Goal: Task Accomplishment & Management: Complete application form

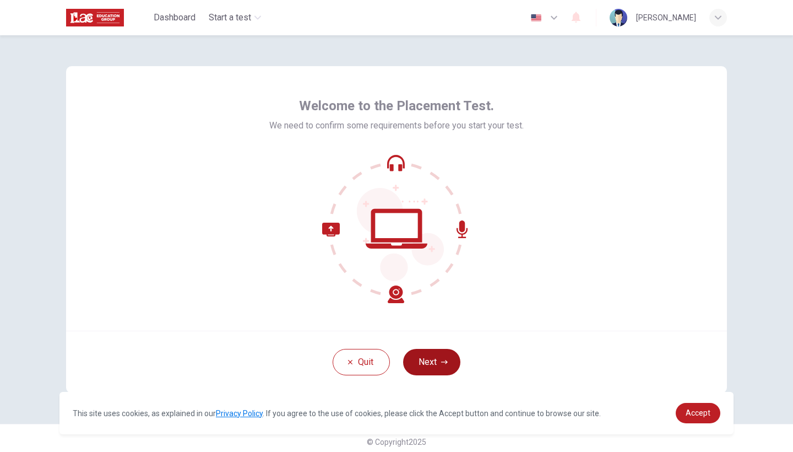
click at [432, 365] on button "Next" at bounding box center [431, 362] width 57 height 26
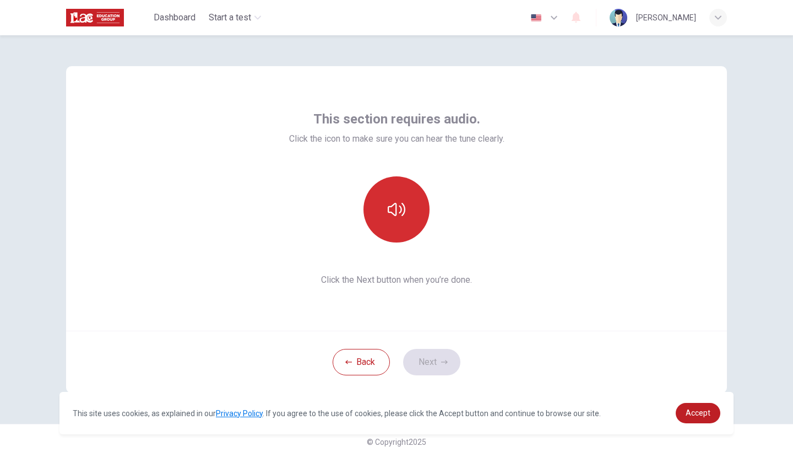
click at [404, 225] on button "button" at bounding box center [397, 209] width 66 height 66
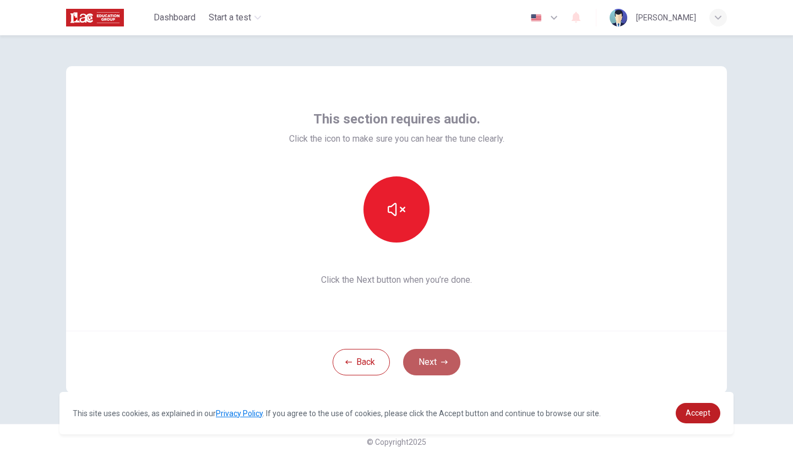
click at [436, 364] on button "Next" at bounding box center [431, 362] width 57 height 26
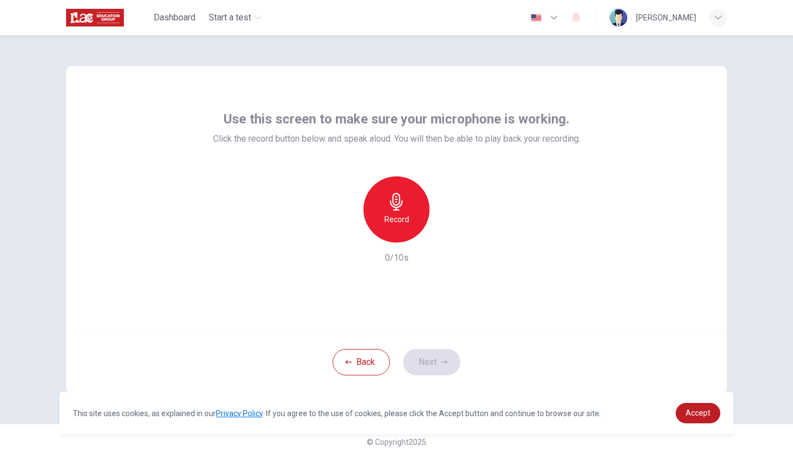
click at [407, 225] on h6 "Record" at bounding box center [396, 219] width 25 height 13
click at [407, 225] on div "Stop" at bounding box center [397, 209] width 66 height 66
click at [449, 234] on icon "button" at bounding box center [447, 233] width 11 height 11
click at [425, 361] on button "Next" at bounding box center [431, 362] width 57 height 26
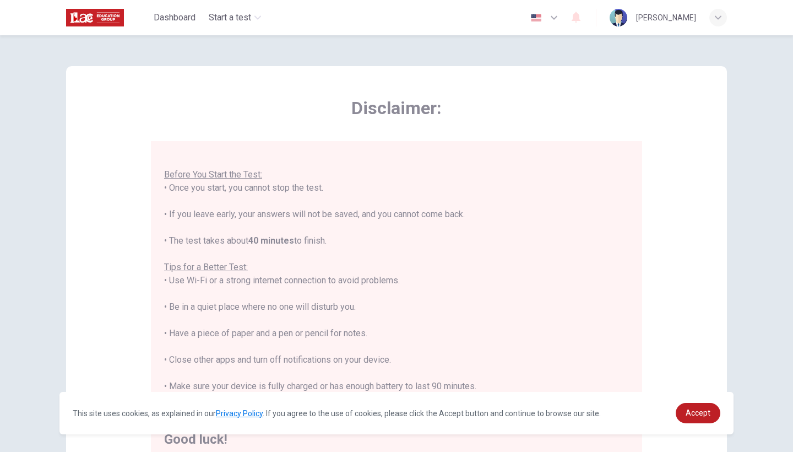
scroll to position [12, 0]
click at [698, 419] on link "Accept" at bounding box center [698, 413] width 45 height 20
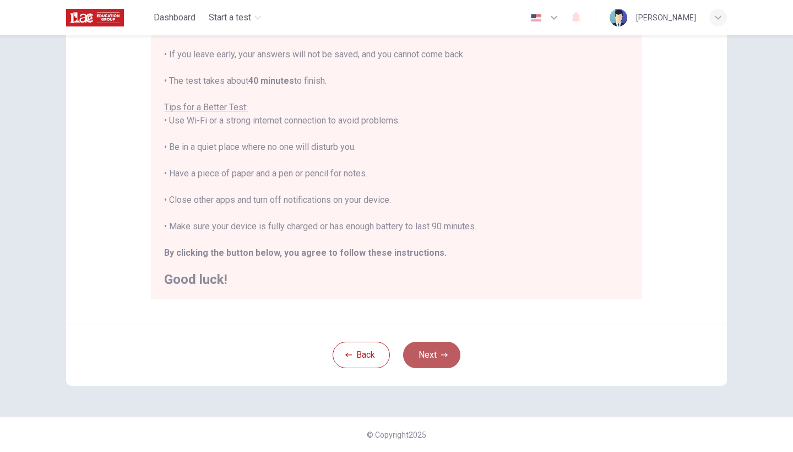
click at [423, 343] on button "Next" at bounding box center [431, 354] width 57 height 26
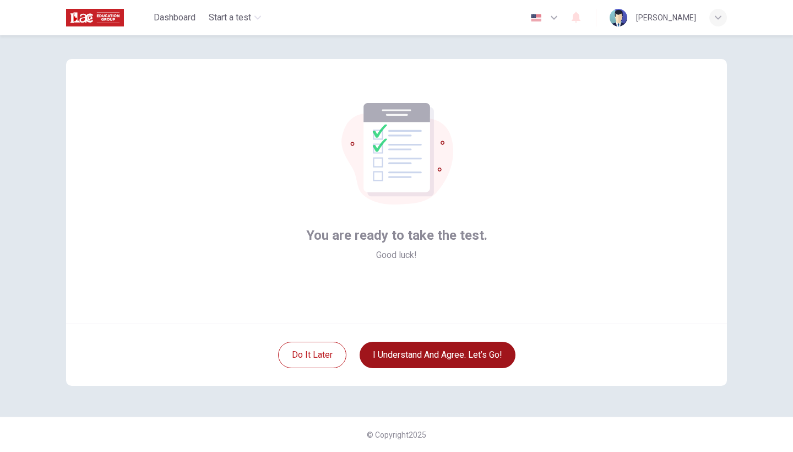
click at [438, 354] on button "I understand and agree. Let’s go!" at bounding box center [438, 354] width 156 height 26
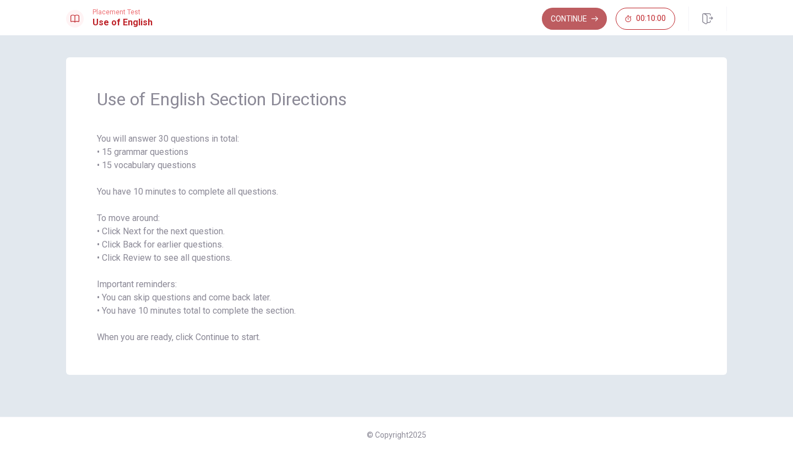
click at [561, 20] on button "Continue" at bounding box center [574, 19] width 65 height 22
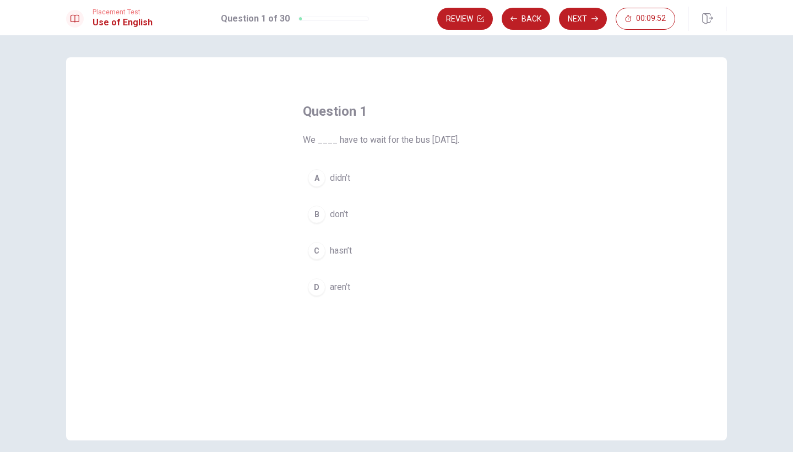
click at [319, 178] on div "A" at bounding box center [317, 178] width 18 height 18
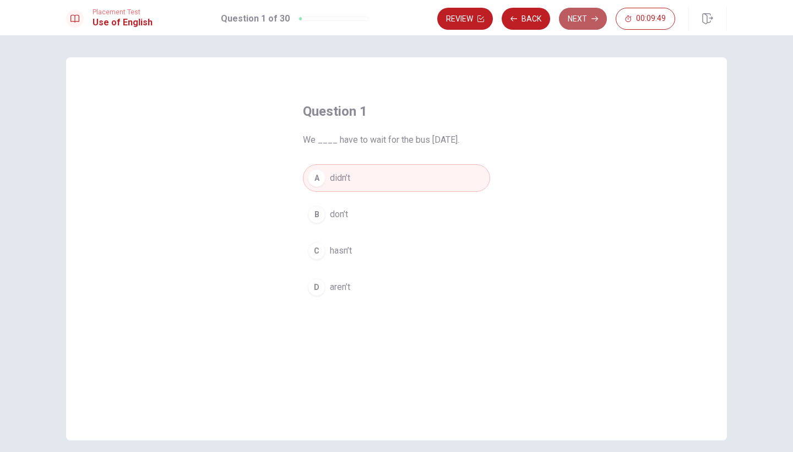
click at [593, 19] on icon "button" at bounding box center [595, 18] width 7 height 7
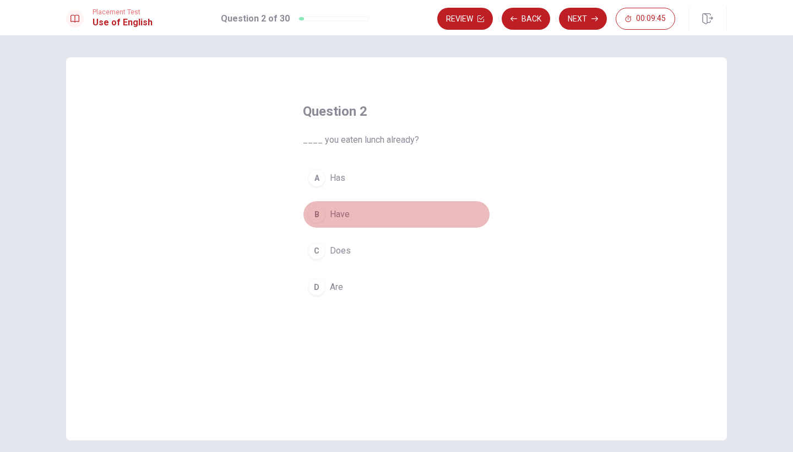
click at [316, 214] on div "B" at bounding box center [317, 214] width 18 height 18
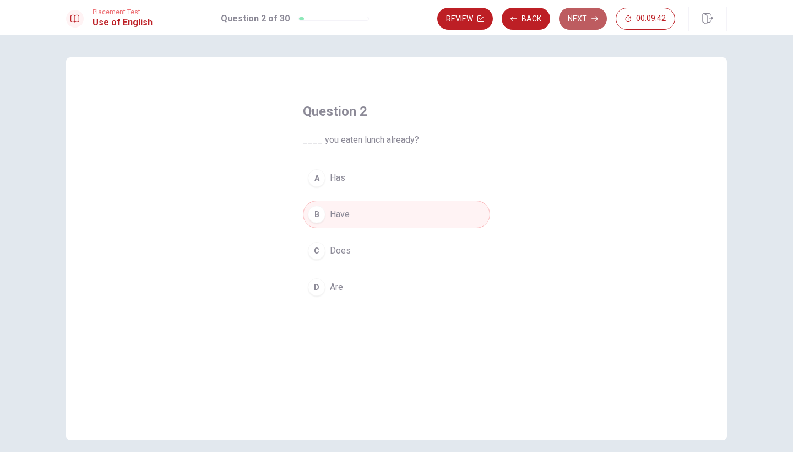
click at [589, 25] on button "Next" at bounding box center [583, 19] width 48 height 22
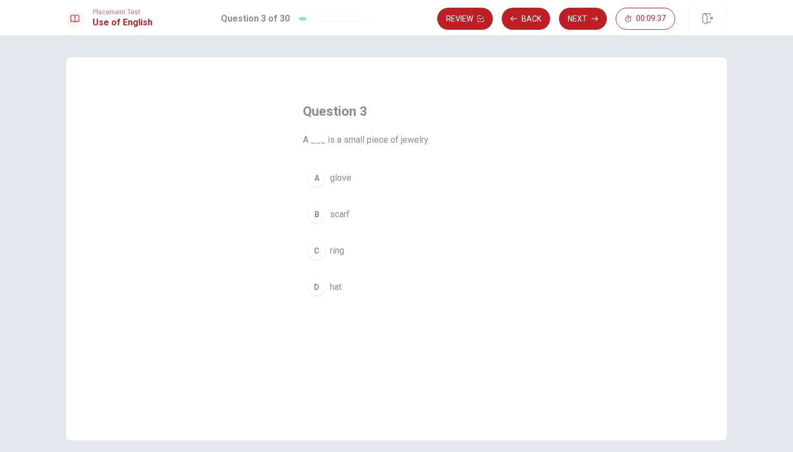
click at [315, 250] on div "C" at bounding box center [317, 251] width 18 height 18
click at [584, 17] on button "Next" at bounding box center [583, 19] width 48 height 22
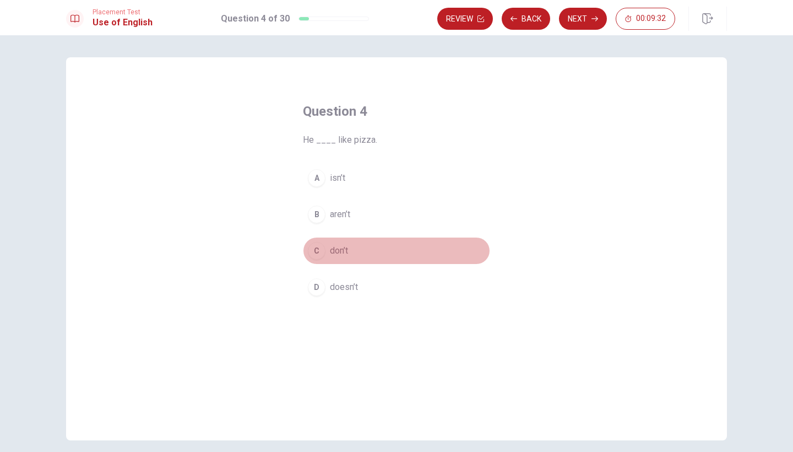
click at [317, 245] on div "C" at bounding box center [317, 251] width 18 height 18
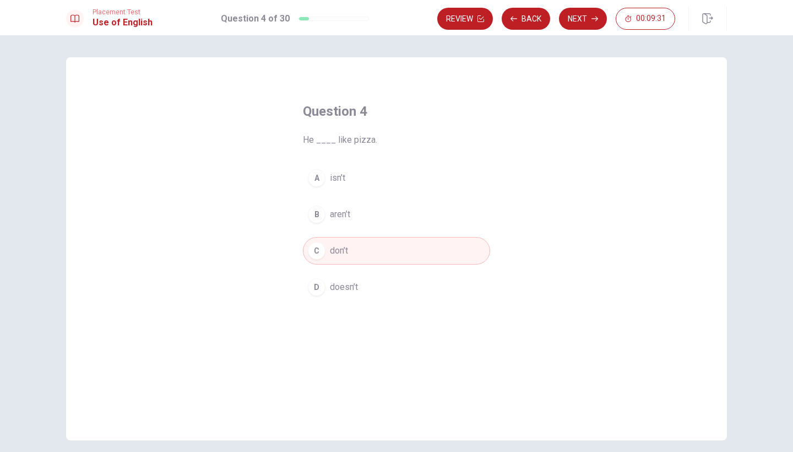
click at [316, 287] on div "D" at bounding box center [317, 287] width 18 height 18
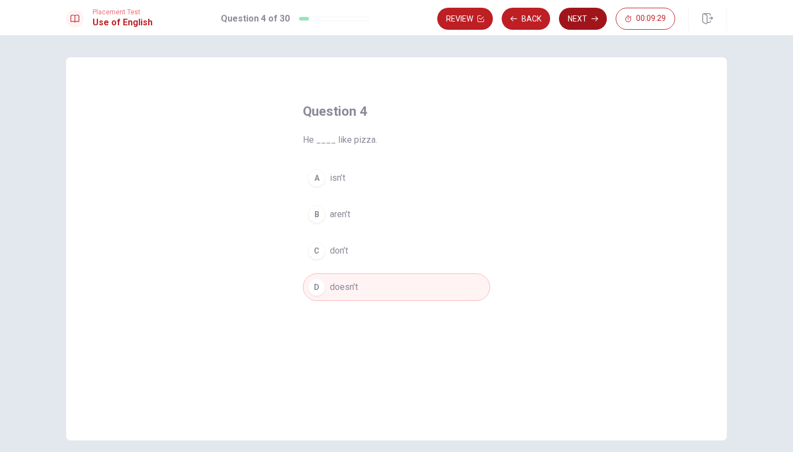
click at [571, 19] on button "Next" at bounding box center [583, 19] width 48 height 22
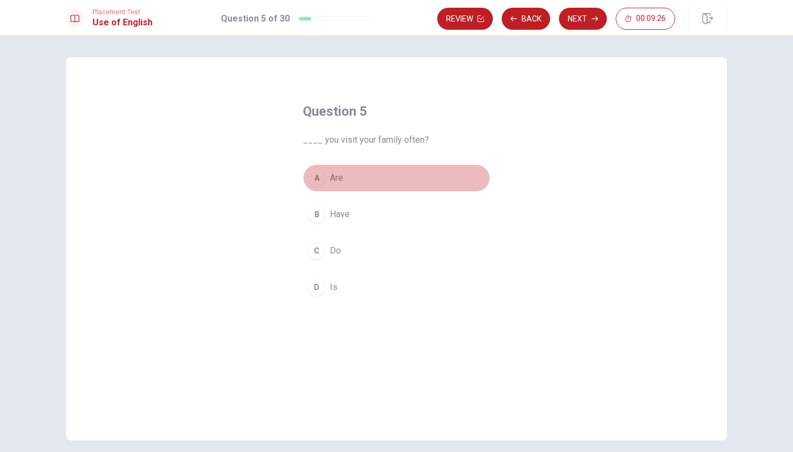
click at [318, 170] on div "A" at bounding box center [317, 178] width 18 height 18
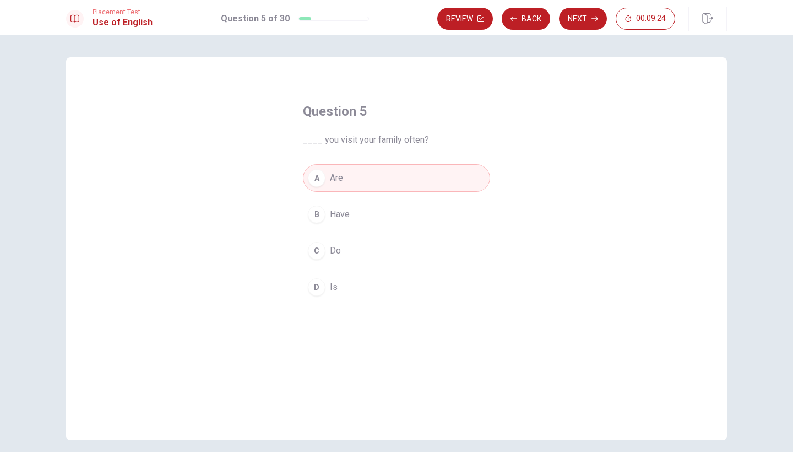
click at [315, 258] on div "C" at bounding box center [317, 251] width 18 height 18
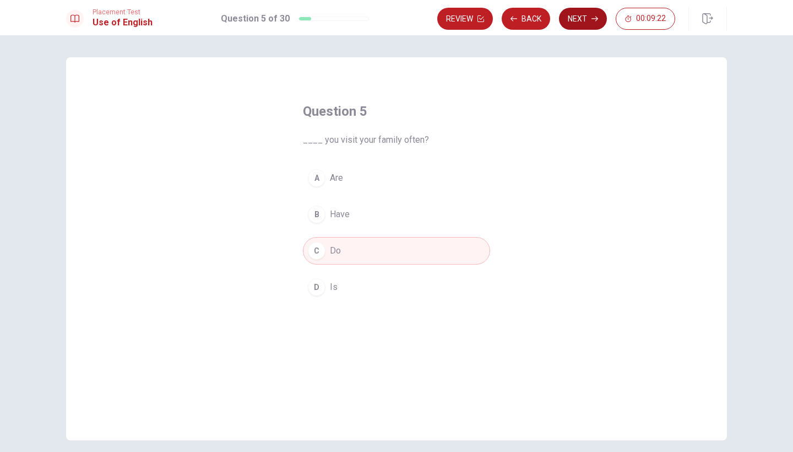
click at [589, 16] on button "Next" at bounding box center [583, 19] width 48 height 22
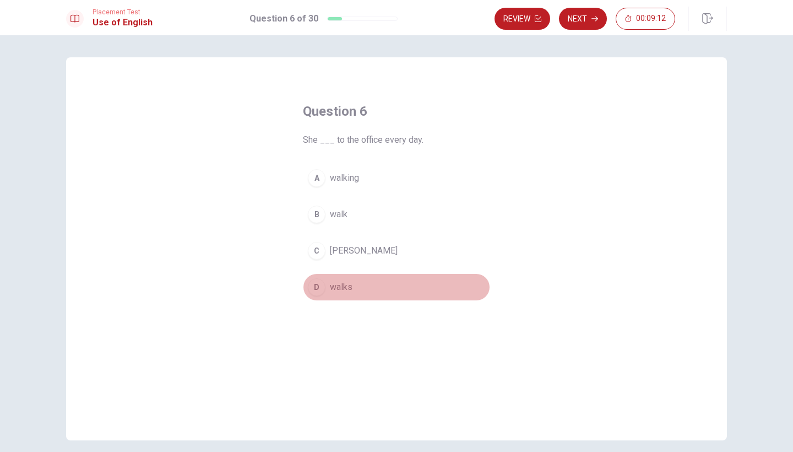
click at [315, 286] on div "D" at bounding box center [317, 287] width 18 height 18
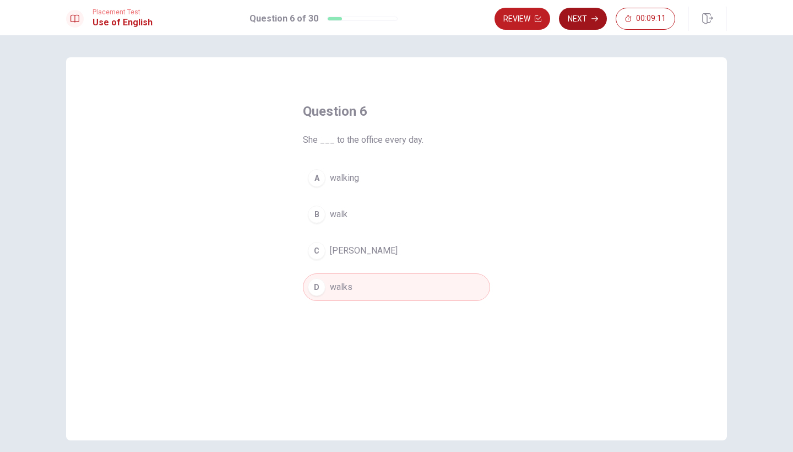
click at [586, 20] on button "Next" at bounding box center [583, 19] width 48 height 22
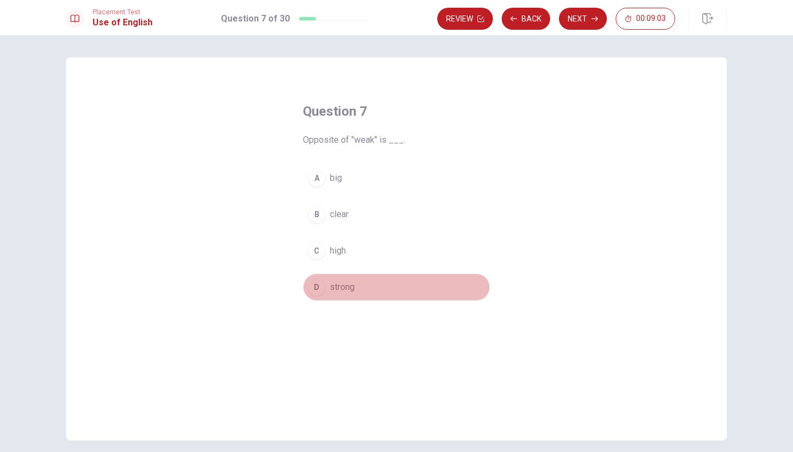
click at [315, 285] on div "D" at bounding box center [317, 287] width 18 height 18
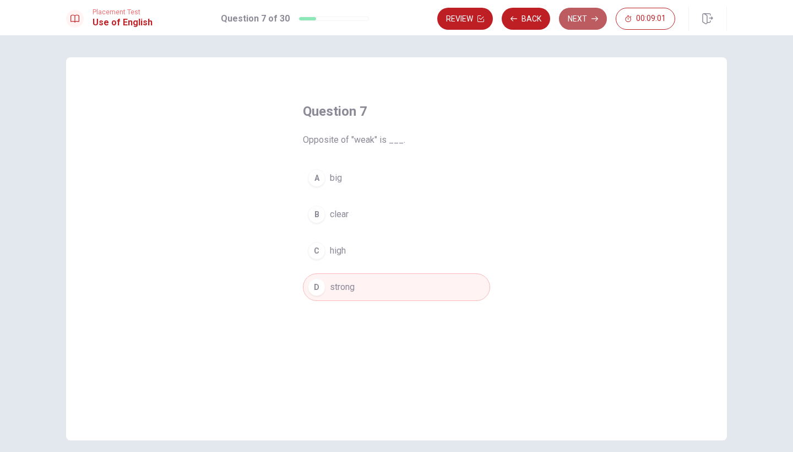
click at [572, 21] on button "Next" at bounding box center [583, 19] width 48 height 22
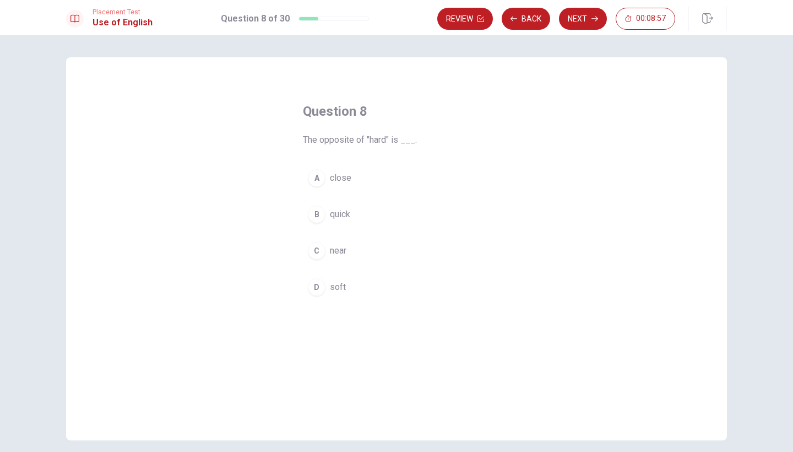
click at [317, 287] on div "D" at bounding box center [317, 287] width 18 height 18
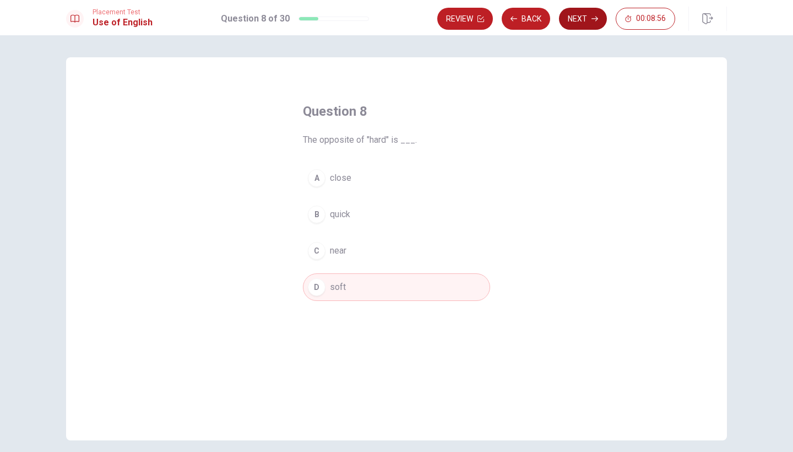
click at [578, 19] on button "Next" at bounding box center [583, 19] width 48 height 22
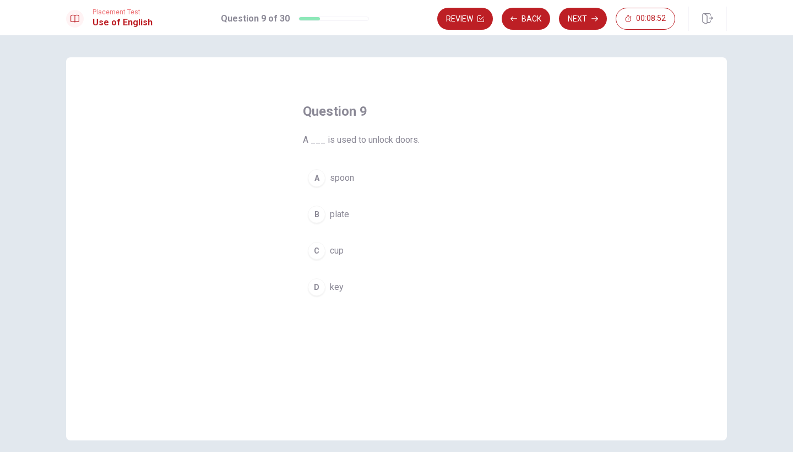
click at [317, 288] on div "D" at bounding box center [317, 287] width 18 height 18
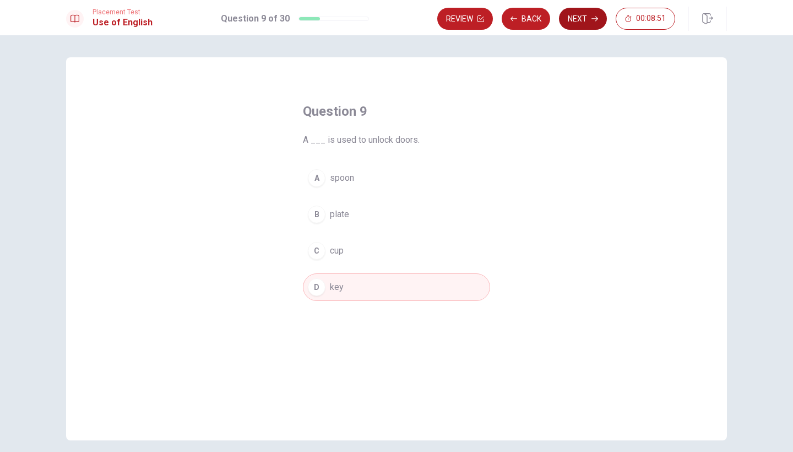
click at [574, 21] on button "Next" at bounding box center [583, 19] width 48 height 22
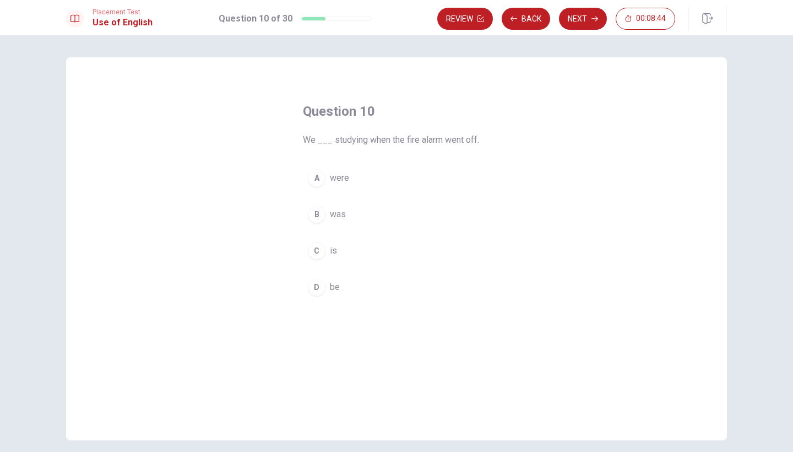
click at [316, 216] on div "B" at bounding box center [317, 214] width 18 height 18
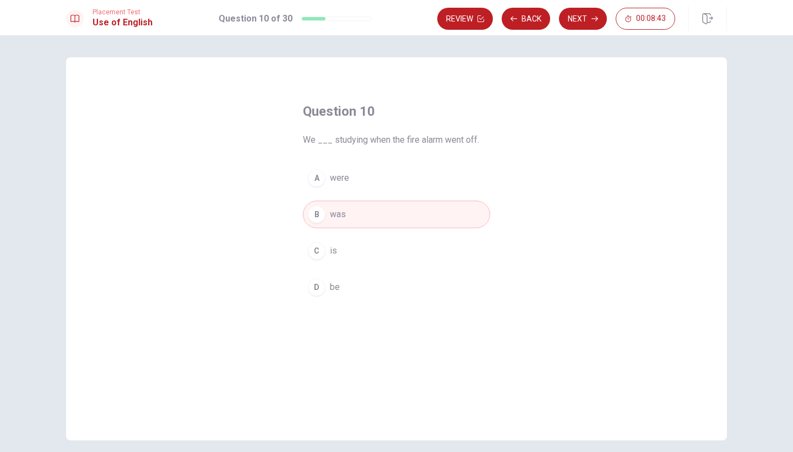
click at [317, 175] on div "A" at bounding box center [317, 178] width 18 height 18
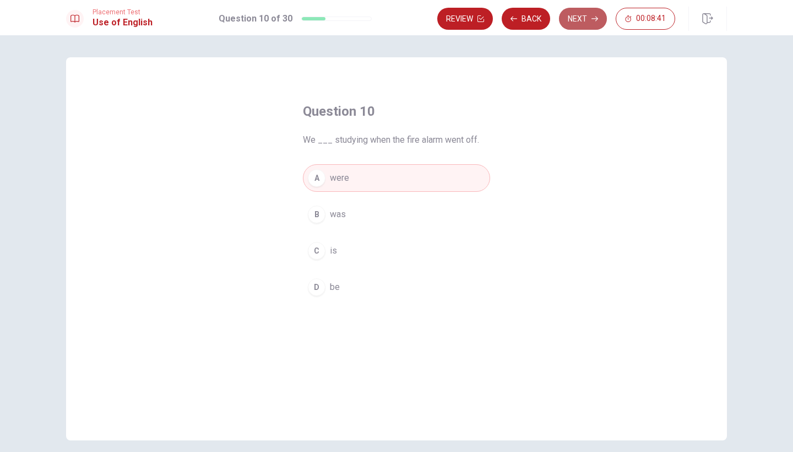
click at [575, 17] on button "Next" at bounding box center [583, 19] width 48 height 22
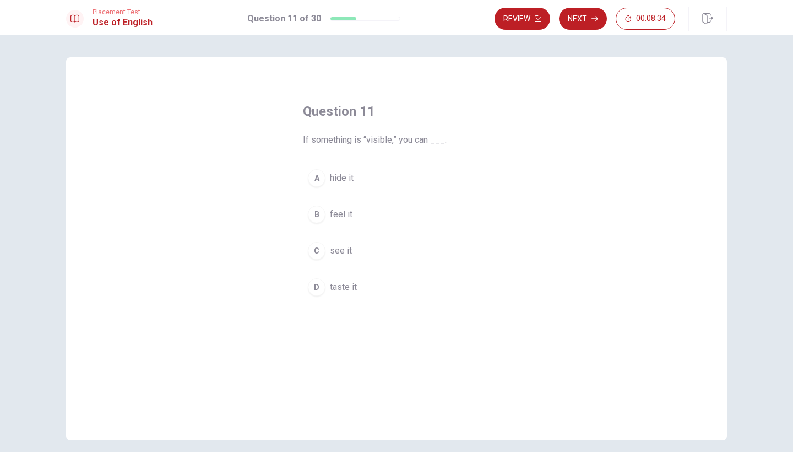
click at [321, 252] on div "C" at bounding box center [317, 251] width 18 height 18
click at [594, 19] on icon "button" at bounding box center [595, 19] width 7 height 5
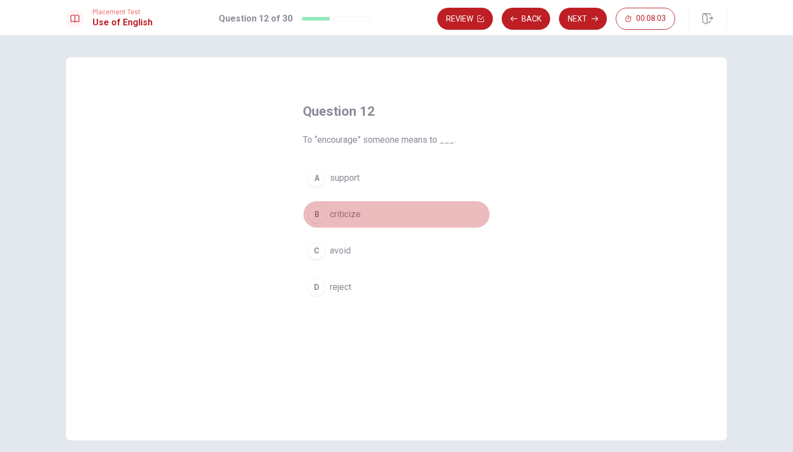
click at [317, 214] on div "B" at bounding box center [317, 214] width 18 height 18
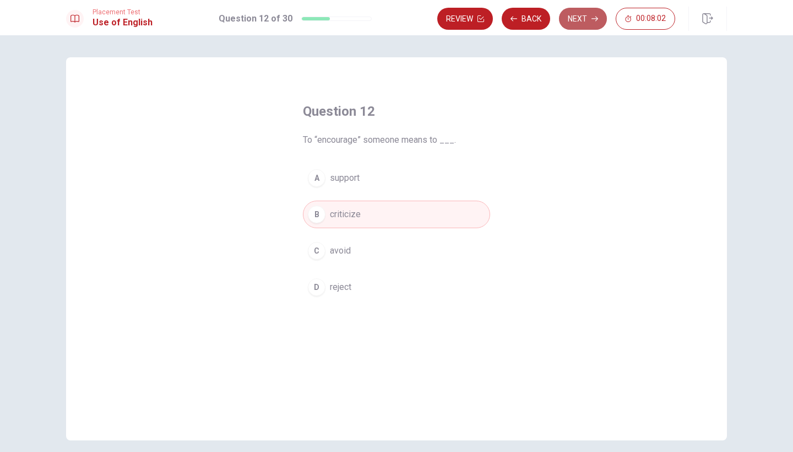
click at [581, 13] on button "Next" at bounding box center [583, 19] width 48 height 22
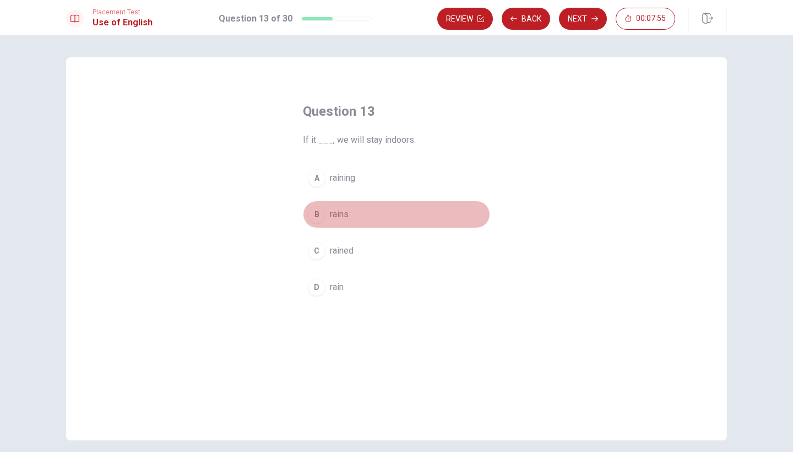
click at [317, 212] on div "B" at bounding box center [317, 214] width 18 height 18
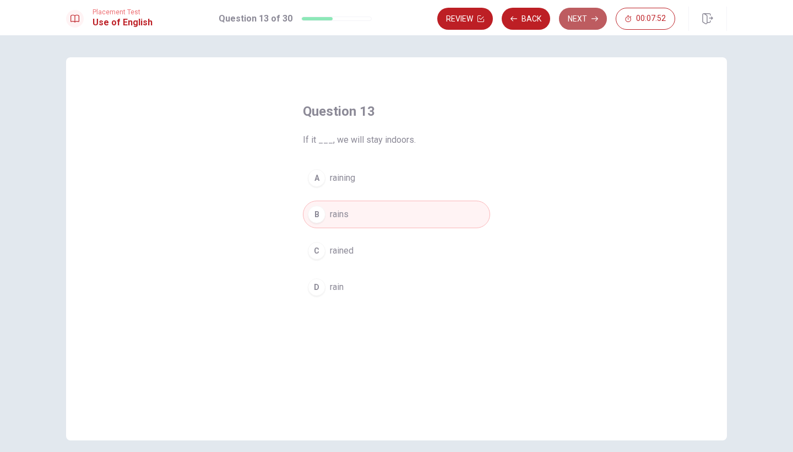
click at [587, 15] on button "Next" at bounding box center [583, 19] width 48 height 22
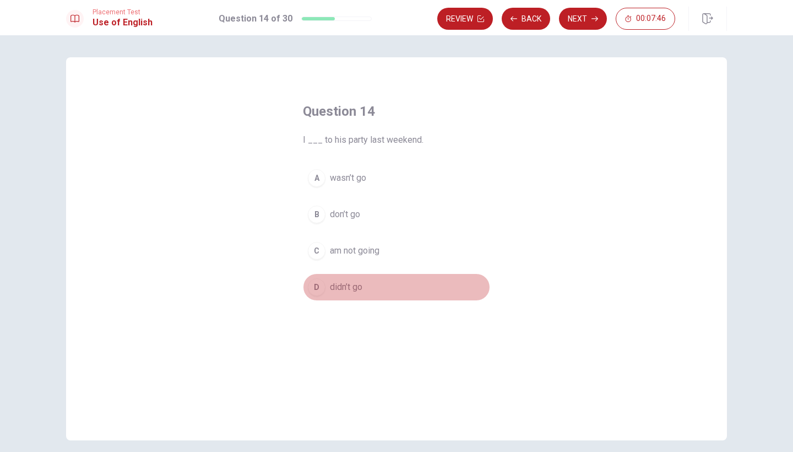
click at [318, 287] on div "D" at bounding box center [317, 287] width 18 height 18
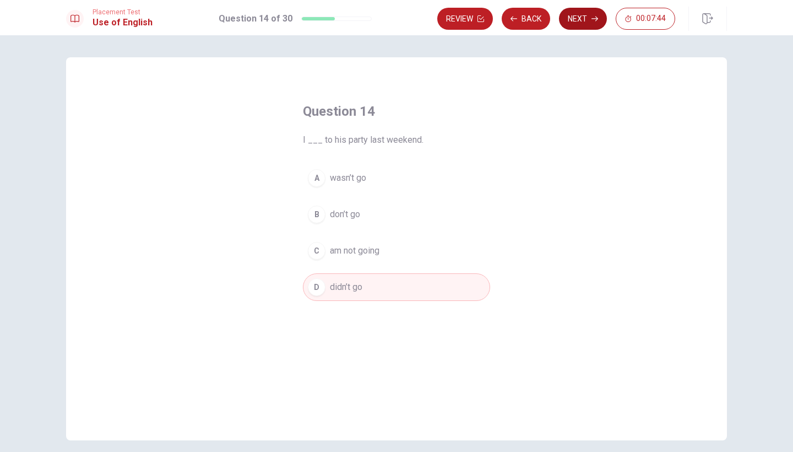
click at [577, 18] on button "Next" at bounding box center [583, 19] width 48 height 22
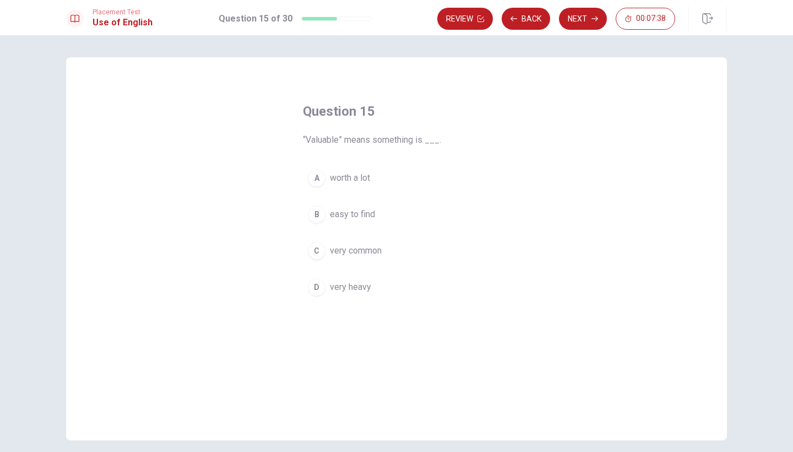
click at [318, 175] on div "A" at bounding box center [317, 178] width 18 height 18
click at [576, 23] on button "Next" at bounding box center [583, 19] width 48 height 22
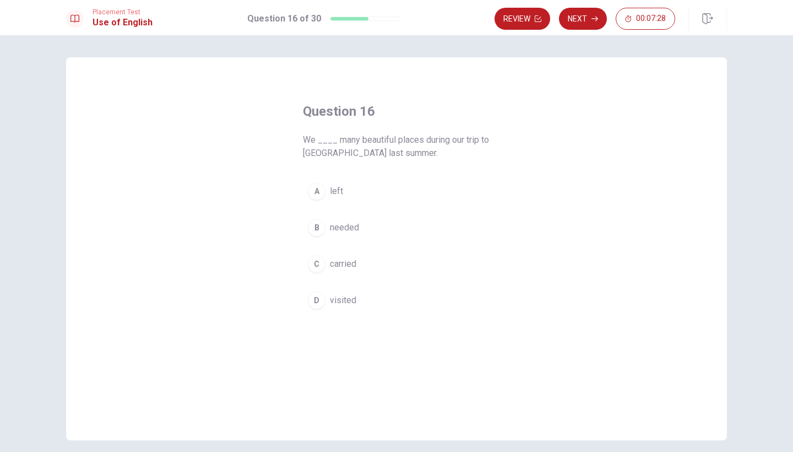
click at [315, 300] on div "D" at bounding box center [317, 300] width 18 height 18
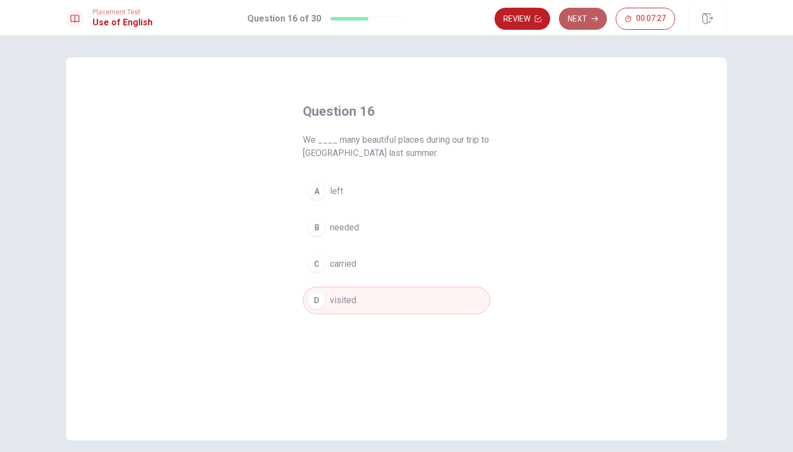
click at [577, 18] on button "Next" at bounding box center [583, 19] width 48 height 22
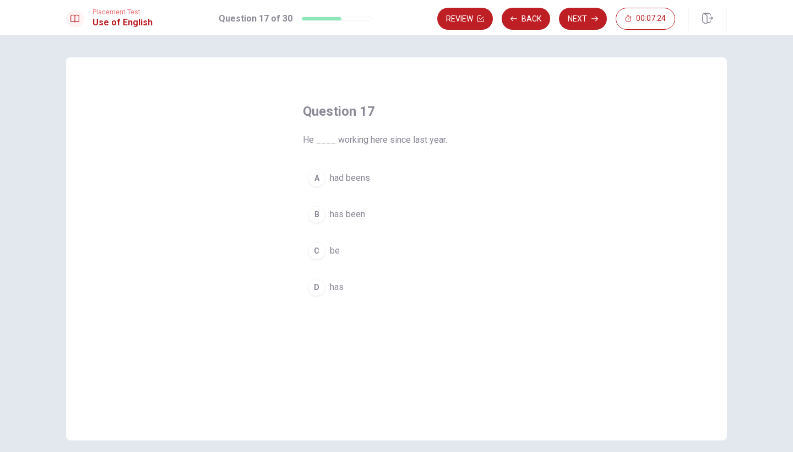
click at [312, 216] on div "B" at bounding box center [317, 214] width 18 height 18
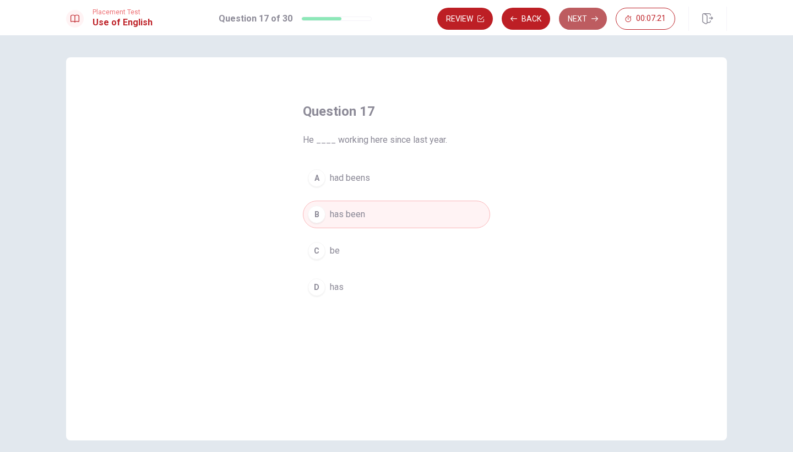
click at [581, 23] on button "Next" at bounding box center [583, 19] width 48 height 22
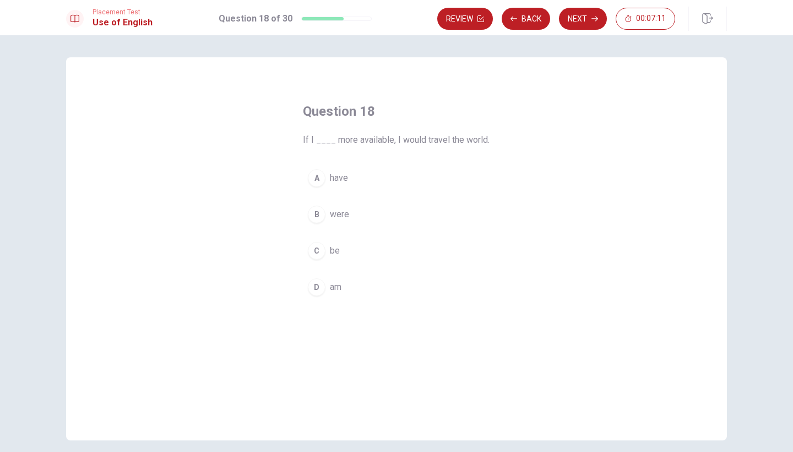
click at [313, 252] on div "C" at bounding box center [317, 251] width 18 height 18
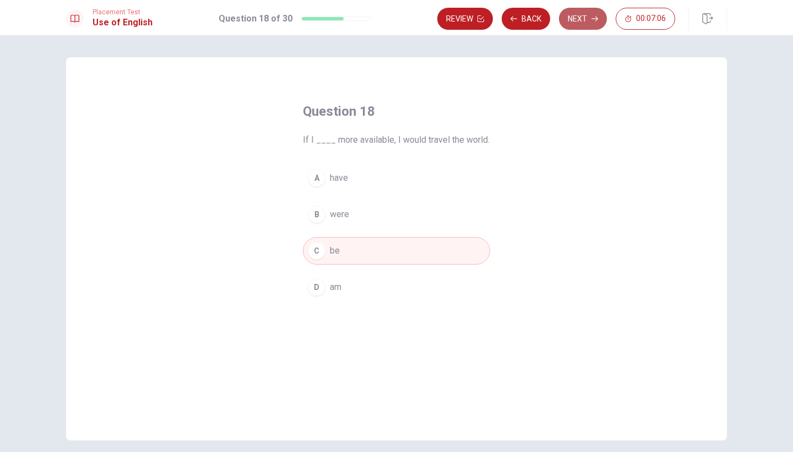
click at [584, 17] on button "Next" at bounding box center [583, 19] width 48 height 22
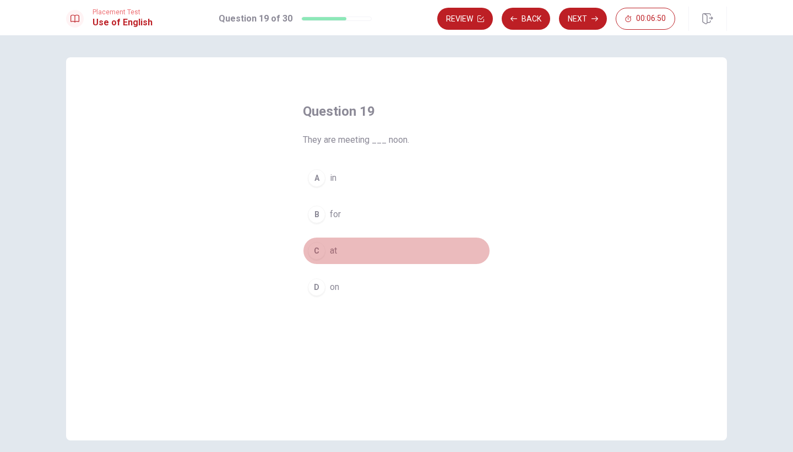
click at [315, 250] on div "C" at bounding box center [317, 251] width 18 height 18
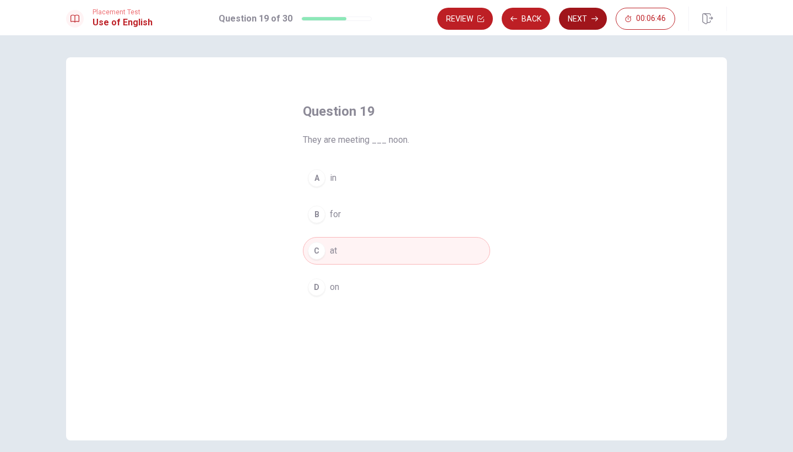
click at [574, 20] on button "Next" at bounding box center [583, 19] width 48 height 22
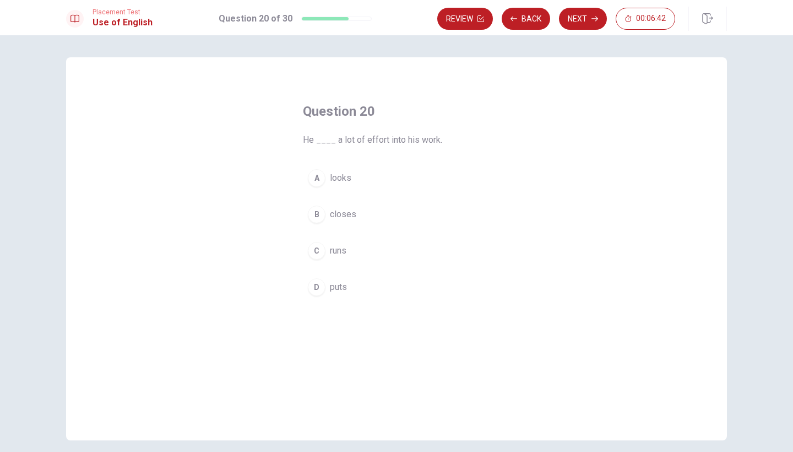
click at [315, 286] on div "D" at bounding box center [317, 287] width 18 height 18
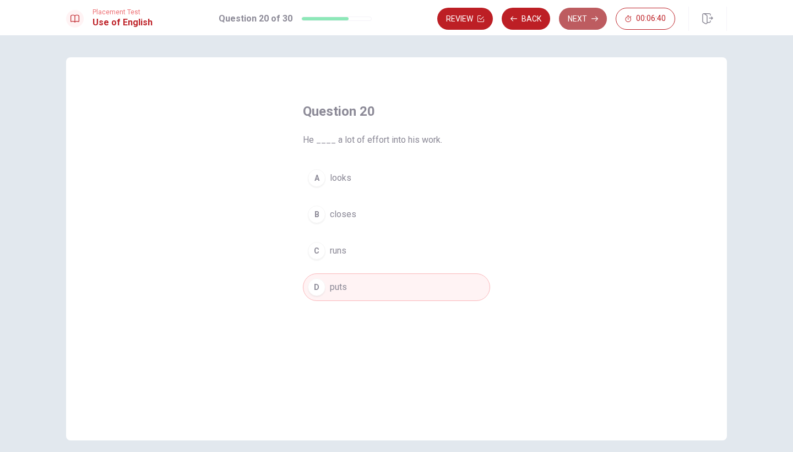
click at [582, 17] on button "Next" at bounding box center [583, 19] width 48 height 22
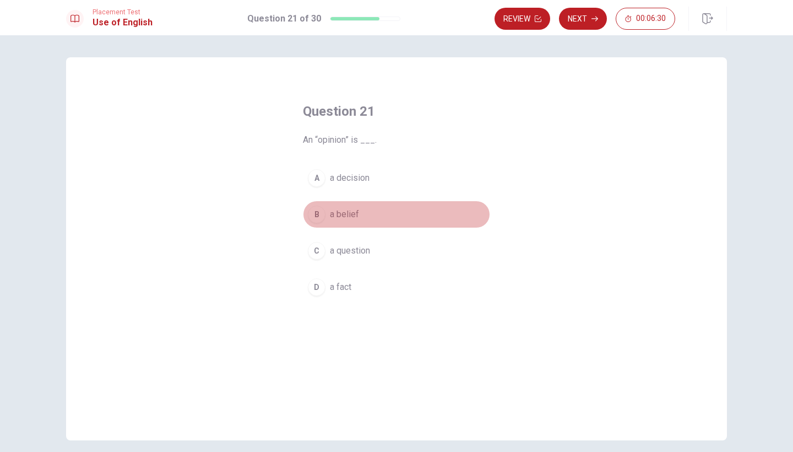
click at [315, 216] on div "B" at bounding box center [317, 214] width 18 height 18
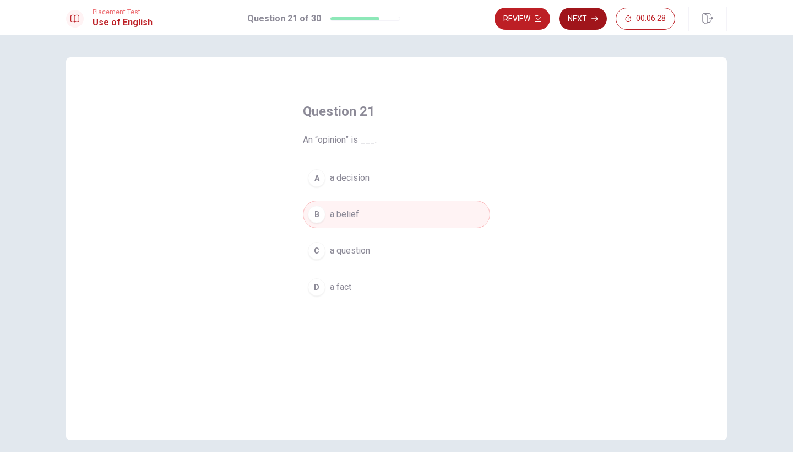
click at [589, 22] on button "Next" at bounding box center [583, 19] width 48 height 22
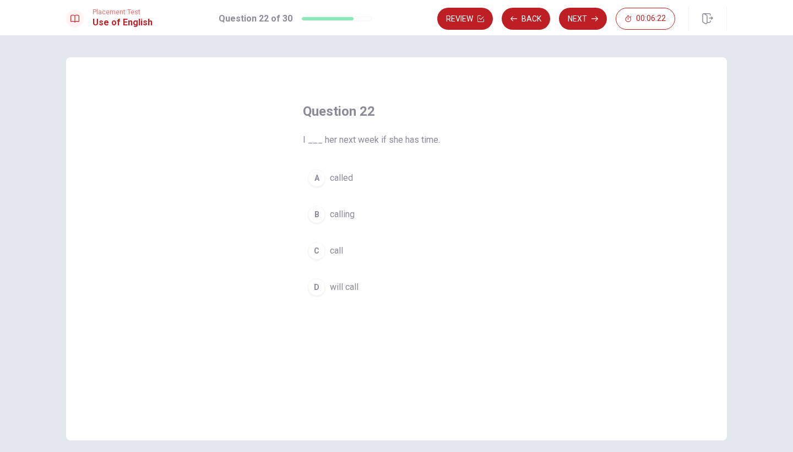
click at [313, 181] on div "A" at bounding box center [317, 178] width 18 height 18
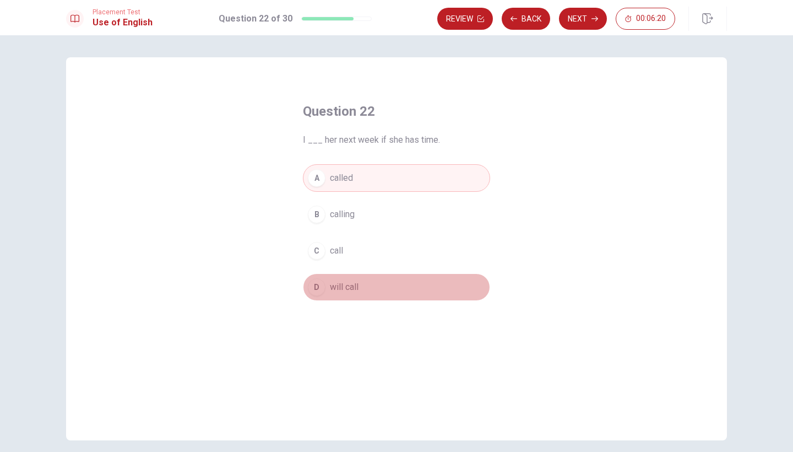
click at [313, 288] on div "D" at bounding box center [317, 287] width 18 height 18
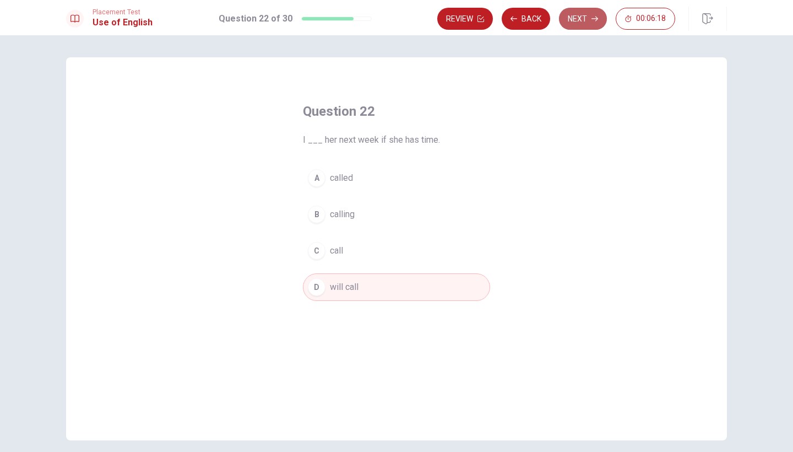
click at [585, 20] on button "Next" at bounding box center [583, 19] width 48 height 22
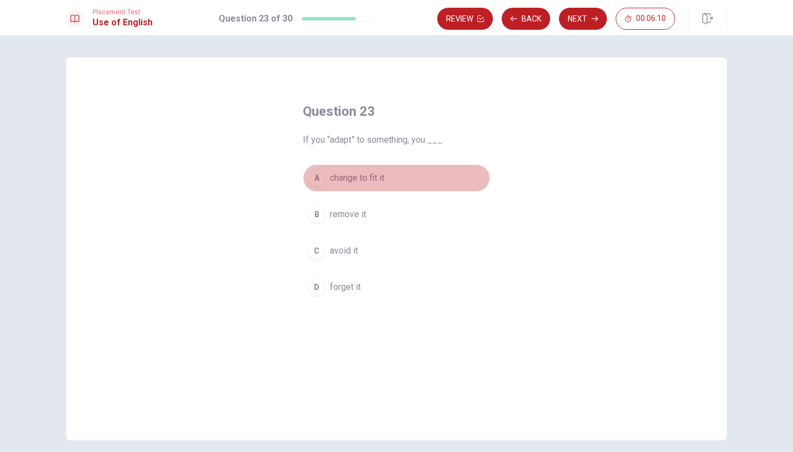
click at [315, 176] on div "A" at bounding box center [317, 178] width 18 height 18
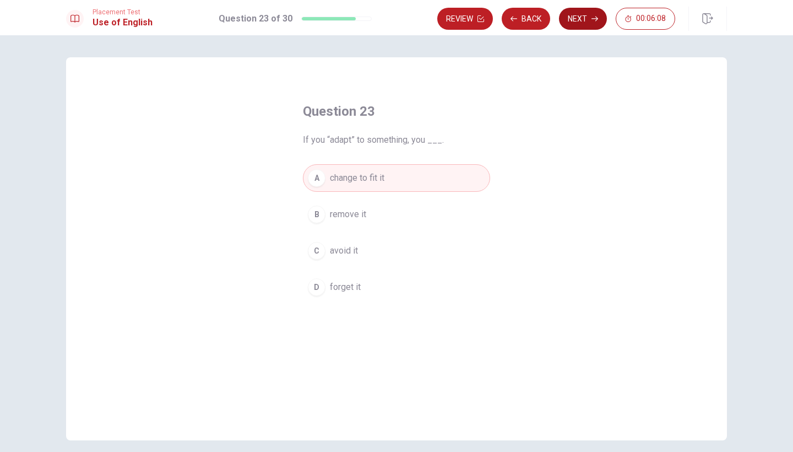
click at [579, 15] on button "Next" at bounding box center [583, 19] width 48 height 22
click at [318, 213] on div "B" at bounding box center [317, 214] width 18 height 18
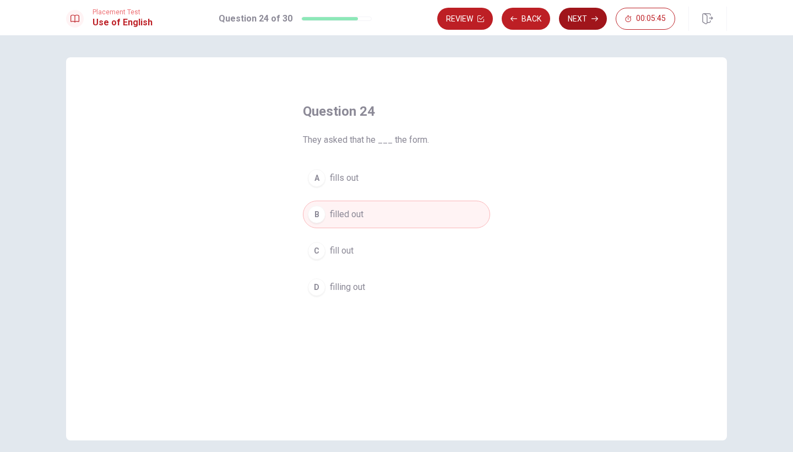
click at [587, 18] on button "Next" at bounding box center [583, 19] width 48 height 22
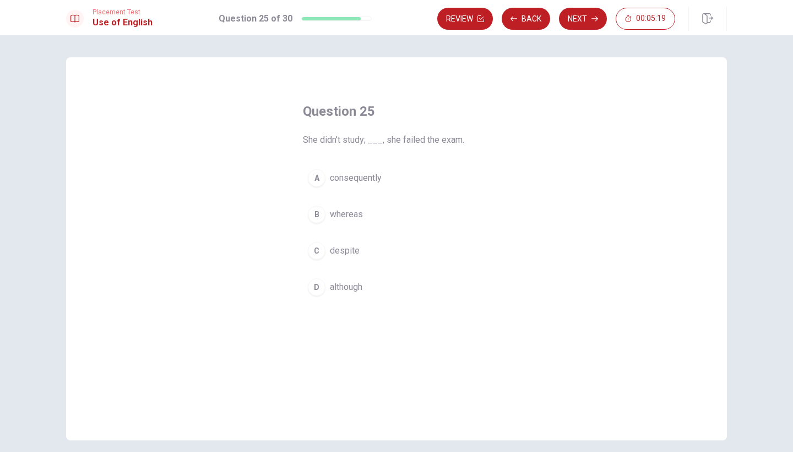
click at [319, 169] on button "A consequently" at bounding box center [396, 178] width 187 height 28
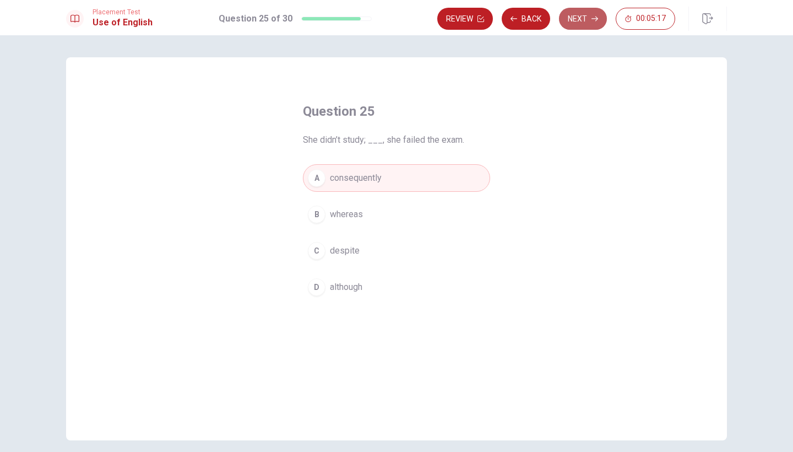
click at [573, 25] on button "Next" at bounding box center [583, 19] width 48 height 22
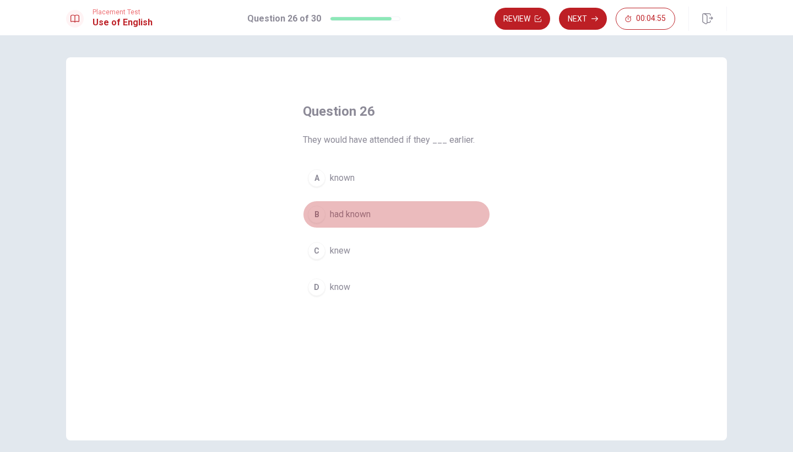
click at [315, 211] on div "B" at bounding box center [317, 214] width 18 height 18
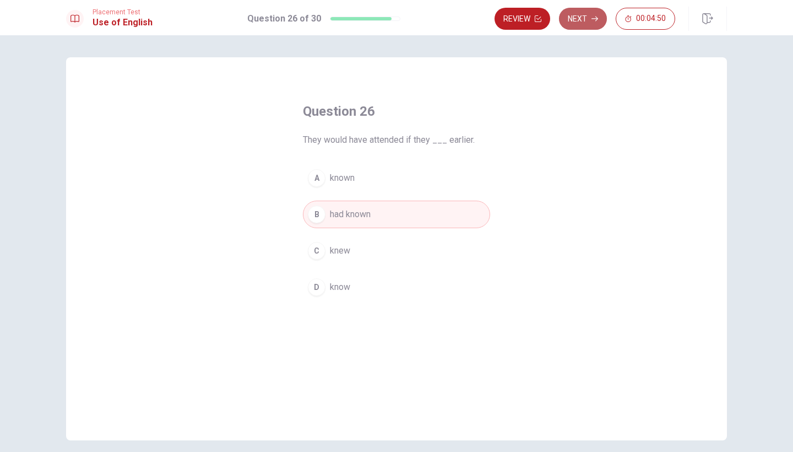
click at [574, 17] on button "Next" at bounding box center [583, 19] width 48 height 22
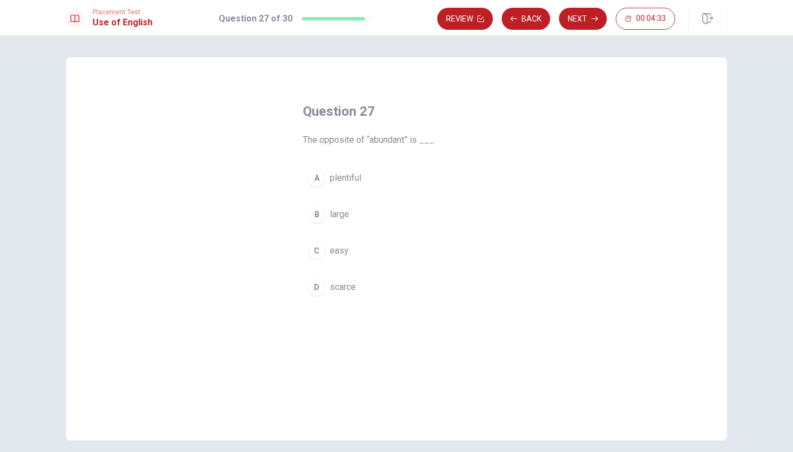
click at [311, 179] on div "A" at bounding box center [317, 178] width 18 height 18
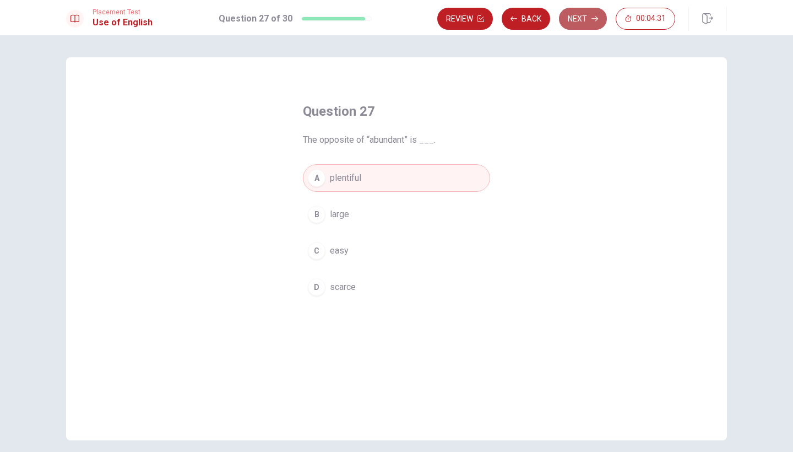
click at [577, 15] on button "Next" at bounding box center [583, 19] width 48 height 22
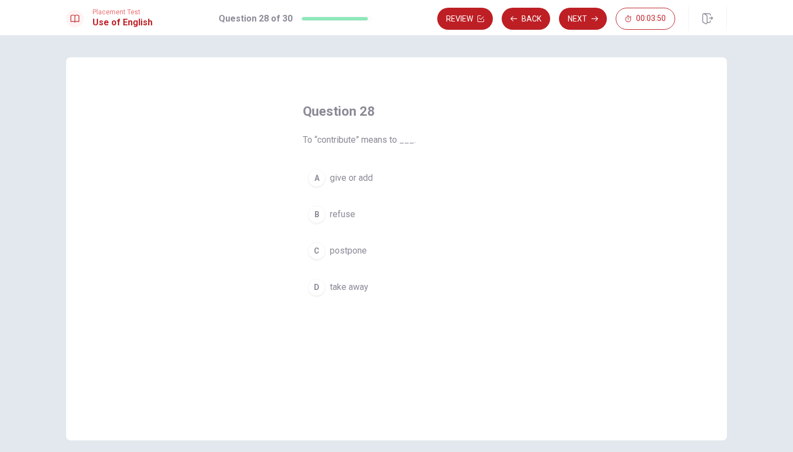
click at [317, 212] on div "B" at bounding box center [317, 214] width 18 height 18
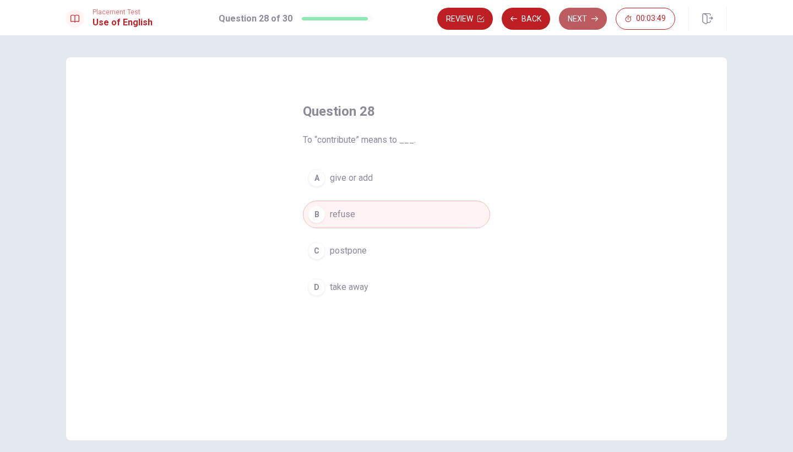
click at [576, 24] on button "Next" at bounding box center [583, 19] width 48 height 22
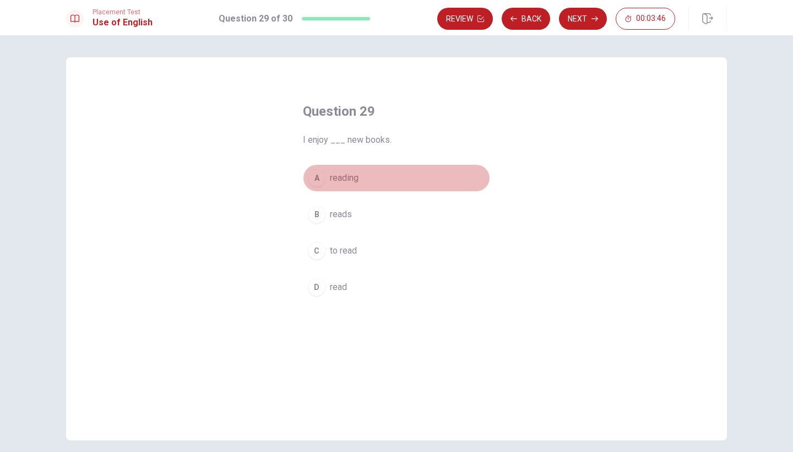
click at [312, 175] on div "A" at bounding box center [317, 178] width 18 height 18
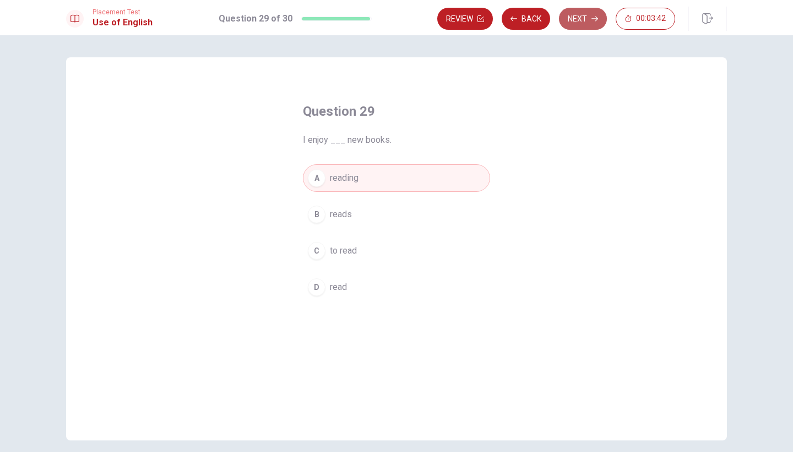
click at [571, 17] on button "Next" at bounding box center [583, 19] width 48 height 22
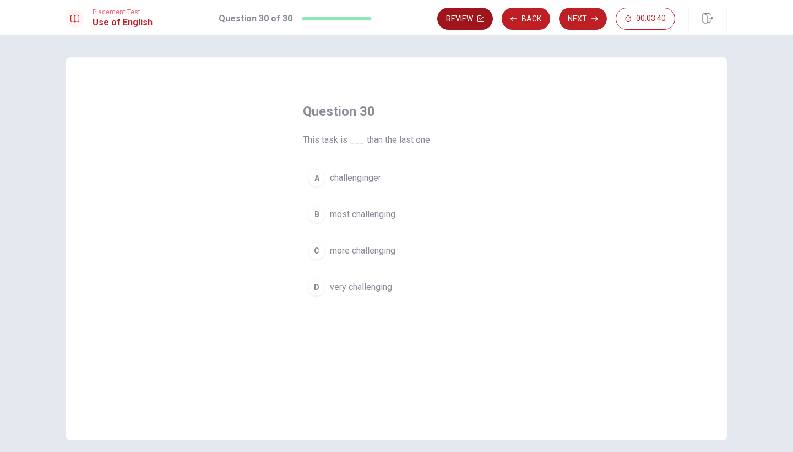
click at [452, 21] on button "Review" at bounding box center [465, 19] width 56 height 22
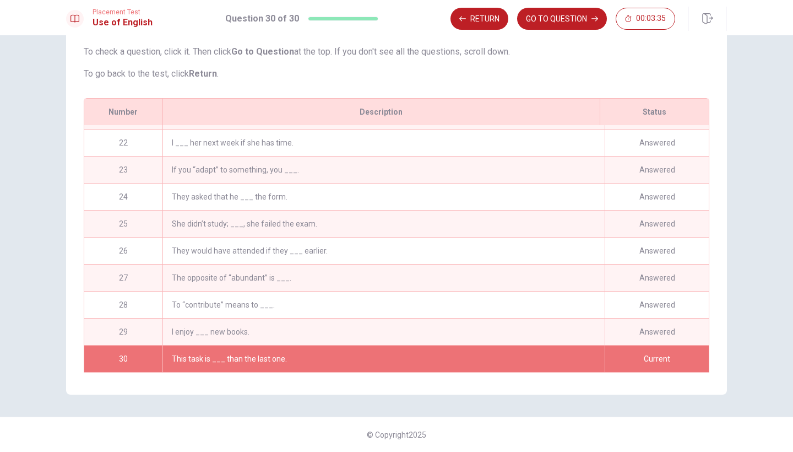
click at [422, 362] on div "This task is ___ than the last one." at bounding box center [383, 358] width 442 height 26
click at [534, 17] on button "GO TO QUESTION" at bounding box center [562, 19] width 90 height 22
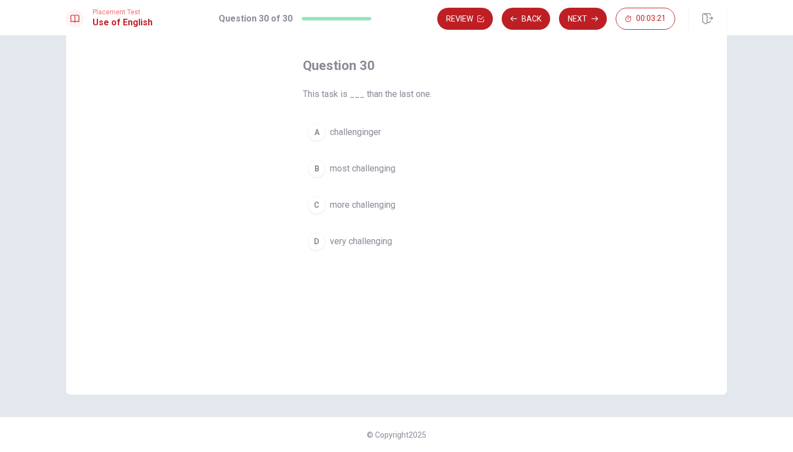
click at [313, 204] on div "C" at bounding box center [317, 205] width 18 height 18
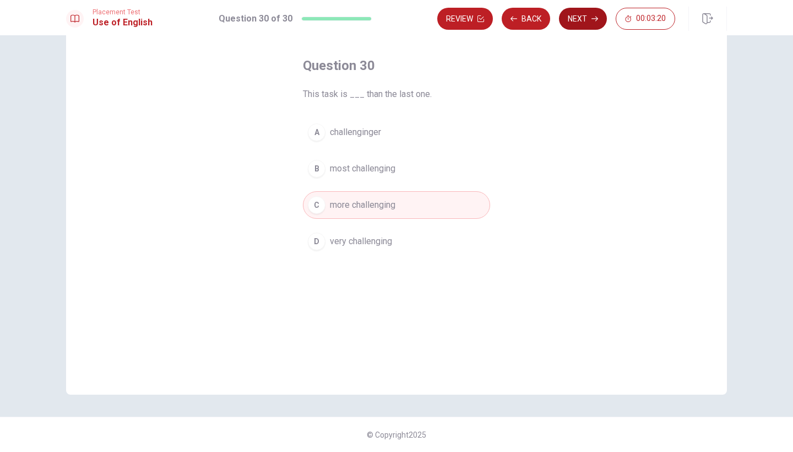
click at [570, 18] on button "Next" at bounding box center [583, 19] width 48 height 22
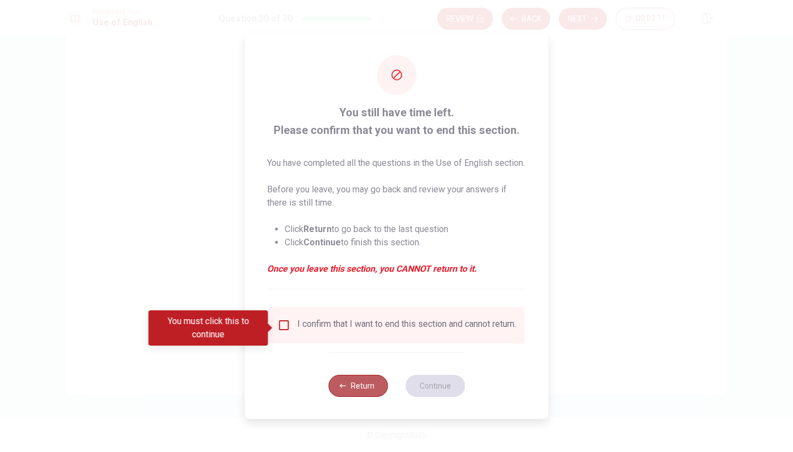
click at [359, 393] on button "Return" at bounding box center [357, 386] width 59 height 22
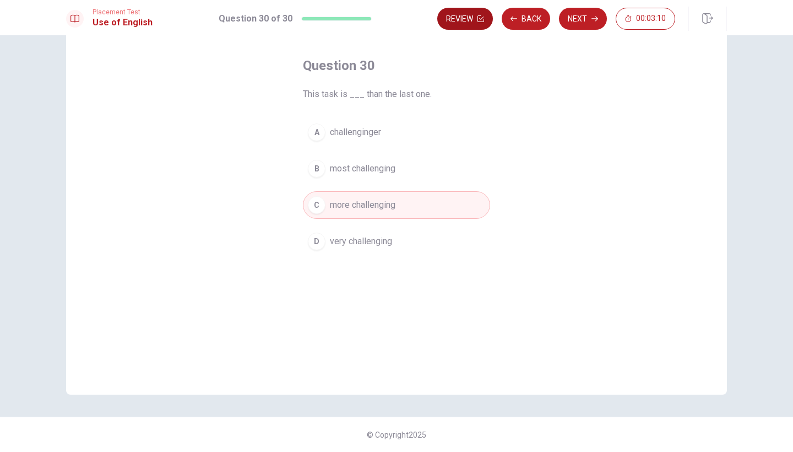
click at [462, 24] on button "Review" at bounding box center [465, 19] width 56 height 22
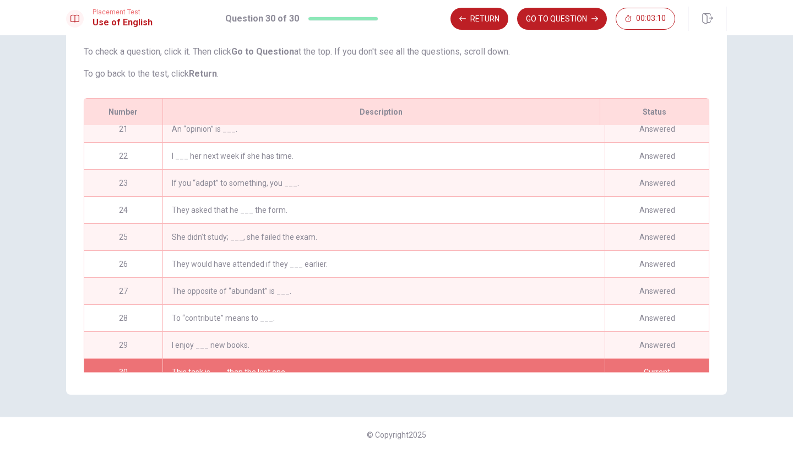
scroll to position [565, 0]
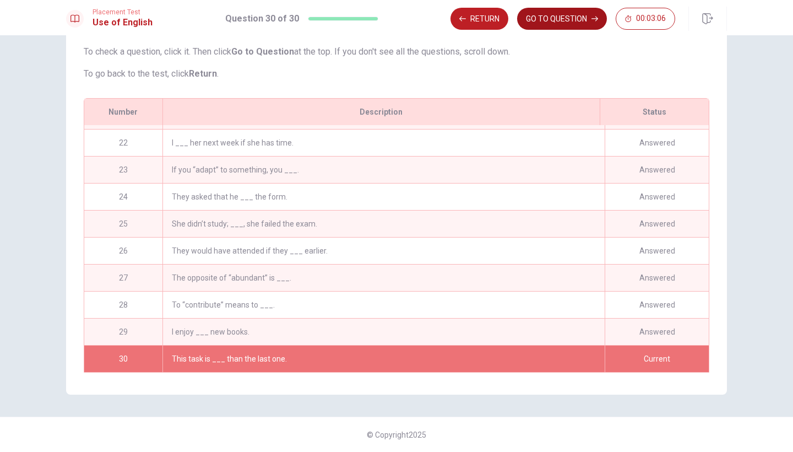
click at [544, 17] on button "GO TO QUESTION" at bounding box center [562, 19] width 90 height 22
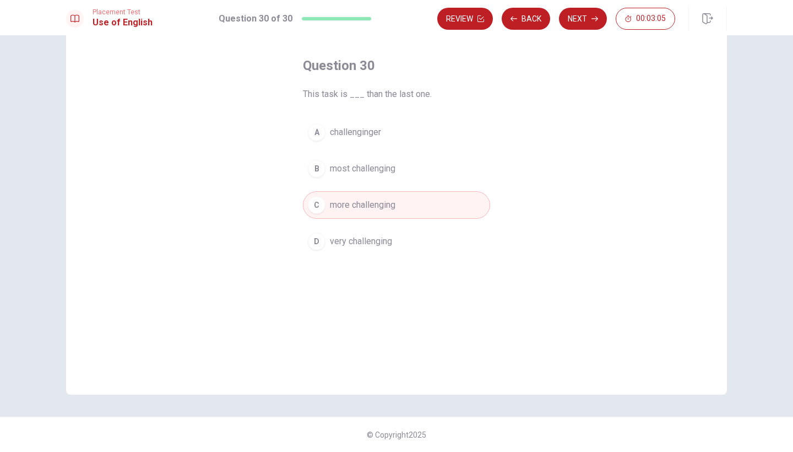
scroll to position [46, 0]
click at [578, 21] on button "Next" at bounding box center [583, 19] width 48 height 22
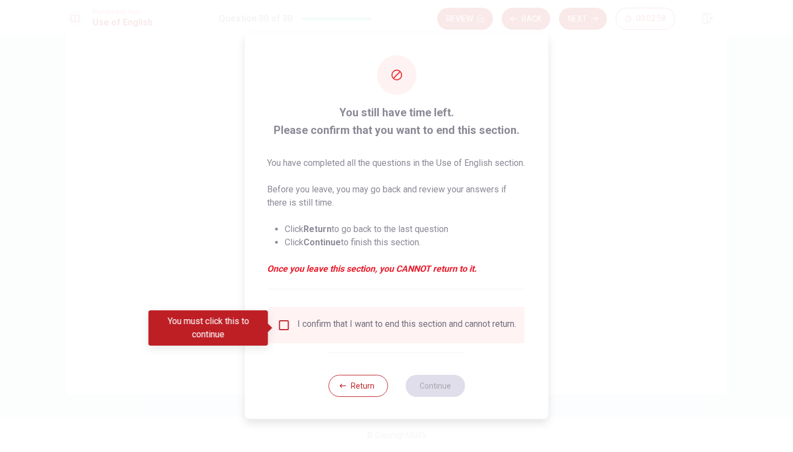
click at [287, 327] on input "You must click this to continue" at bounding box center [284, 324] width 13 height 13
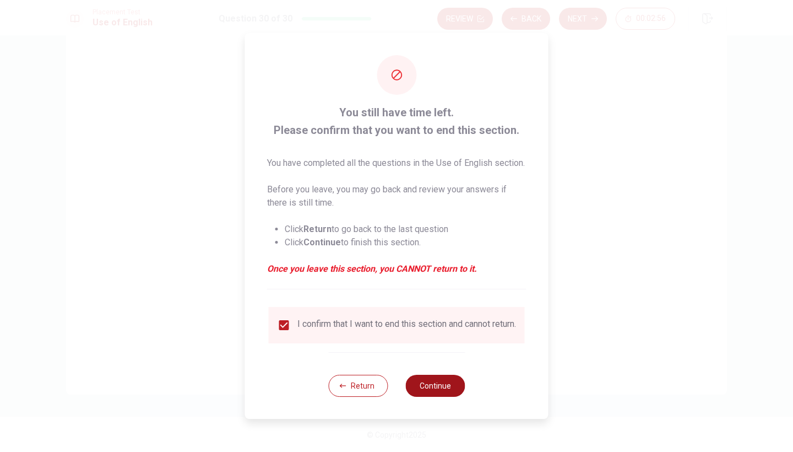
click at [446, 392] on button "Continue" at bounding box center [434, 386] width 59 height 22
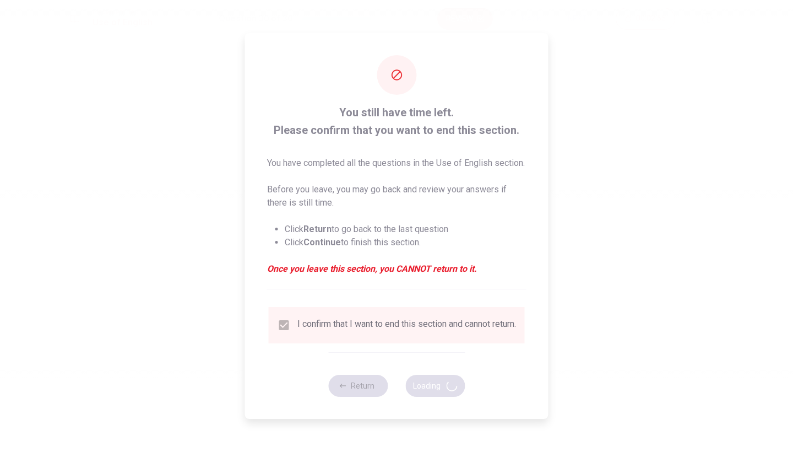
scroll to position [0, 0]
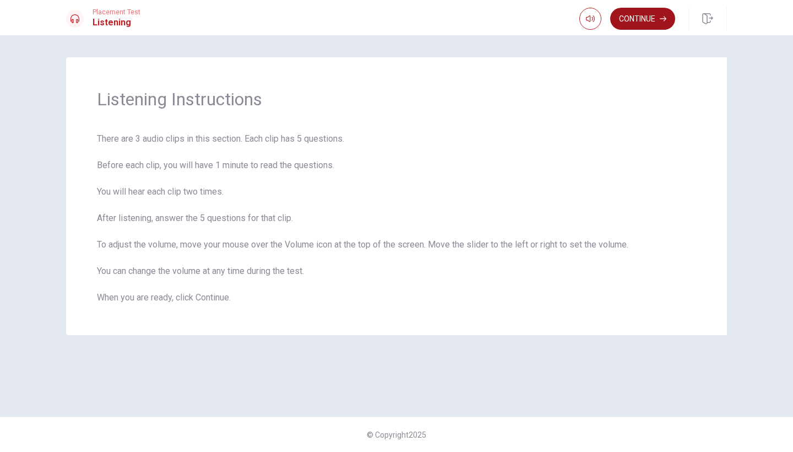
click at [648, 22] on button "Continue" at bounding box center [642, 19] width 65 height 22
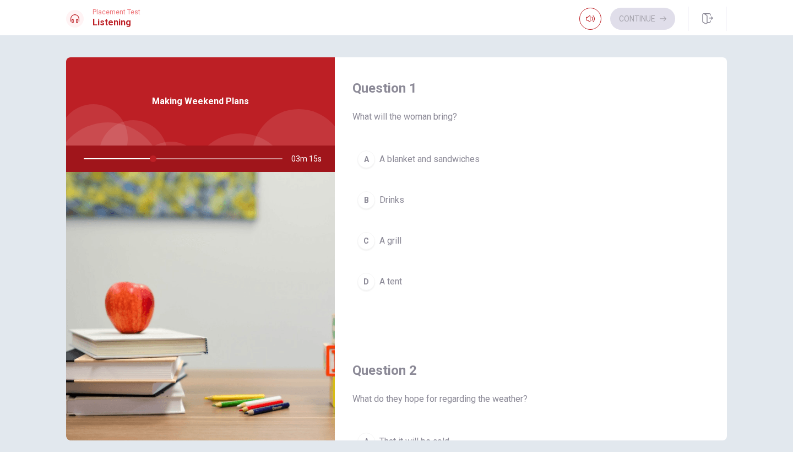
click at [367, 158] on div "A" at bounding box center [366, 159] width 18 height 18
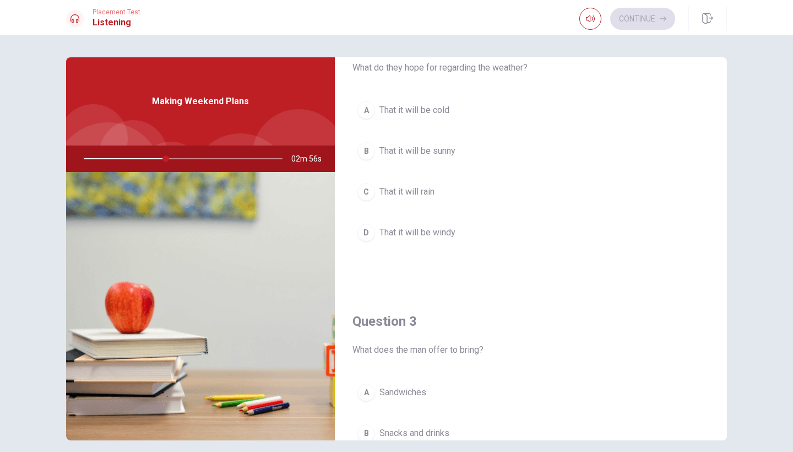
scroll to position [330, 0]
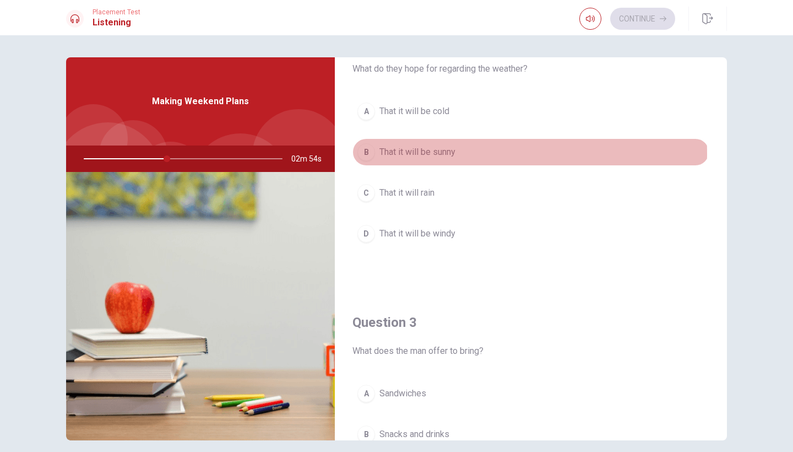
click at [363, 154] on div "B" at bounding box center [366, 152] width 18 height 18
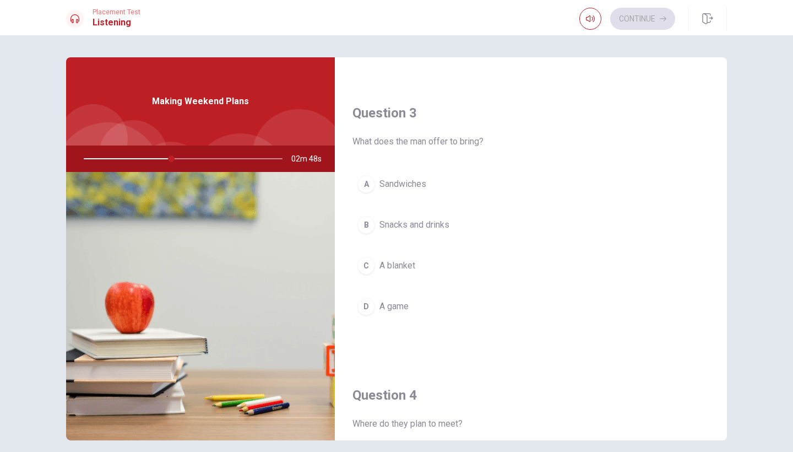
scroll to position [543, 0]
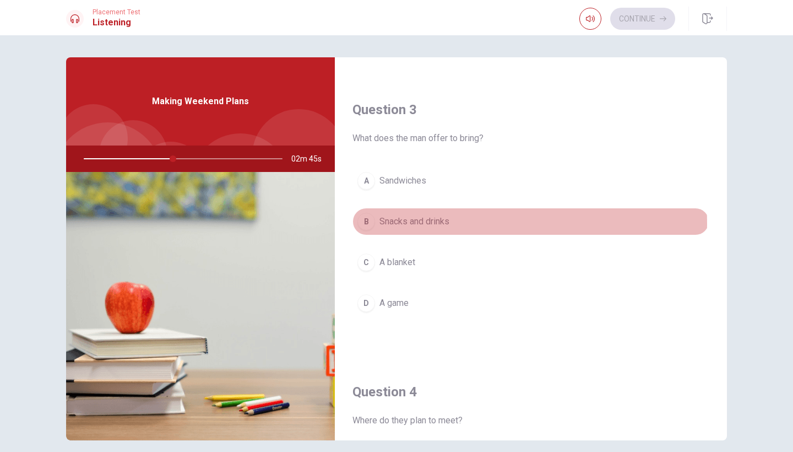
click at [365, 223] on div "B" at bounding box center [366, 222] width 18 height 18
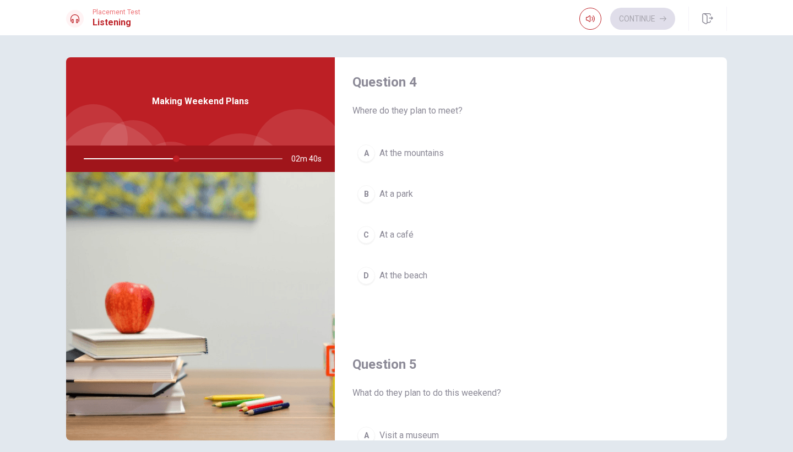
scroll to position [866, 0]
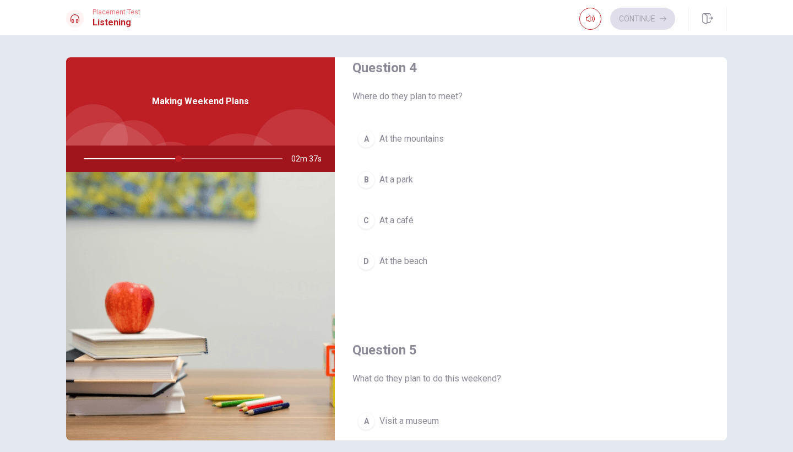
click at [367, 181] on div "B" at bounding box center [366, 180] width 18 height 18
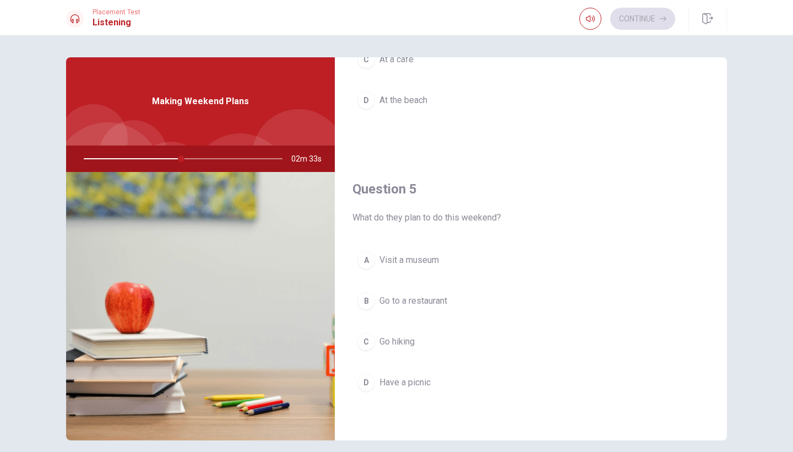
scroll to position [1027, 0]
click at [366, 381] on div "D" at bounding box center [366, 382] width 18 height 18
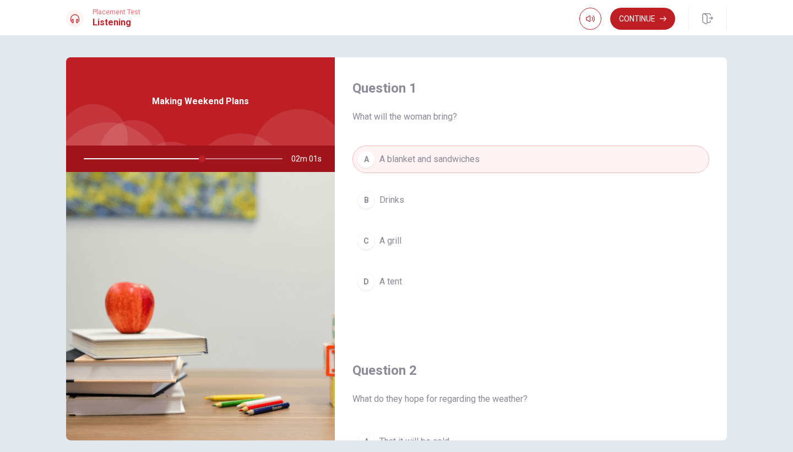
scroll to position [0, 0]
click at [247, 160] on div at bounding box center [181, 158] width 221 height 26
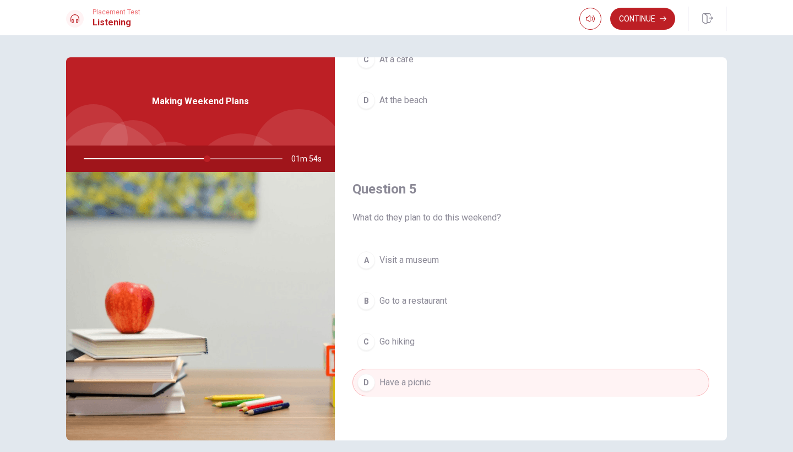
scroll to position [1027, 0]
click at [641, 15] on button "Continue" at bounding box center [642, 19] width 65 height 22
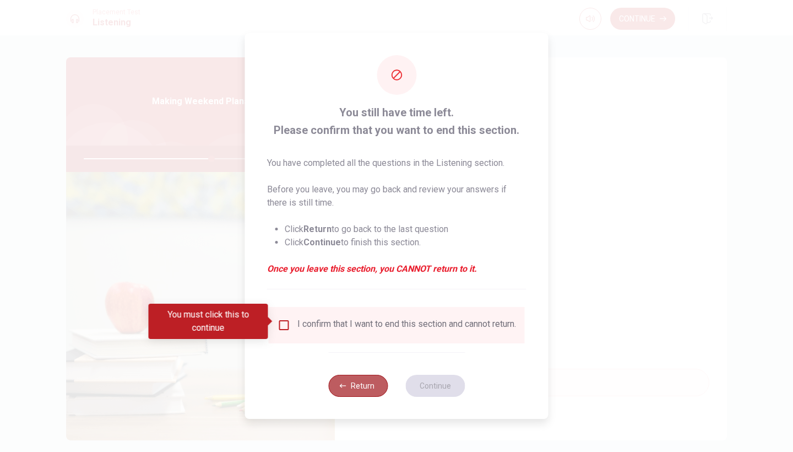
click at [349, 389] on button "Return" at bounding box center [357, 386] width 59 height 22
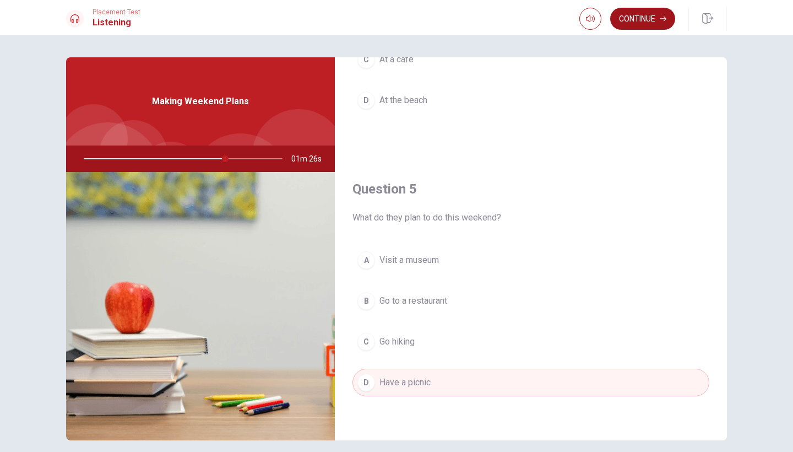
click at [630, 23] on button "Continue" at bounding box center [642, 19] width 65 height 22
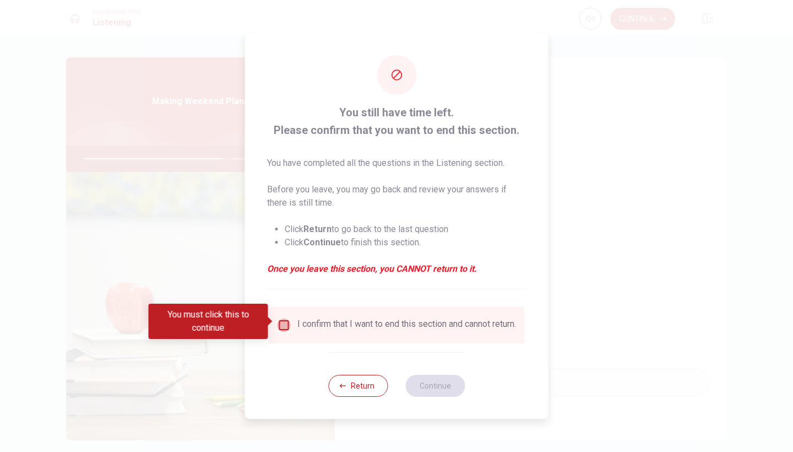
click at [284, 323] on input "You must click this to continue" at bounding box center [284, 324] width 13 height 13
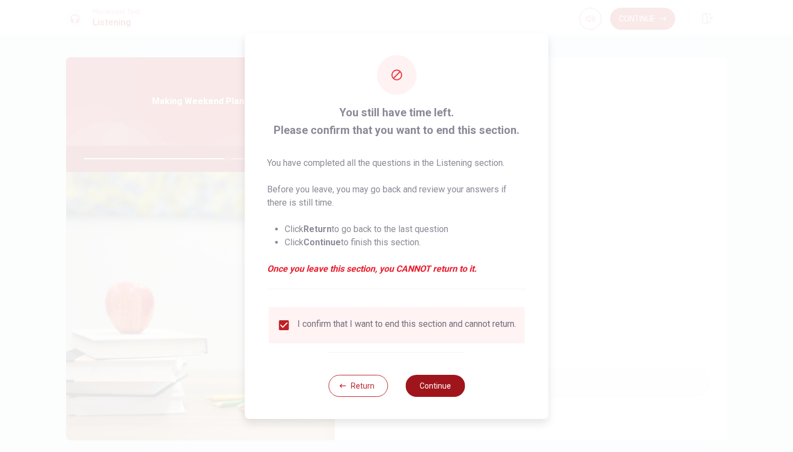
click at [435, 392] on button "Continue" at bounding box center [434, 386] width 59 height 22
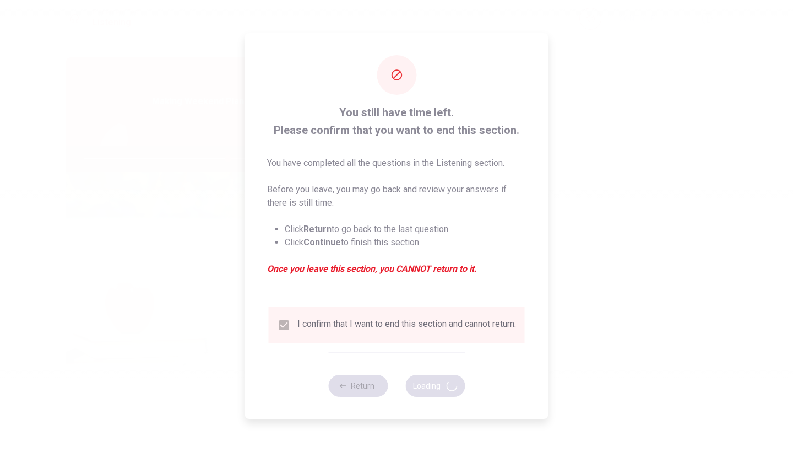
type input "73"
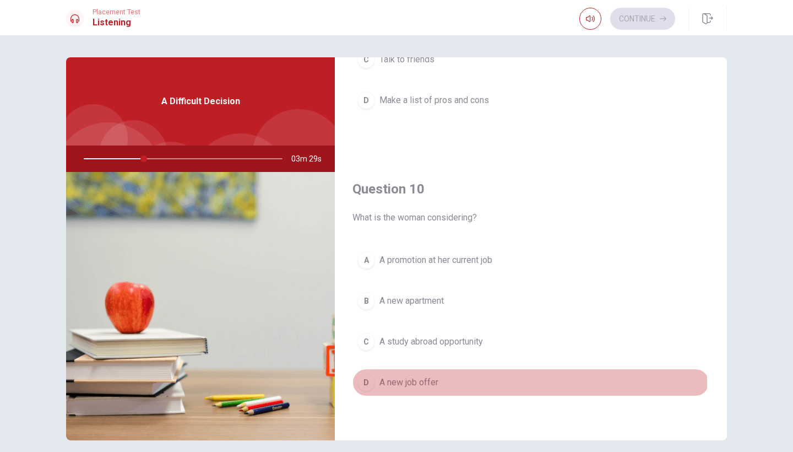
click at [405, 384] on span "A new job offer" at bounding box center [408, 382] width 59 height 13
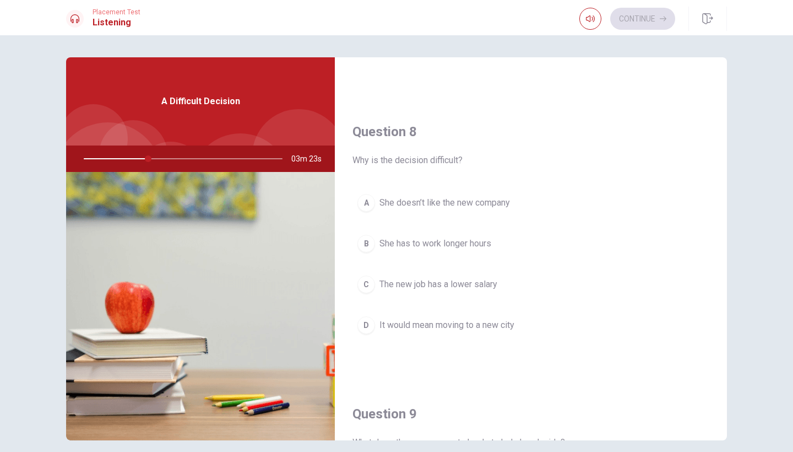
scroll to position [522, 0]
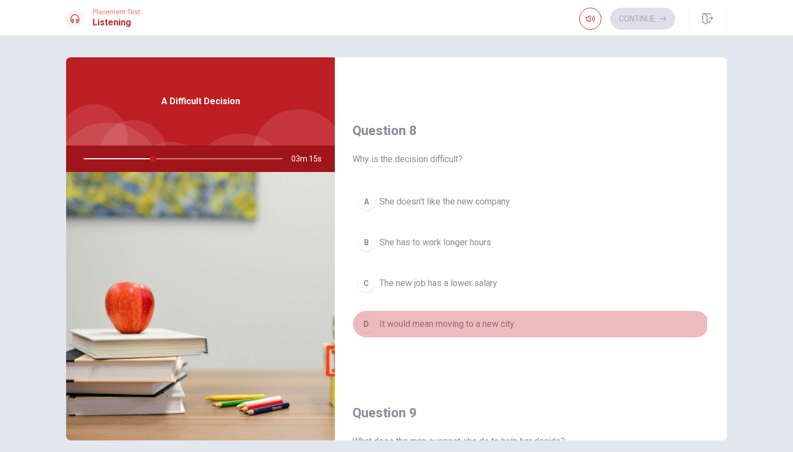
click at [365, 324] on div "D" at bounding box center [366, 324] width 18 height 18
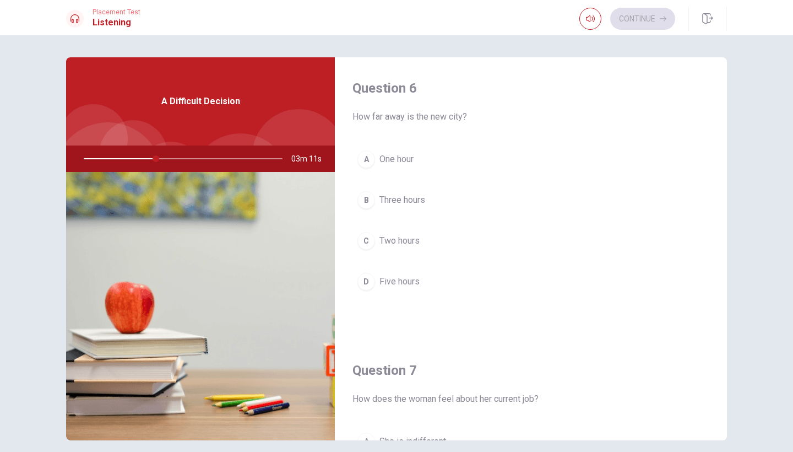
scroll to position [0, 0]
click at [363, 200] on div "B" at bounding box center [366, 200] width 18 height 18
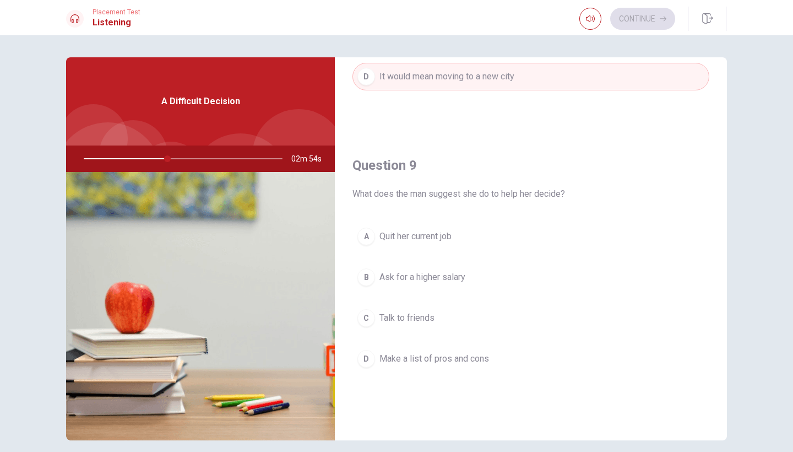
scroll to position [776, 0]
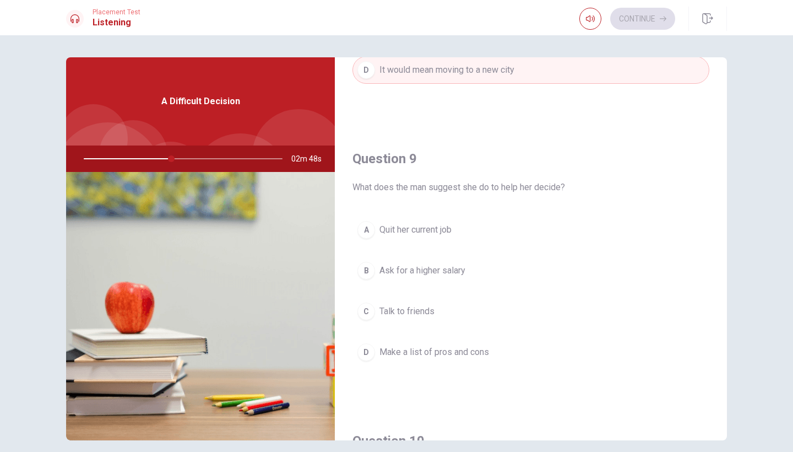
click at [362, 350] on div "D" at bounding box center [366, 352] width 18 height 18
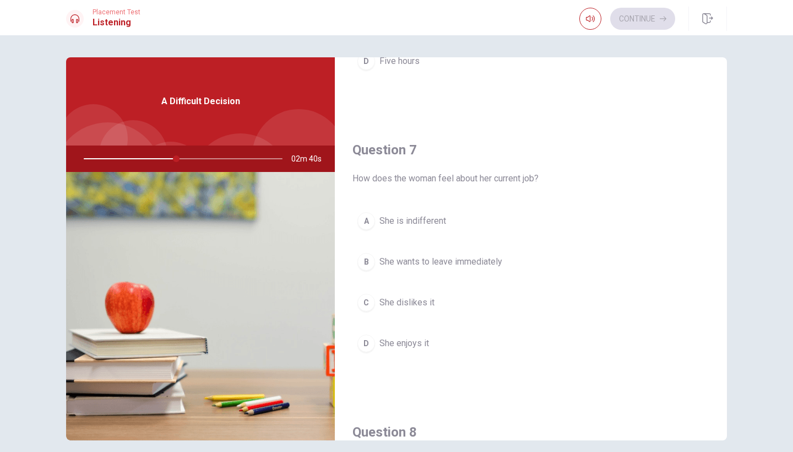
scroll to position [220, 0]
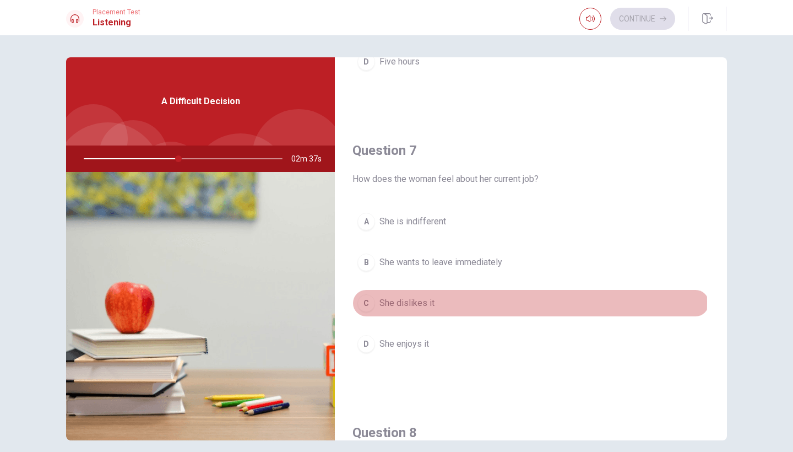
click at [392, 302] on span "She dislikes it" at bounding box center [406, 302] width 55 height 13
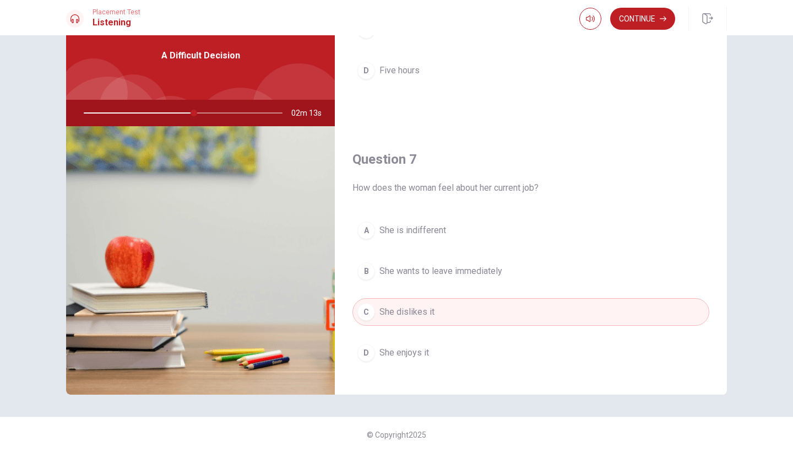
scroll to position [169, 0]
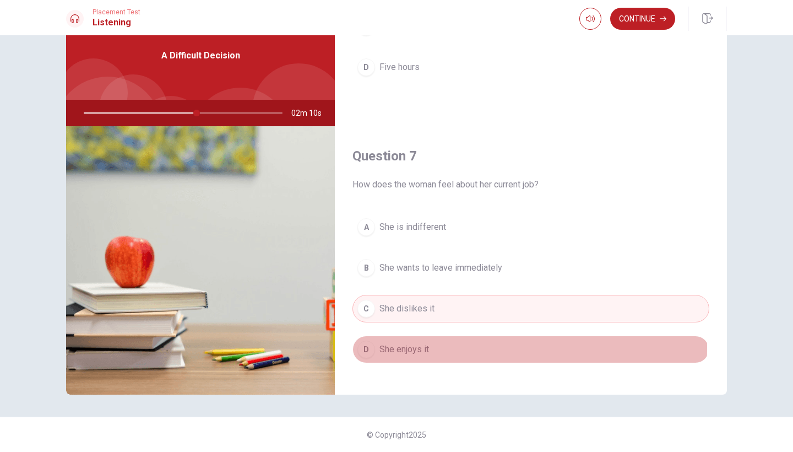
click at [361, 346] on div "D" at bounding box center [366, 349] width 18 height 18
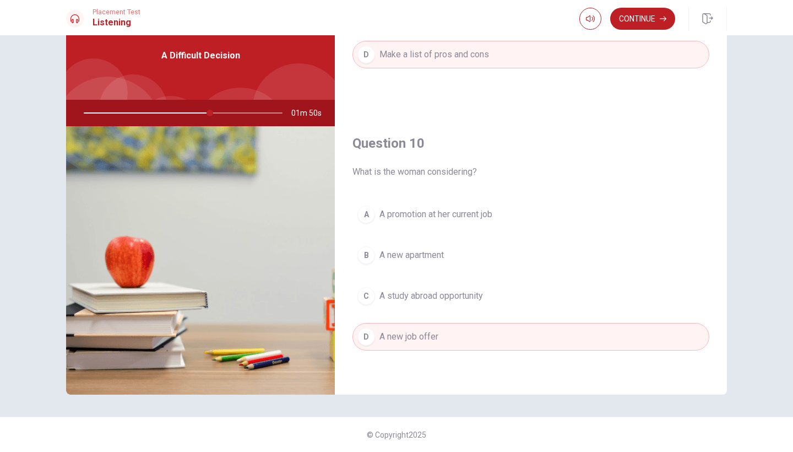
scroll to position [1027, 0]
click at [632, 24] on button "Continue" at bounding box center [642, 19] width 65 height 22
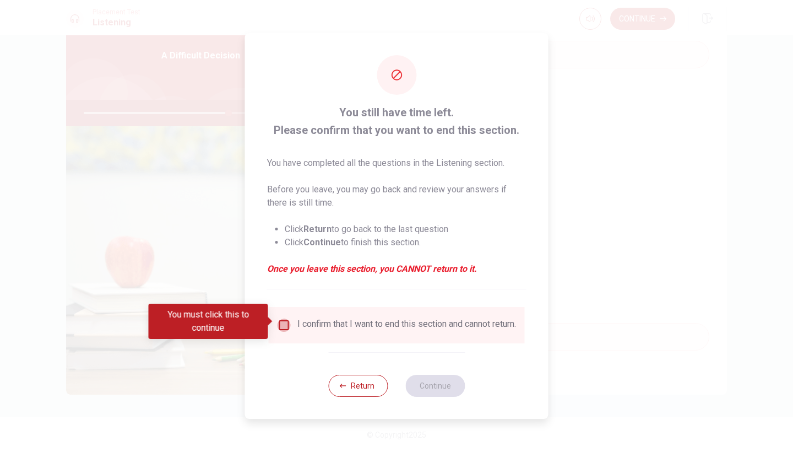
click at [285, 319] on input "You must click this to continue" at bounding box center [284, 324] width 13 height 13
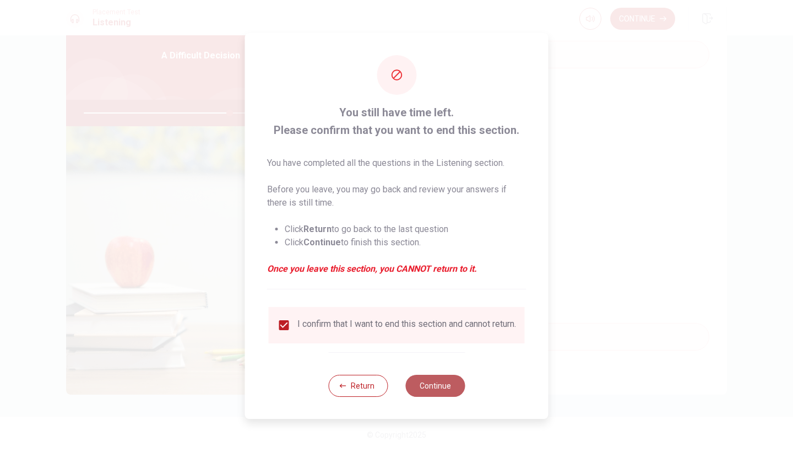
click at [437, 387] on button "Continue" at bounding box center [434, 386] width 59 height 22
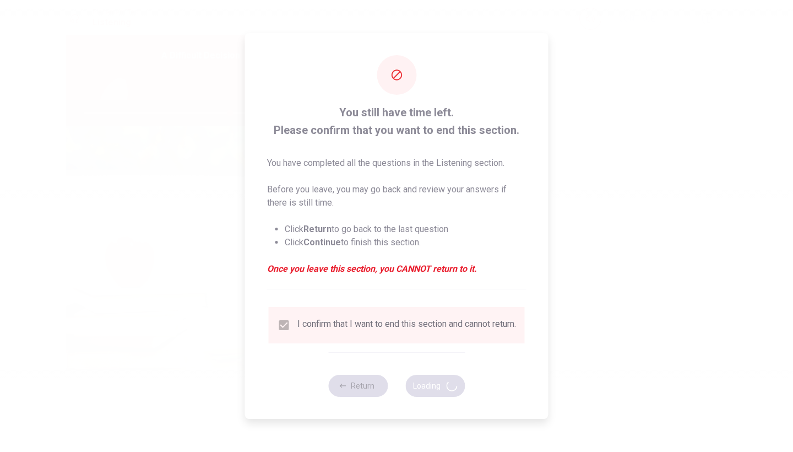
type input "74"
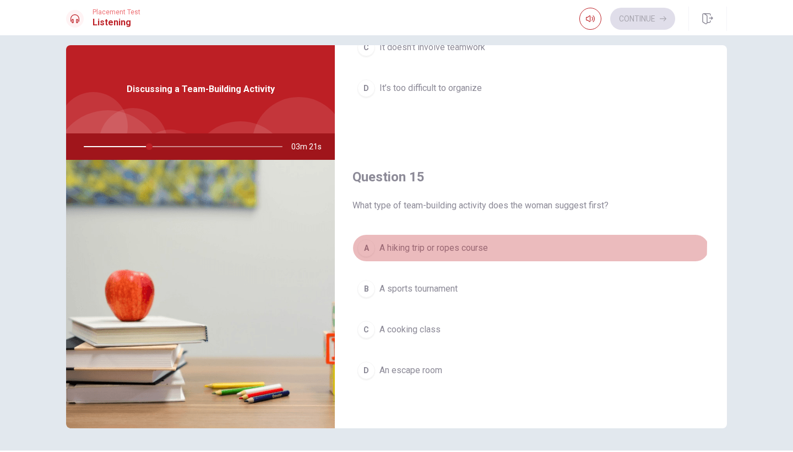
click at [370, 243] on div "A" at bounding box center [366, 248] width 18 height 18
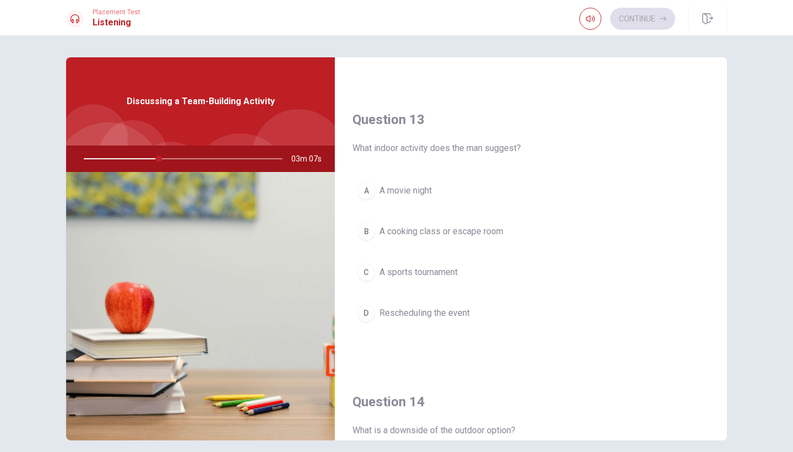
scroll to position [559, 0]
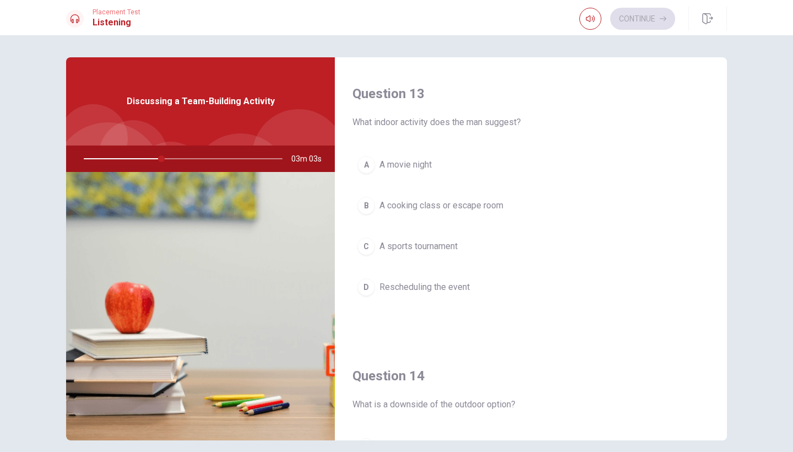
click at [368, 204] on div "B" at bounding box center [366, 206] width 18 height 18
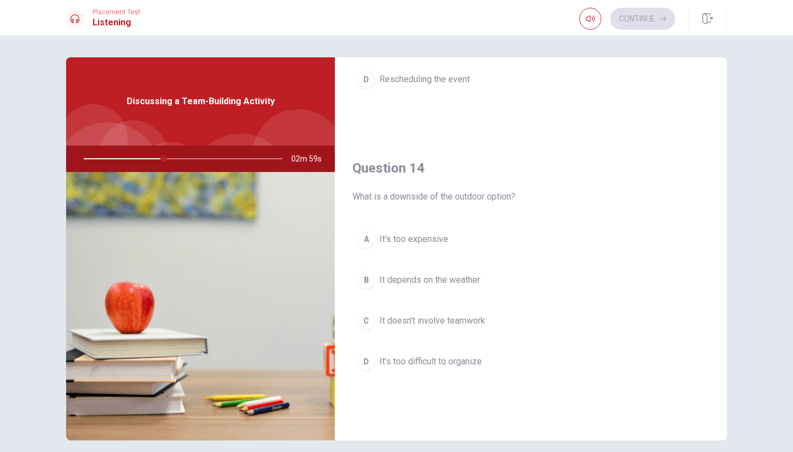
scroll to position [767, 0]
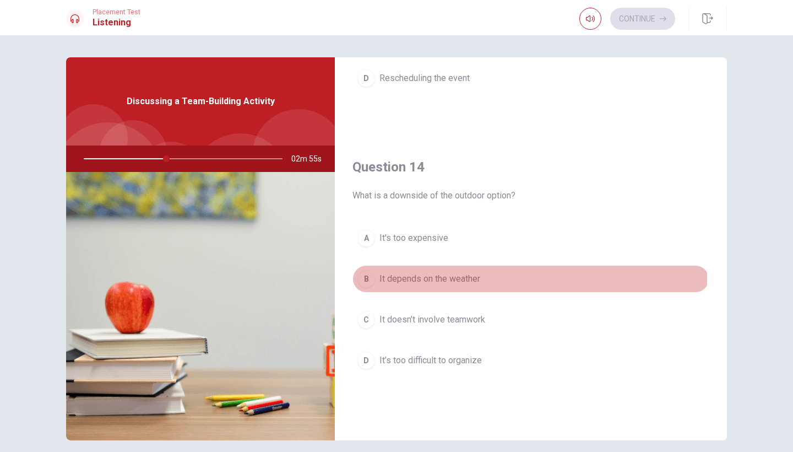
click at [368, 280] on div "B" at bounding box center [366, 279] width 18 height 18
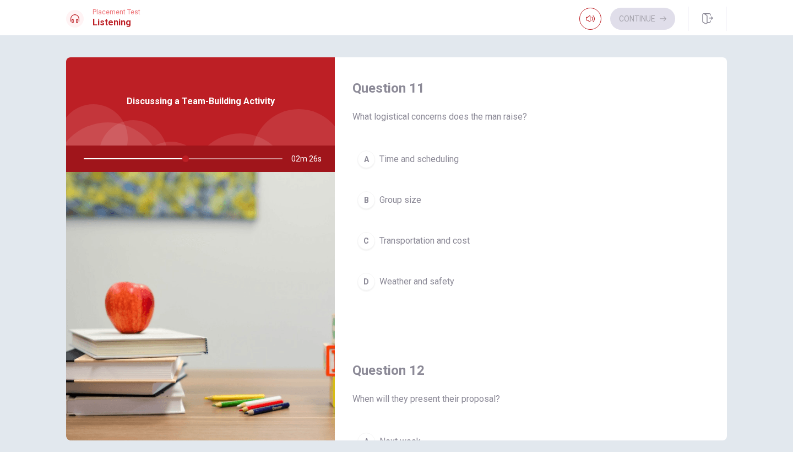
scroll to position [0, 0]
click at [370, 239] on div "C" at bounding box center [366, 241] width 18 height 18
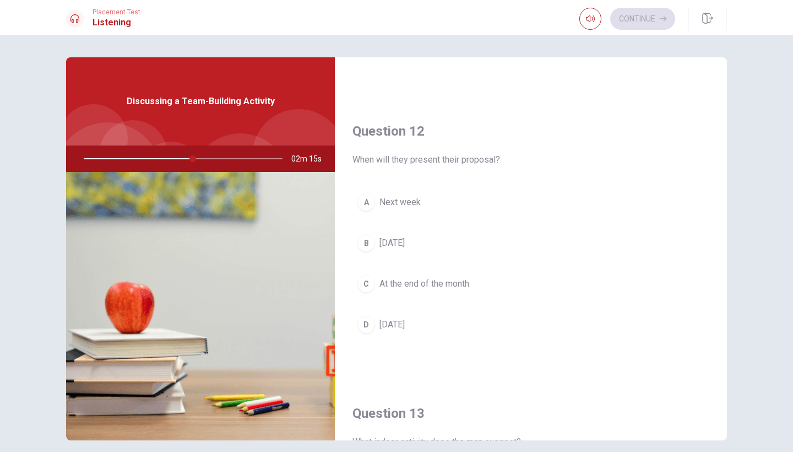
scroll to position [240, 0]
click at [368, 199] on div "A" at bounding box center [366, 202] width 18 height 18
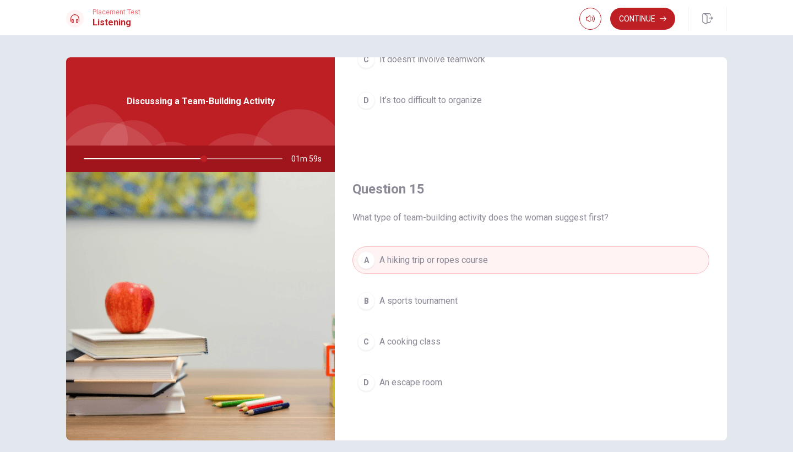
scroll to position [1027, 0]
click at [638, 15] on button "Continue" at bounding box center [642, 19] width 65 height 22
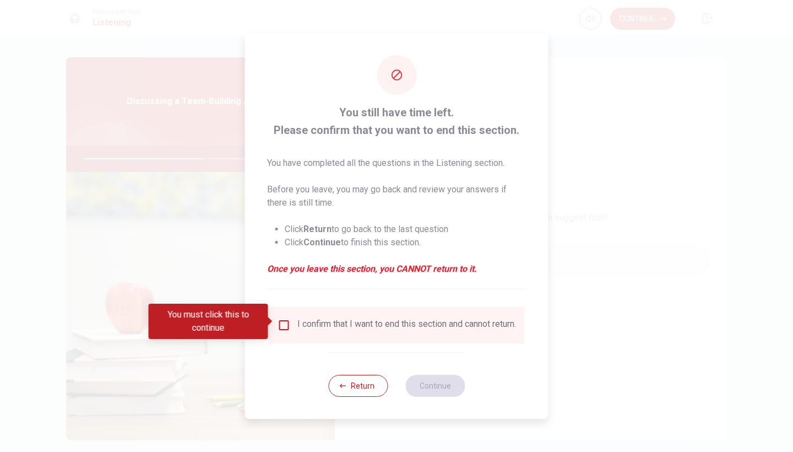
click at [288, 319] on input "You must click this to continue" at bounding box center [284, 324] width 13 height 13
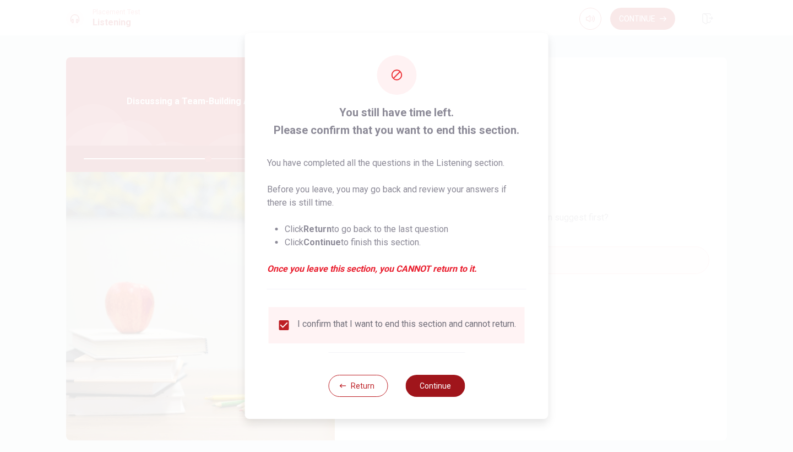
click at [428, 383] on button "Continue" at bounding box center [434, 386] width 59 height 22
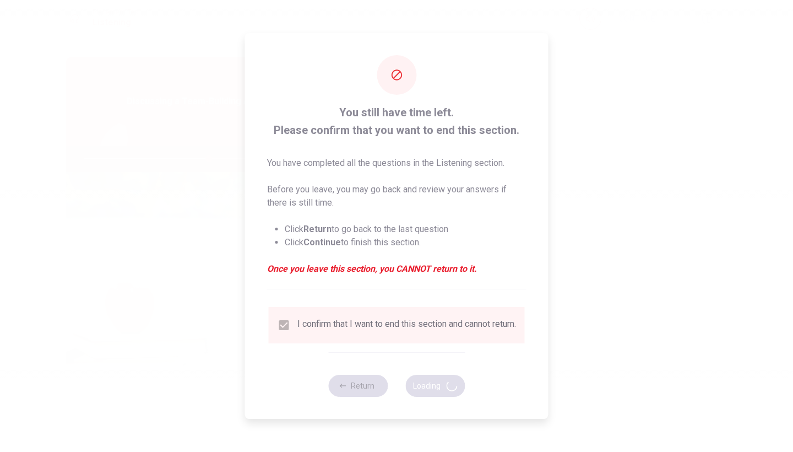
type input "63"
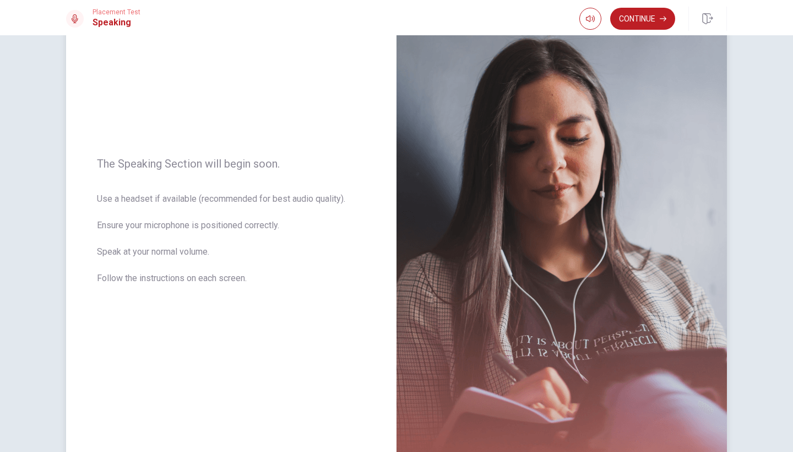
scroll to position [69, 0]
click at [631, 18] on button "Continue" at bounding box center [642, 19] width 65 height 22
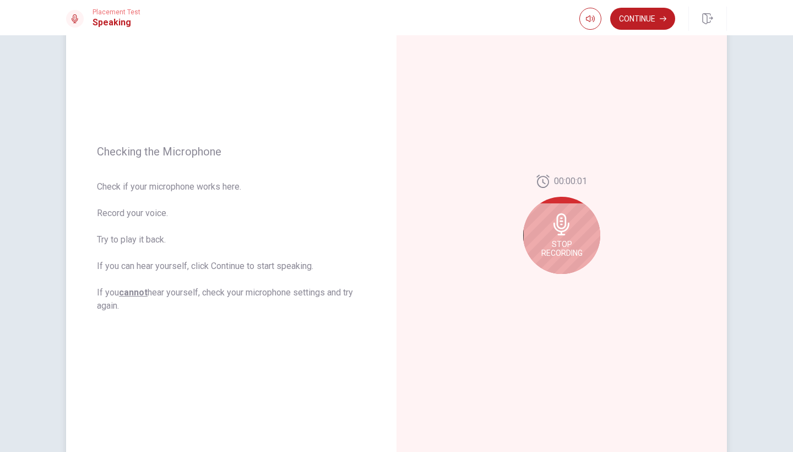
click at [571, 212] on div "Stop Recording" at bounding box center [561, 235] width 77 height 77
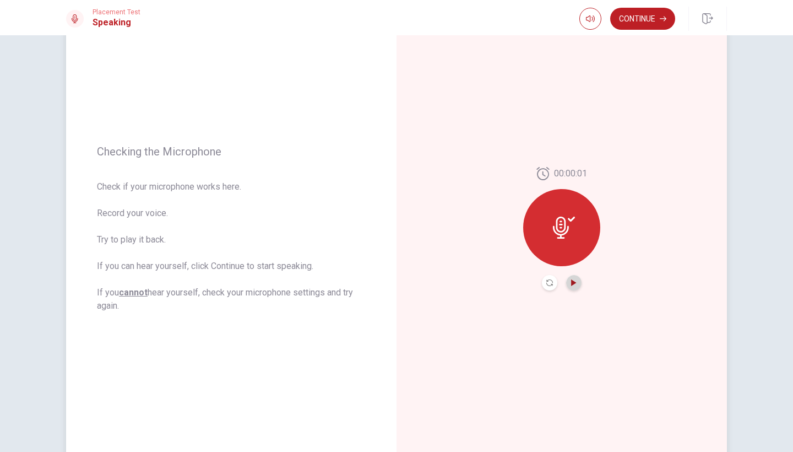
click at [573, 283] on icon "Play Audio" at bounding box center [573, 282] width 5 height 7
click at [572, 285] on icon "Pause Audio" at bounding box center [574, 282] width 7 height 7
click at [546, 279] on icon "Record Again" at bounding box center [549, 282] width 7 height 7
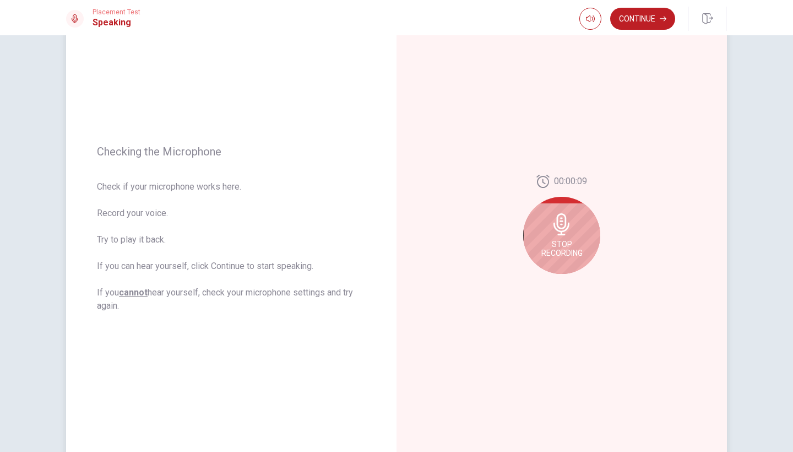
click at [554, 237] on div "Stop Recording" at bounding box center [561, 235] width 77 height 77
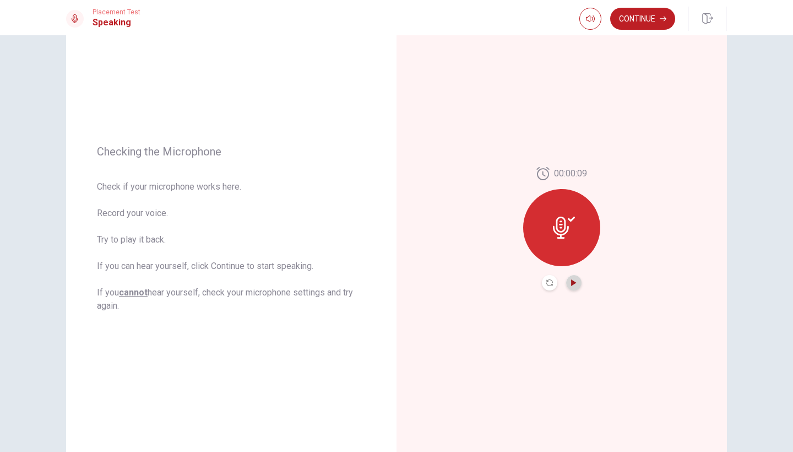
click at [571, 284] on icon "Play Audio" at bounding box center [573, 282] width 5 height 7
click at [549, 283] on icon "Record Again" at bounding box center [549, 282] width 7 height 7
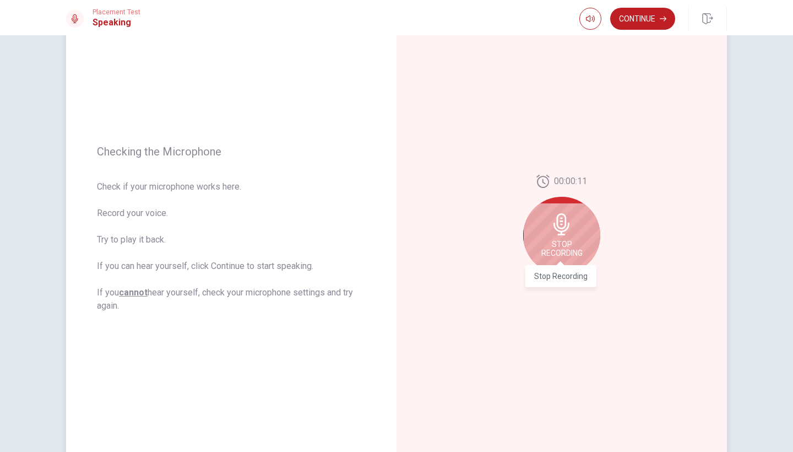
click at [556, 245] on span "Stop Recording" at bounding box center [561, 249] width 41 height 18
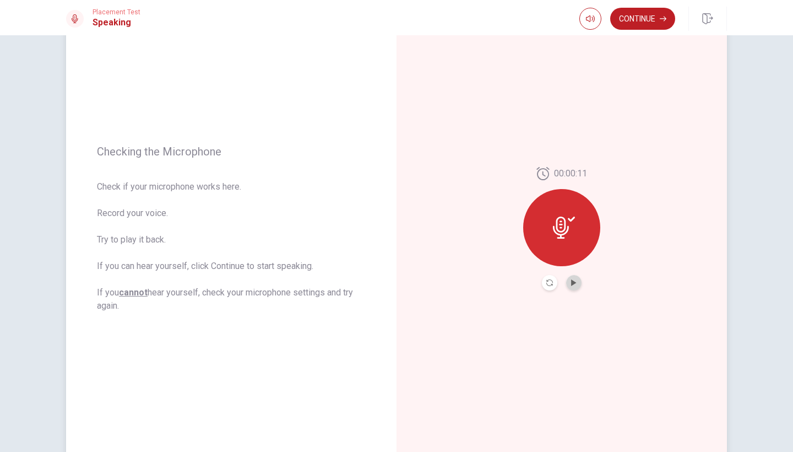
click at [572, 286] on button "Play Audio" at bounding box center [573, 282] width 15 height 15
click at [632, 17] on button "Continue" at bounding box center [642, 19] width 65 height 22
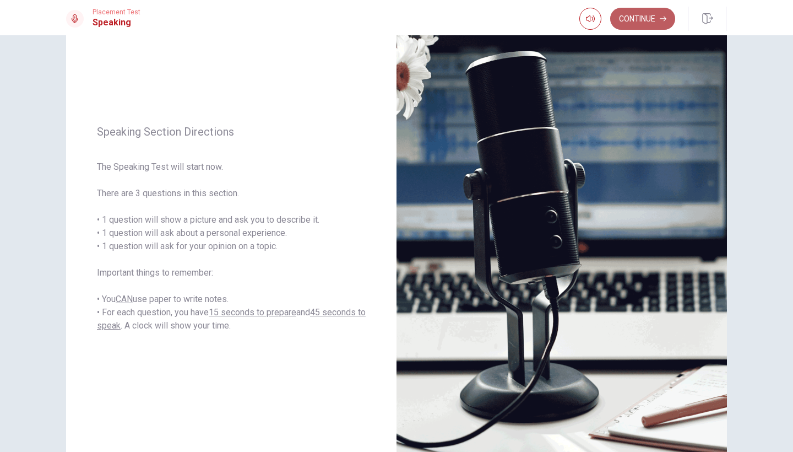
click at [650, 21] on button "Continue" at bounding box center [642, 19] width 65 height 22
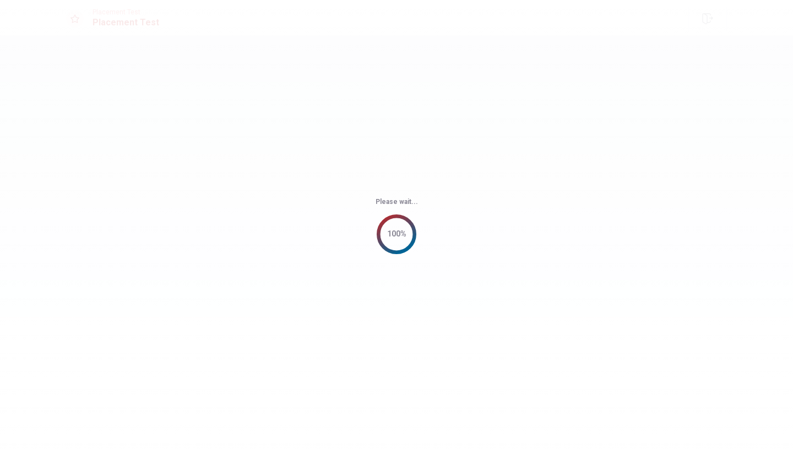
scroll to position [0, 0]
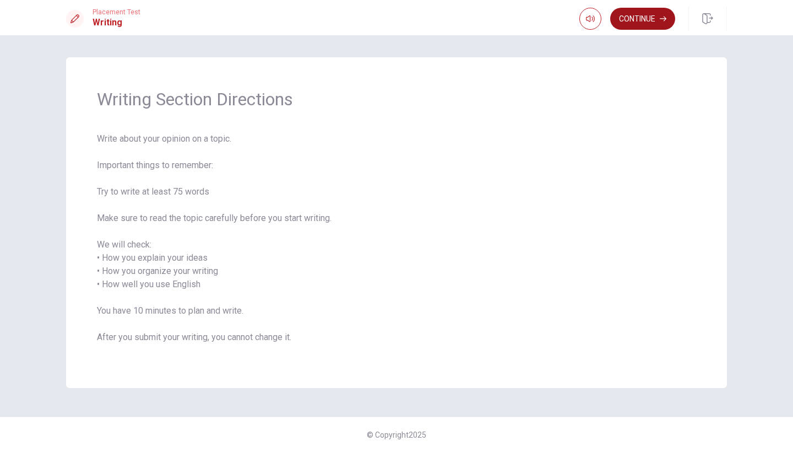
click at [617, 22] on button "Continue" at bounding box center [642, 19] width 65 height 22
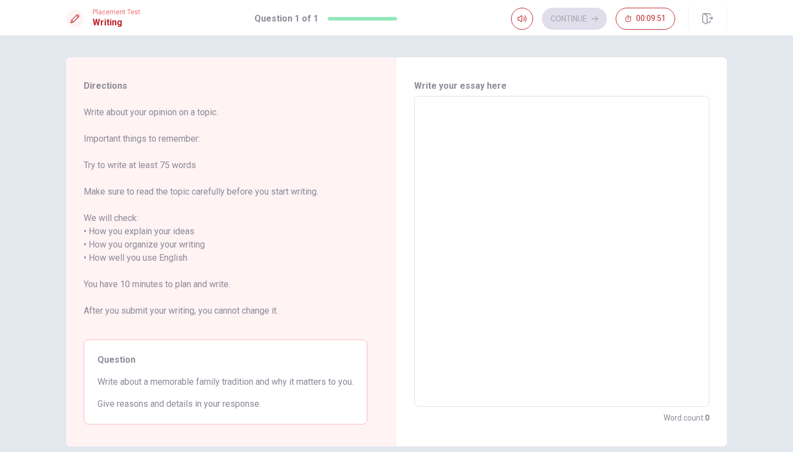
click at [465, 142] on textarea at bounding box center [562, 251] width 280 height 292
type textarea "I"
type textarea "x"
type textarea "I"
type textarea "x"
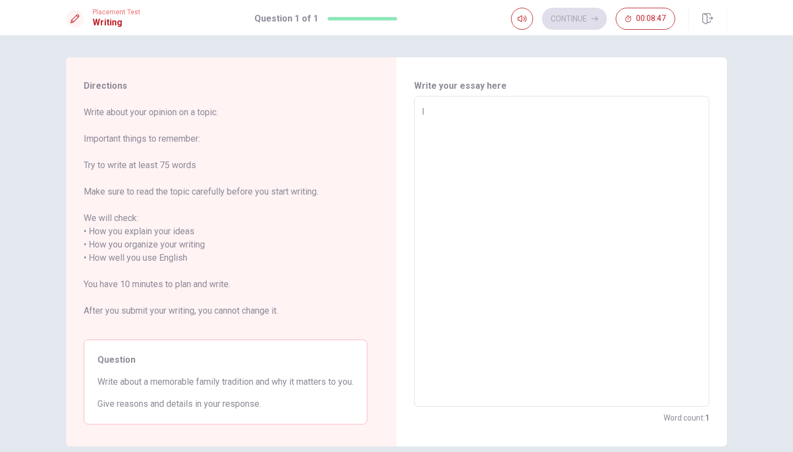
type textarea "I t"
type textarea "x"
type textarea "I th"
type textarea "x"
type textarea "I thi"
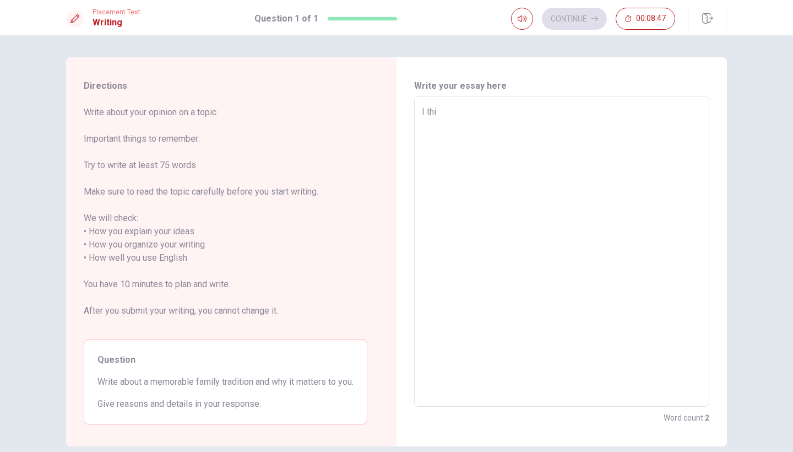
type textarea "x"
type textarea "I thin"
type textarea "x"
type textarea "I think"
type textarea "x"
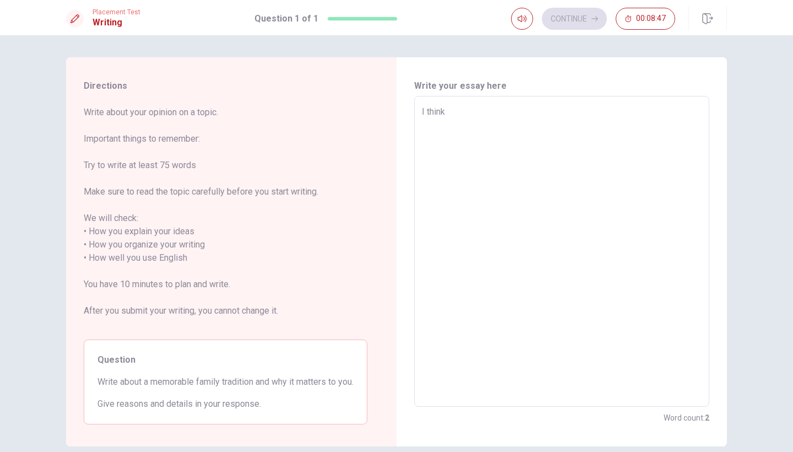
type textarea "I think"
type textarea "x"
type textarea "I think"
type textarea "x"
type textarea "I thin"
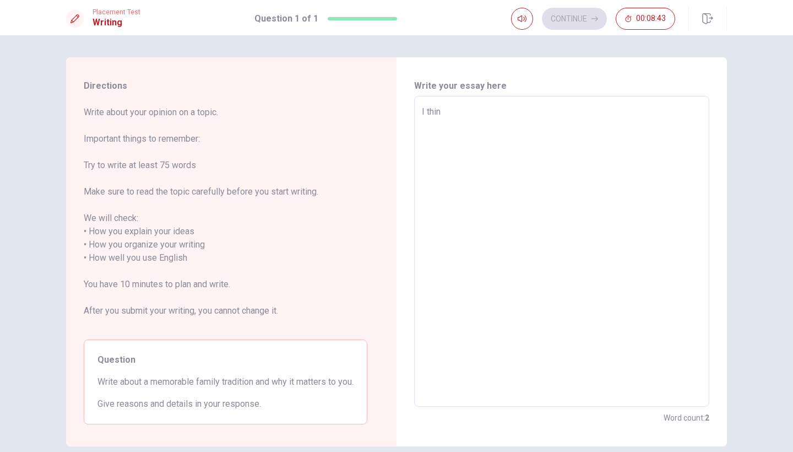
type textarea "x"
type textarea "I thi"
type textarea "x"
type textarea "I th"
type textarea "x"
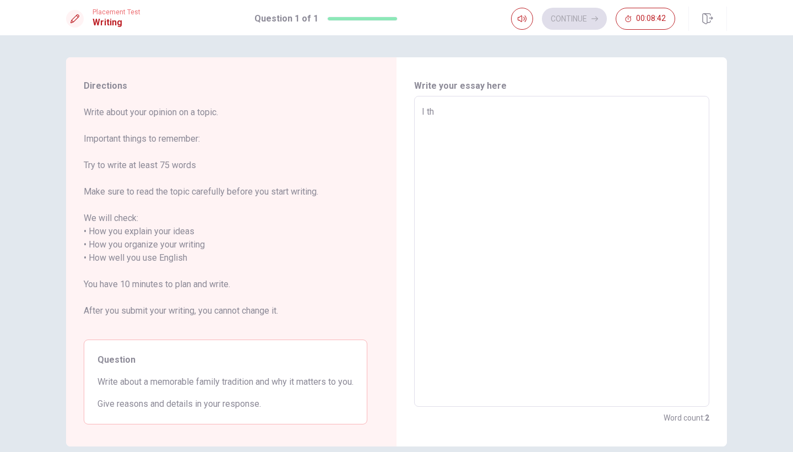
type textarea "I t"
type textarea "x"
type textarea "I"
type textarea "x"
type textarea "I"
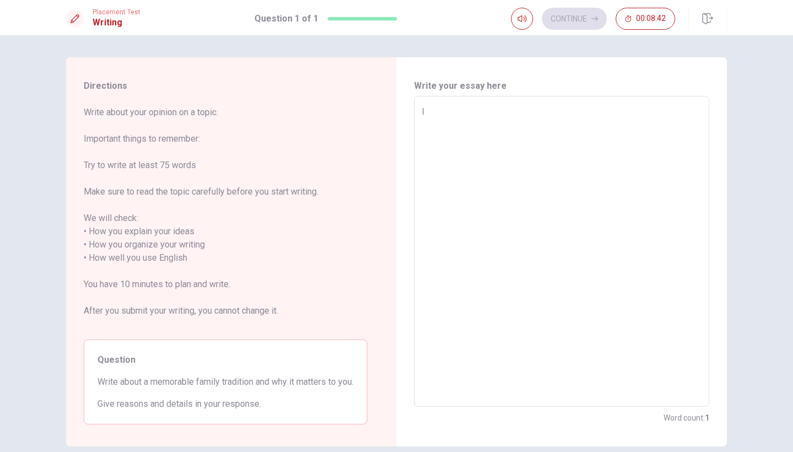
type textarea "x"
type textarea "I"
type textarea "x"
type textarea "In"
type textarea "x"
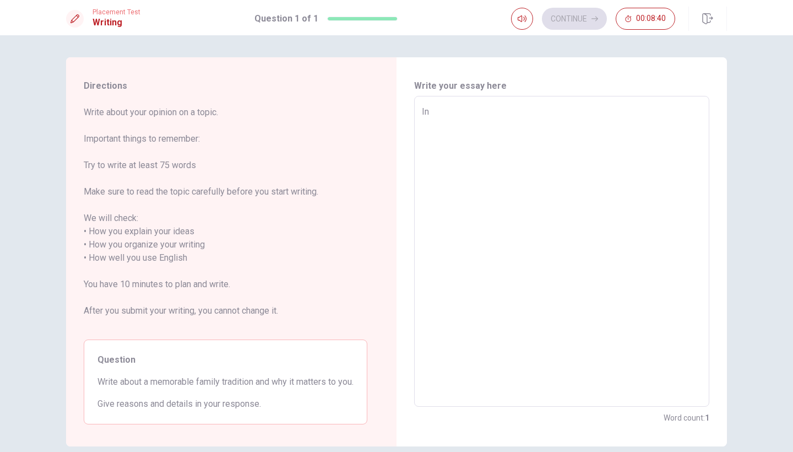
type textarea "In"
type textarea "x"
type textarea "In m"
type textarea "x"
type textarea "In my"
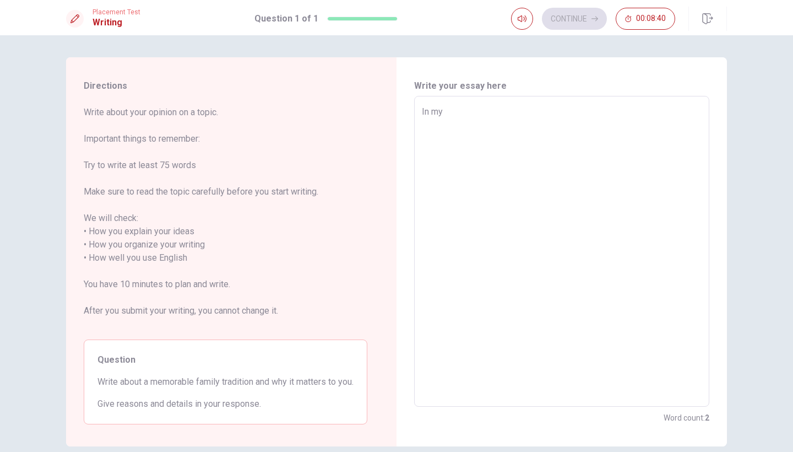
type textarea "x"
type textarea "In my"
type textarea "x"
type textarea "In my o"
type textarea "x"
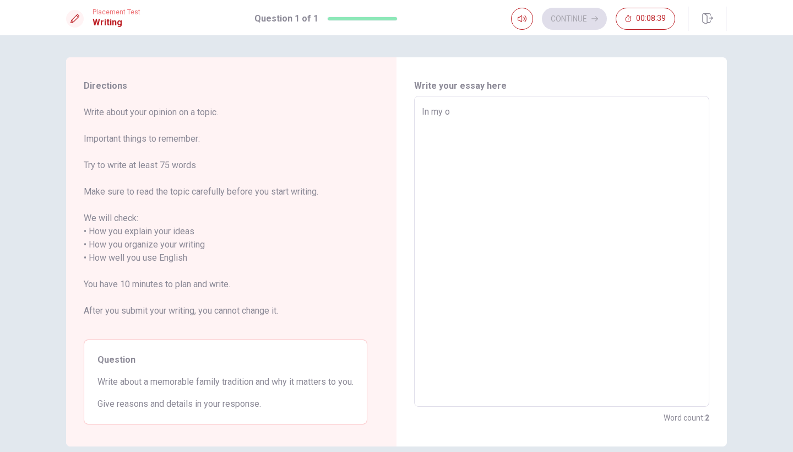
type textarea "In my op"
type textarea "x"
type textarea "In my opi"
type textarea "x"
type textarea "In my opin"
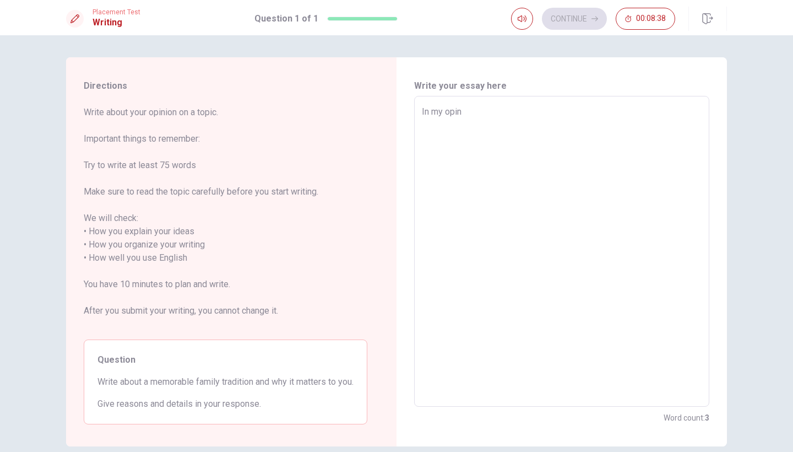
type textarea "x"
type textarea "In my opini"
type textarea "x"
type textarea "In my opinio"
type textarea "x"
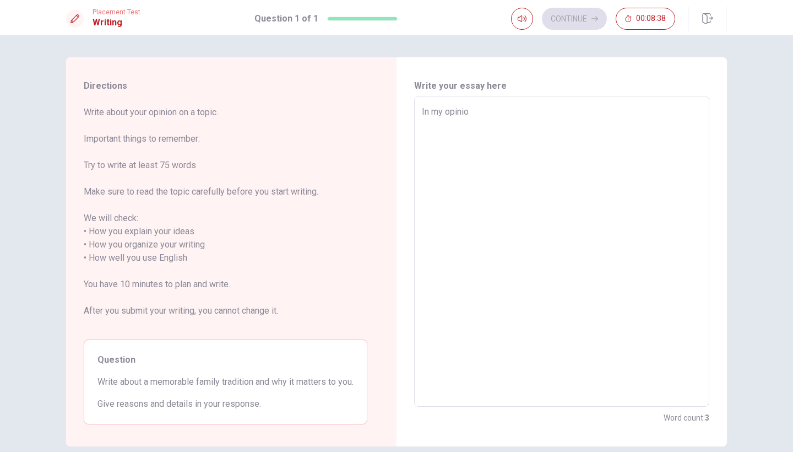
type textarea "In my opinion"
type textarea "x"
type textarea "In my opinion"
type textarea "x"
type textarea "In my opinion f"
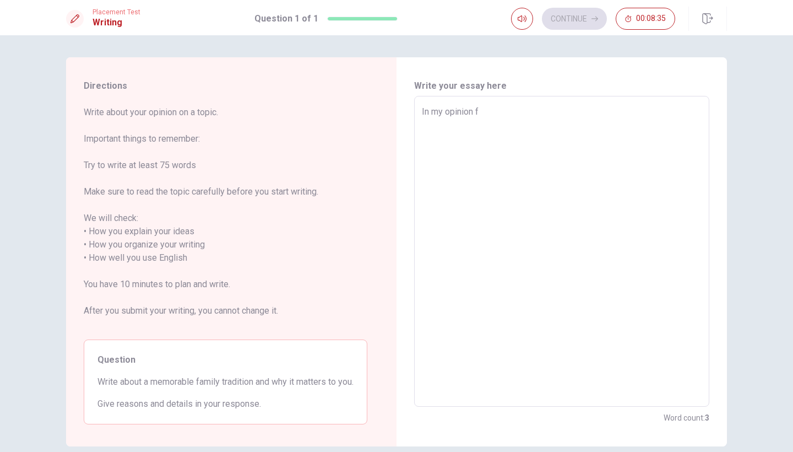
type textarea "x"
type textarea "In my opinion fa"
type textarea "x"
type textarea "In my opinion fam"
type textarea "x"
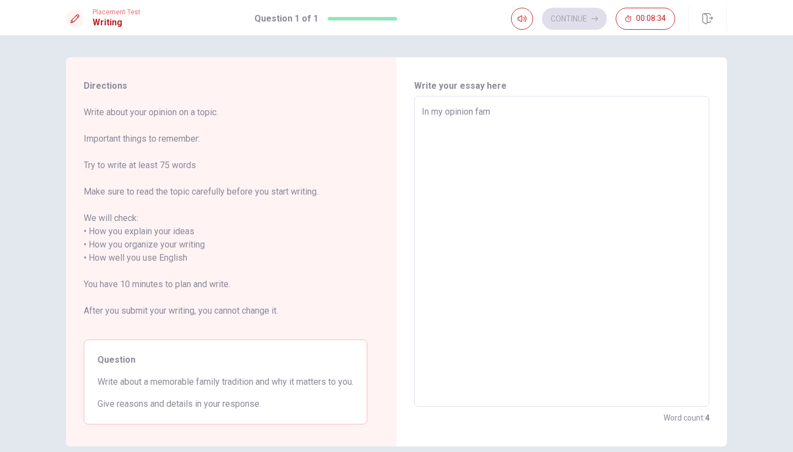
type textarea "In my opinion fami"
type textarea "x"
type textarea "In my opinion famil"
type textarea "x"
type textarea "In my opinion family"
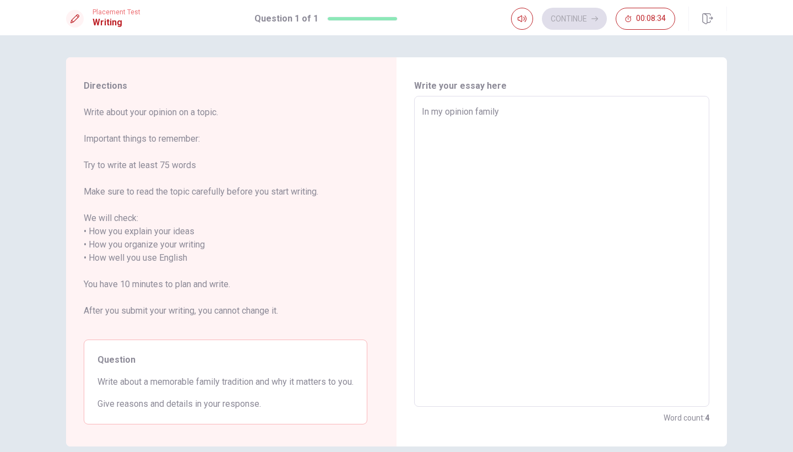
type textarea "x"
type textarea "In my opinion family"
type textarea "x"
type textarea "In my opinion family t"
type textarea "x"
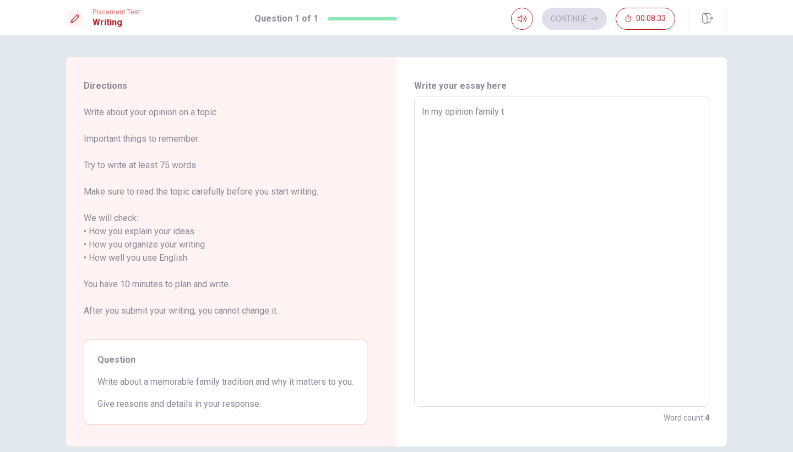
type textarea "In my opinion family tr"
type textarea "x"
type textarea "In my opinion family tra"
type textarea "x"
type textarea "In my opinion family trad"
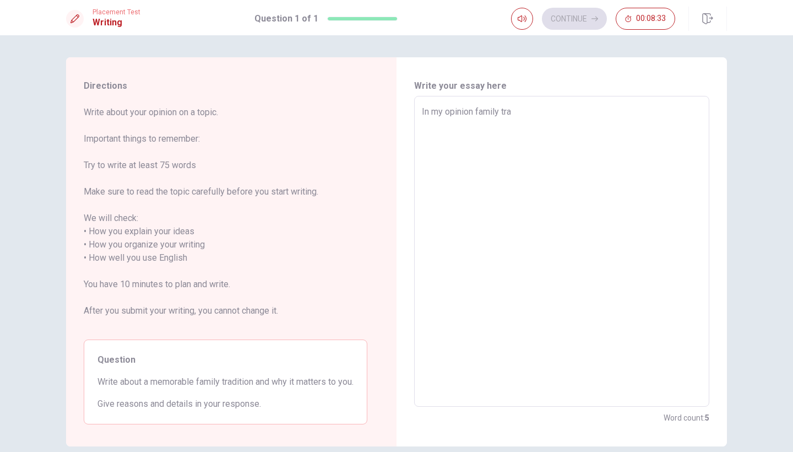
type textarea "x"
type textarea "In my opinion family tradi"
type textarea "x"
type textarea "In my opinion family tradit"
type textarea "x"
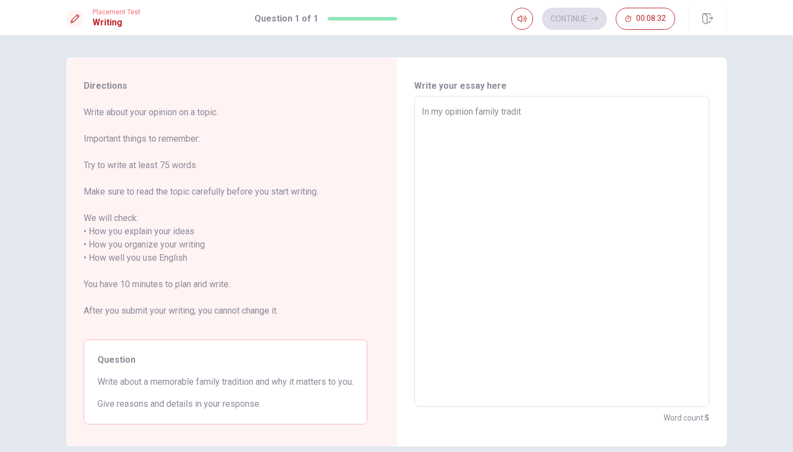
type textarea "In my opinion family traditi"
type textarea "x"
type textarea "In my opinion family traditio"
type textarea "x"
type textarea "In my opinion family tradition"
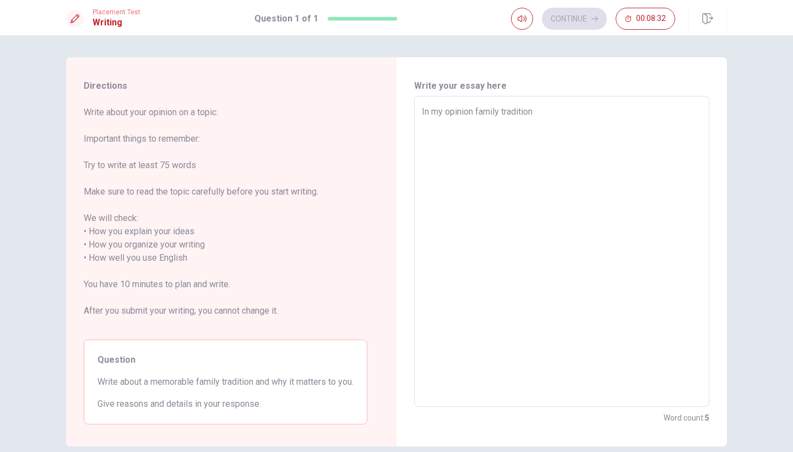
type textarea "x"
type textarea "In my opinion family tradition"
type textarea "x"
type textarea "In my opinion family tradition a"
type textarea "x"
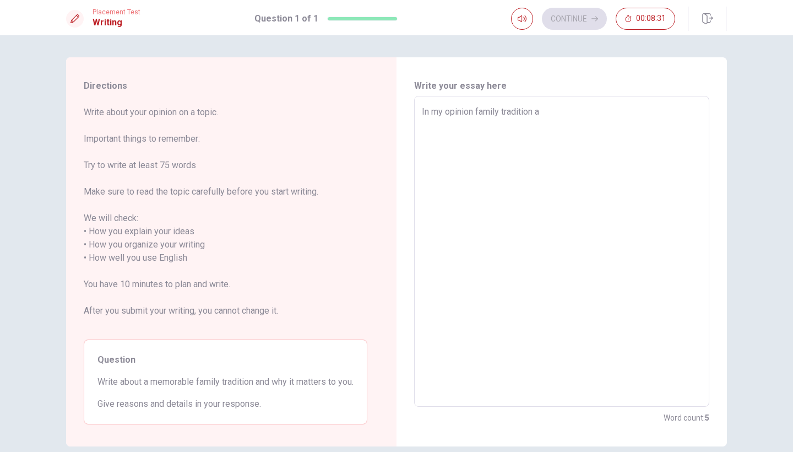
type textarea "In my opinion family tradition ar"
type textarea "x"
type textarea "In my opinion family tradition arn"
type textarea "x"
type textarea "In my opinion family tradition [PERSON_NAME]"
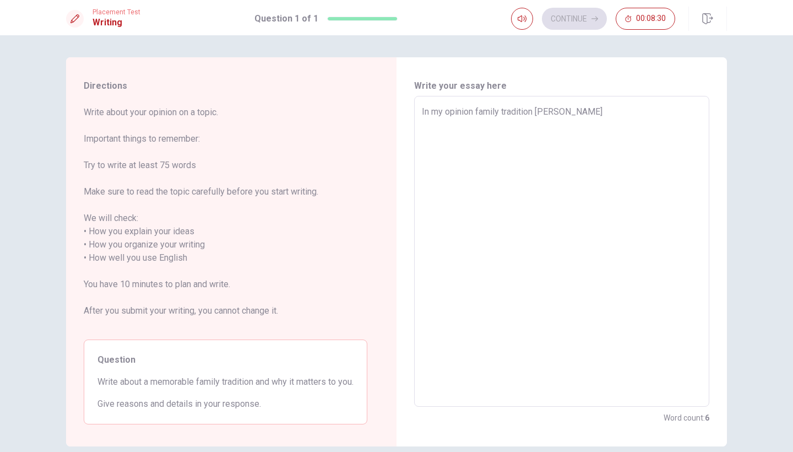
type textarea "x"
type textarea "In my opinion family tradition [PERSON_NAME]"
type textarea "x"
type textarea "In my opinion family tradition [PERSON_NAME]"
type textarea "x"
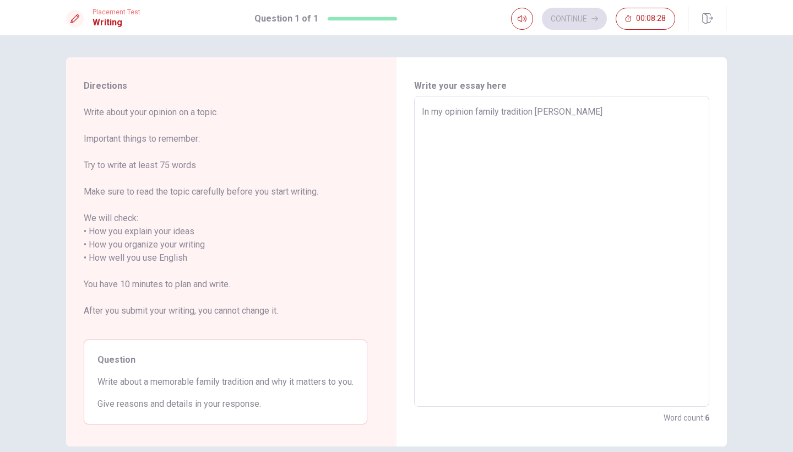
type textarea "In my opinion family tradition arn"
type textarea "x"
type textarea "In my opinion family tradition ar"
type textarea "x"
type textarea "In my opinion family tradition are"
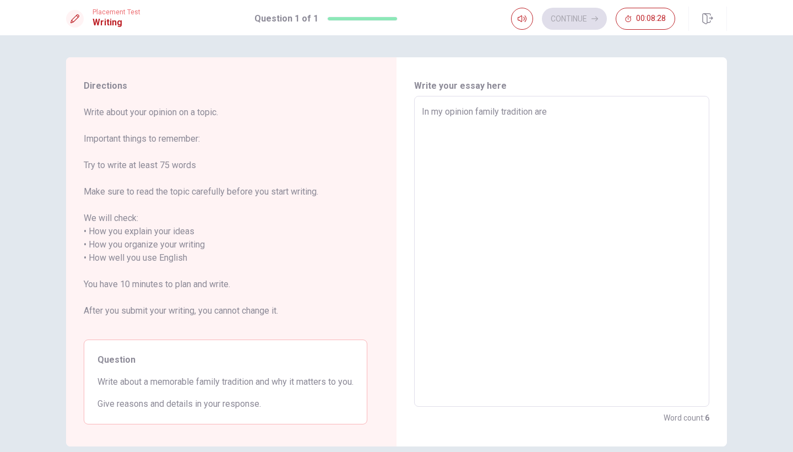
type textarea "x"
type textarea "In my opinion family tradition are"
type textarea "x"
type textarea "In my opinion family tradition are n"
type textarea "x"
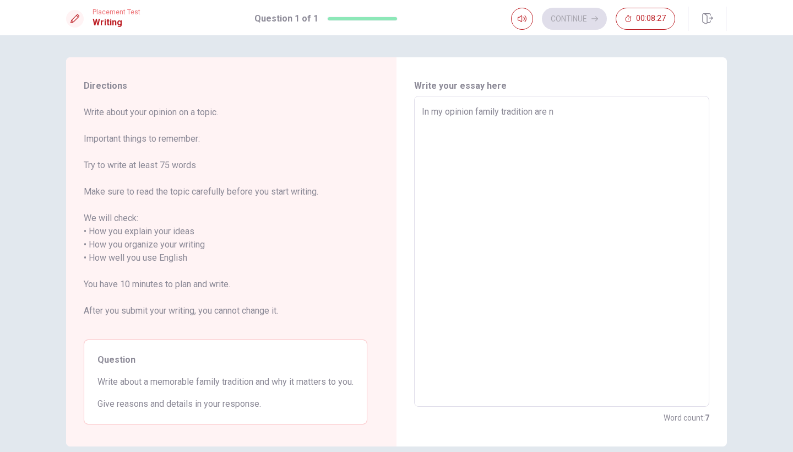
type textarea "In my opinion family tradition are no"
type textarea "x"
type textarea "In my opinion family tradition are not"
type textarea "x"
type textarea "In my opinion family tradition are not"
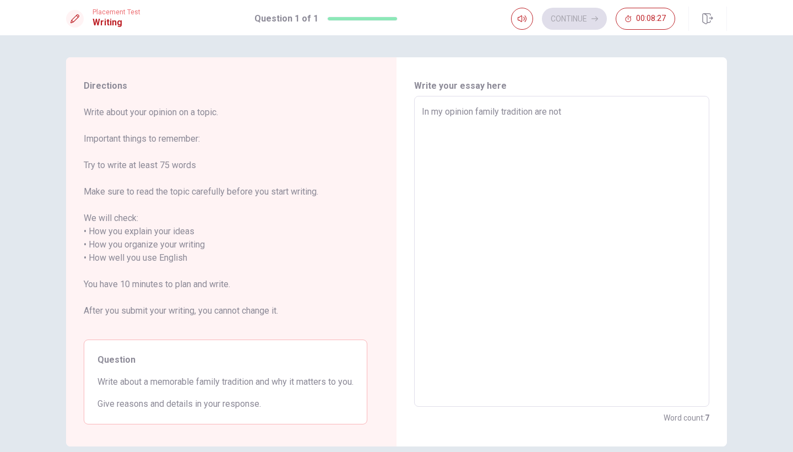
type textarea "x"
type textarea "In my opinion family tradition are not t"
type textarea "x"
type textarea "In my opinion family tradition are not th"
type textarea "x"
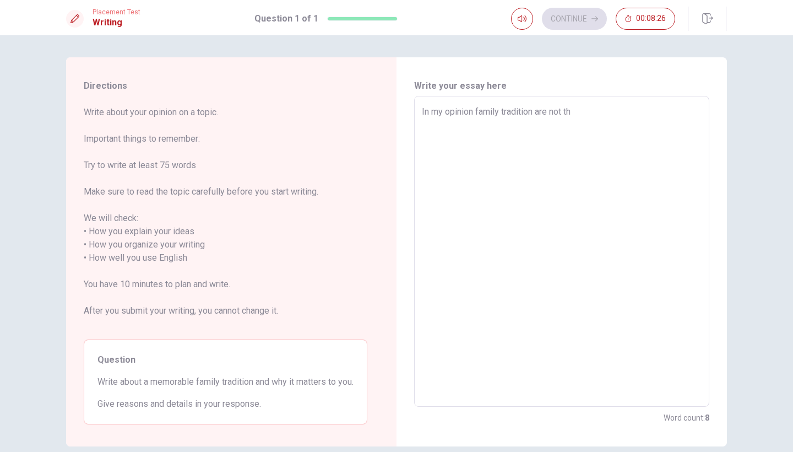
type textarea "In my opinion family tradition are not tha"
type textarea "x"
type textarea "In my opinion family tradition are not that"
type textarea "x"
type textarea "In my opinion family tradition are not that"
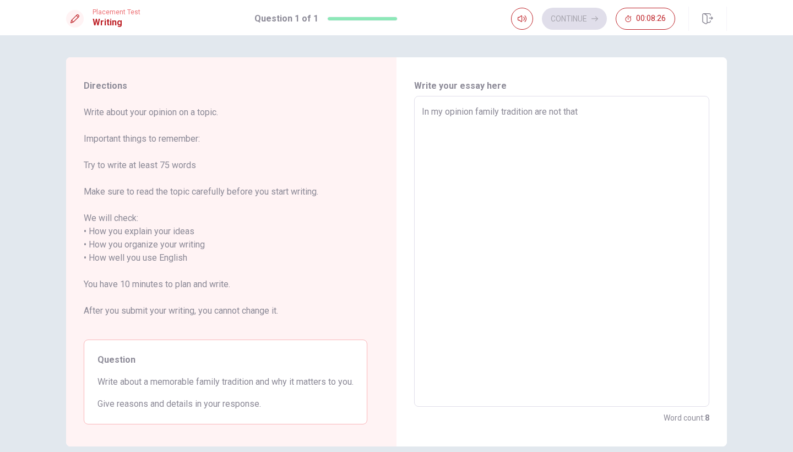
type textarea "x"
type textarea "In my opinion family tradition are not that i"
type textarea "x"
type textarea "In my opinion family tradition are not that im"
type textarea "x"
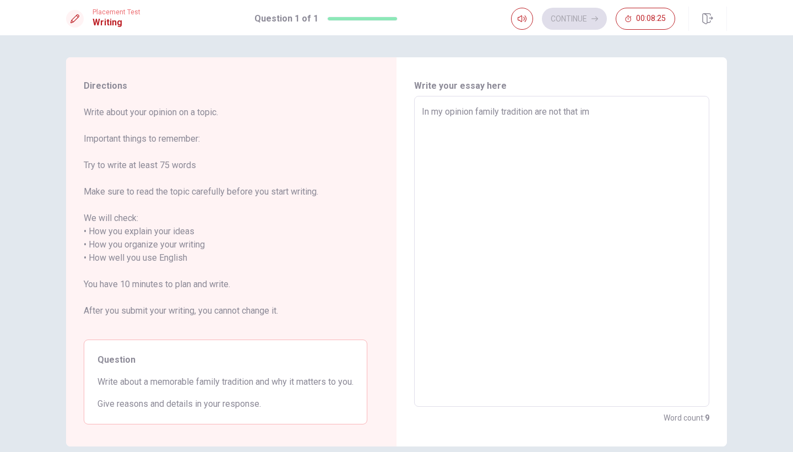
type textarea "In my opinion family tradition are not that imp"
type textarea "x"
type textarea "In my opinion family tradition are not that impo"
type textarea "x"
type textarea "In my opinion family tradition are not that impor"
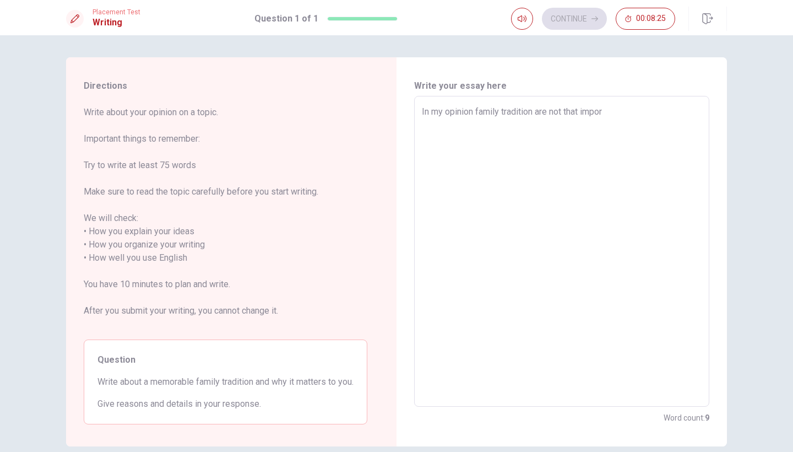
type textarea "x"
type textarea "In my opinion family tradition are not that import"
type textarea "x"
type textarea "In my opinion family tradition are not that importa"
type textarea "x"
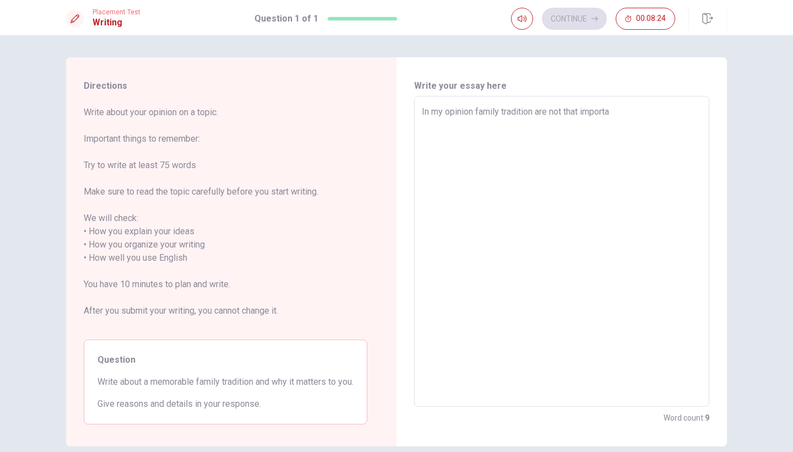
type textarea "In my opinion family tradition are not that importan"
type textarea "x"
type textarea "In my opinion family tradition are not that important"
type textarea "x"
type textarea "In my opinion family tradition are not that important."
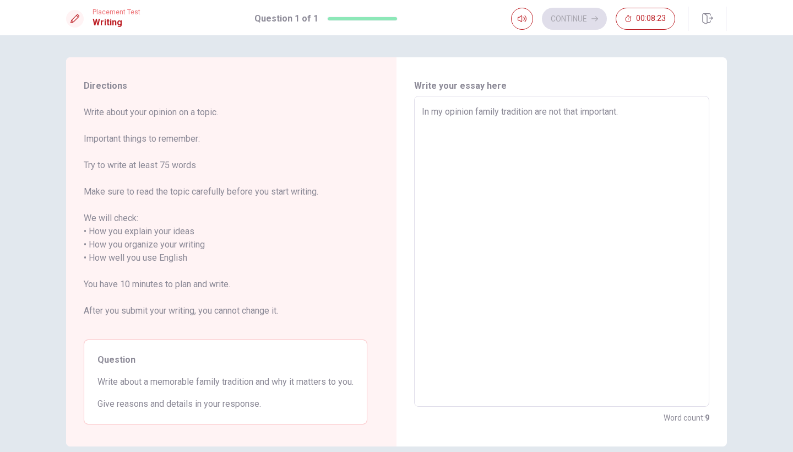
type textarea "x"
type textarea "In my opinion family tradition are not that important."
type textarea "x"
type textarea "In my opinion family tradition are not that important. F"
type textarea "x"
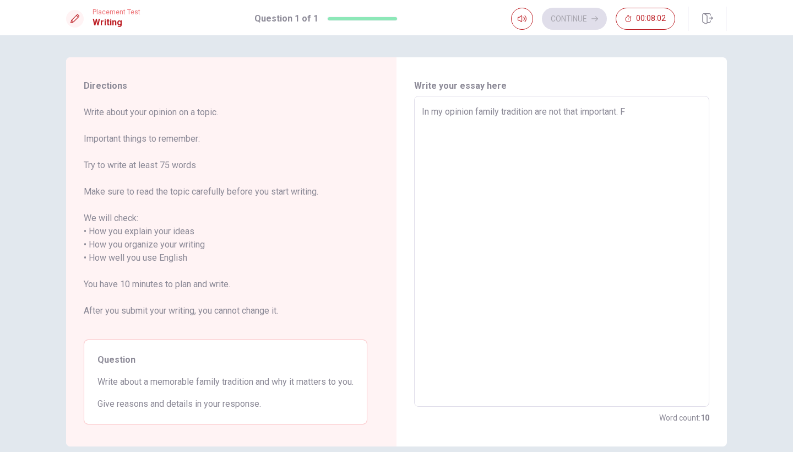
type textarea "In my opinion family tradition are not that important. Fa"
type textarea "x"
type textarea "In my opinion family tradition are not that important. Fam"
type textarea "x"
type textarea "In my opinion family tradition are not that important. Fami"
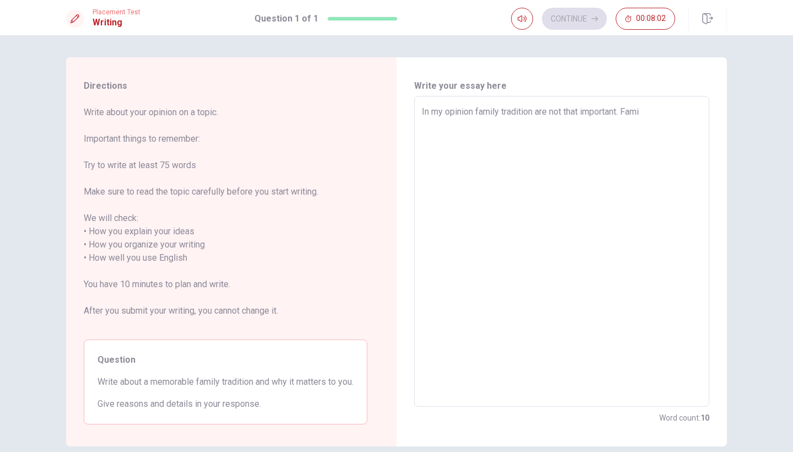
type textarea "x"
type textarea "In my opinion family tradition are not that important. Famil"
type textarea "x"
type textarea "In my opinion family tradition are not that important. Family"
type textarea "x"
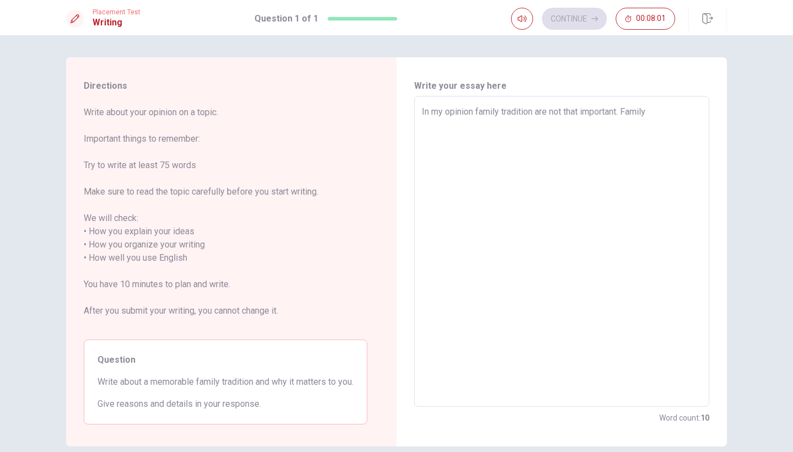
type textarea "In my opinion family tradition are not that important. Family"
type textarea "x"
type textarea "In my opinion family tradition are not that important. Family t"
type textarea "x"
type textarea "In my opinion family tradition are not that important. Family tr"
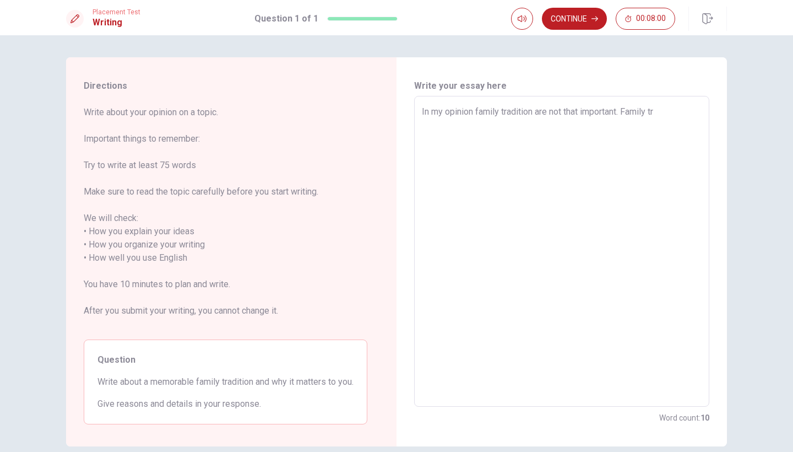
type textarea "x"
type textarea "In my opinion family tradition are not that important. Family tra"
type textarea "x"
type textarea "In my opinion family tradition are not that important. Family trad"
type textarea "x"
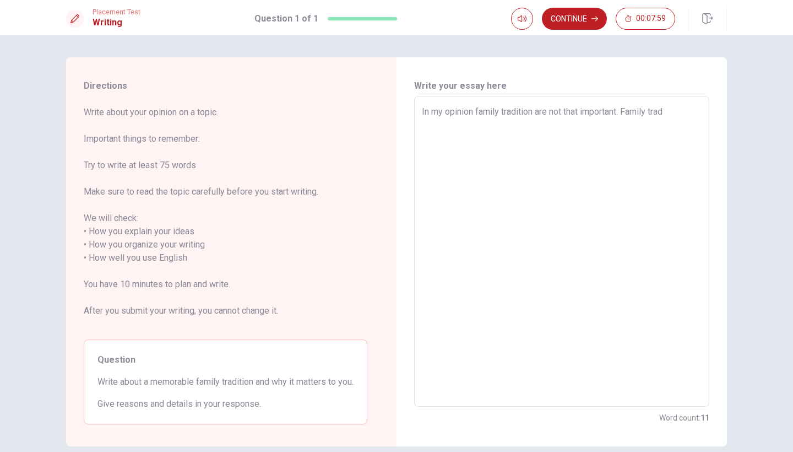
type textarea "In my opinion family tradition are not that important. Family tradi"
type textarea "x"
type textarea "In my opinion family tradition are not that important. Family tradit"
type textarea "x"
type textarea "In my opinion family tradition are not that important. Family traditi"
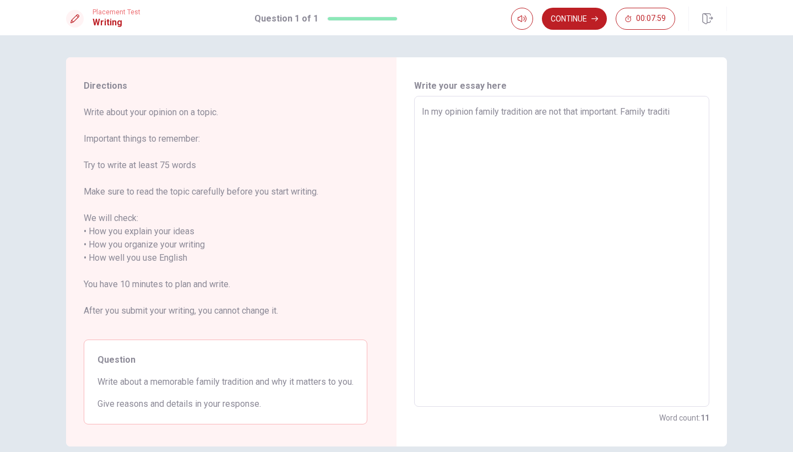
type textarea "x"
type textarea "In my opinion family tradition are not that important. Family traditio"
type textarea "x"
type textarea "In my opinion family tradition are not that important. Family tradition"
type textarea "x"
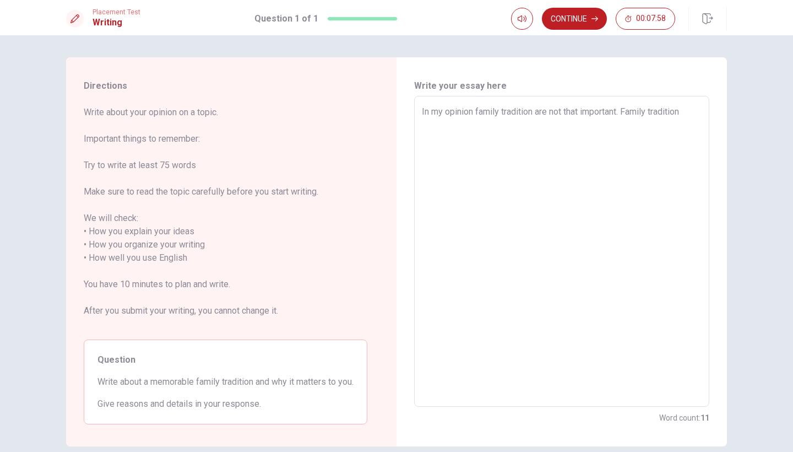
type textarea "In my opinion family tradition are not that important. Family traditions"
type textarea "x"
type textarea "In my opinion family tradition are not that important. Family traditions"
drag, startPoint x: 695, startPoint y: 110, endPoint x: 421, endPoint y: 111, distance: 273.7
click at [422, 111] on textarea "In my opinion family tradition are not that important. Family traditions" at bounding box center [562, 251] width 280 height 292
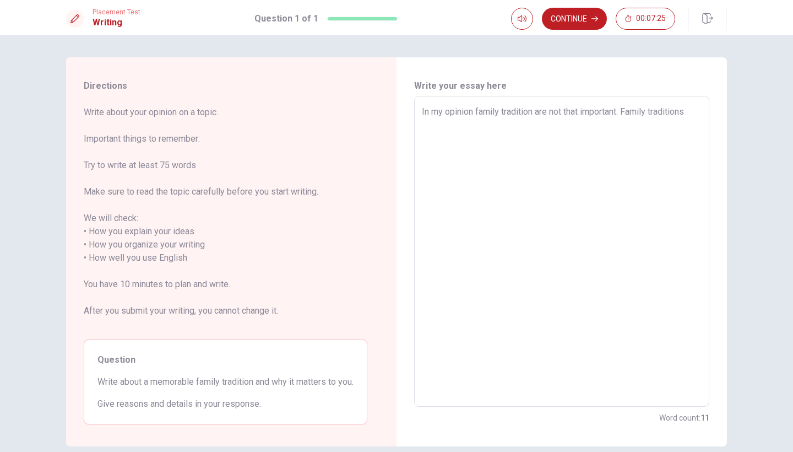
type textarea "x"
type textarea "I"
type textarea "x"
type textarea "In"
type textarea "x"
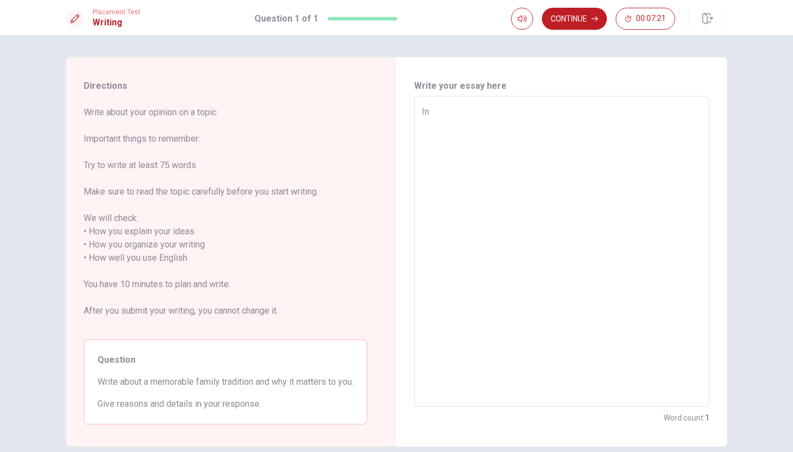
type textarea "I"
type textarea "x"
type textarea "I"
type textarea "x"
type textarea "I"
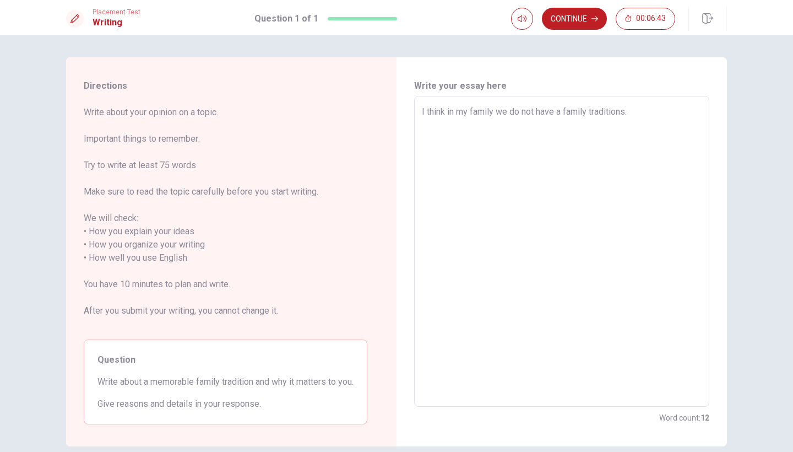
drag, startPoint x: 642, startPoint y: 115, endPoint x: 414, endPoint y: 111, distance: 228.1
click at [414, 111] on div "I think in my family we do not have a family traditions. x ​" at bounding box center [561, 251] width 295 height 311
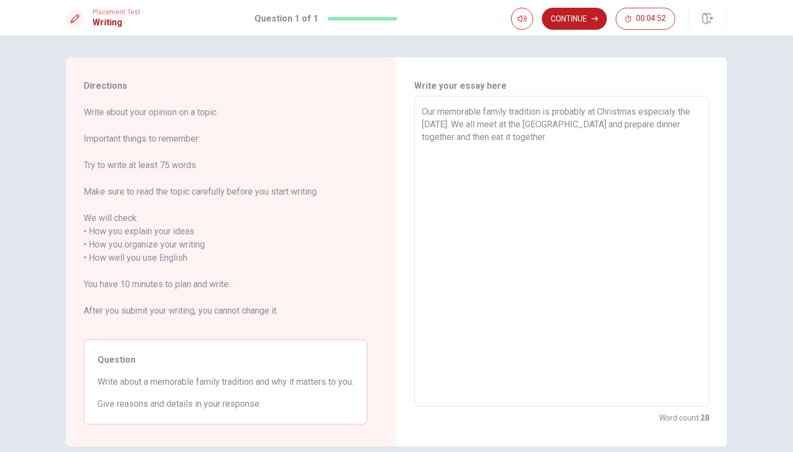
click at [676, 110] on textarea "Our memorable family tradition is probably at Christmas especialy the [DATE]. W…" at bounding box center [562, 251] width 280 height 292
click at [561, 138] on textarea "Our memorable family tradition is probably at Christmas specifically the [DATE]…" at bounding box center [562, 251] width 280 height 292
drag, startPoint x: 685, startPoint y: 164, endPoint x: 635, endPoint y: 165, distance: 50.1
click at [635, 165] on textarea "Our memorable family tradition is probably at Christmas specifically the [DATE]…" at bounding box center [562, 251] width 280 height 292
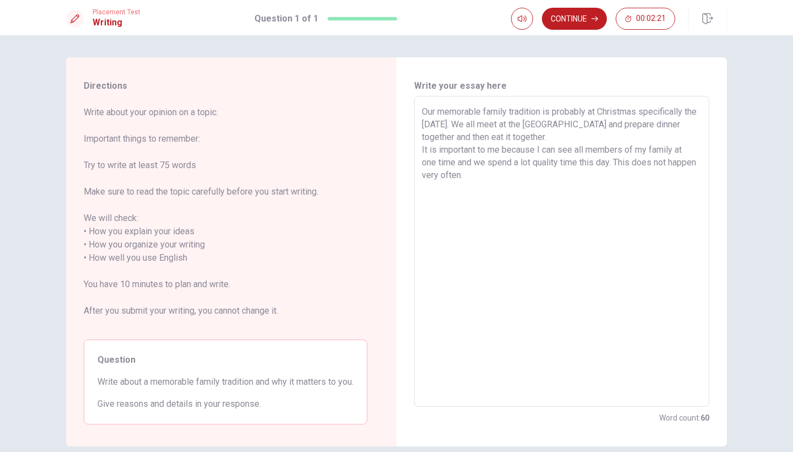
click at [634, 165] on textarea "Our memorable family tradition is probably at Christmas specifically the [DATE]…" at bounding box center [562, 251] width 280 height 292
click at [528, 172] on textarea "Our memorable family tradition is probably at Christmas specifically the [DATE]…" at bounding box center [562, 251] width 280 height 292
click at [549, 138] on textarea "Our memorable family tradition is probably at Christmas specifically the [DATE]…" at bounding box center [562, 251] width 280 height 292
drag, startPoint x: 552, startPoint y: 134, endPoint x: 454, endPoint y: 133, distance: 98.1
click at [454, 133] on textarea "Our memorable family tradition is probably at Christmas specifically the [DATE]…" at bounding box center [562, 251] width 280 height 292
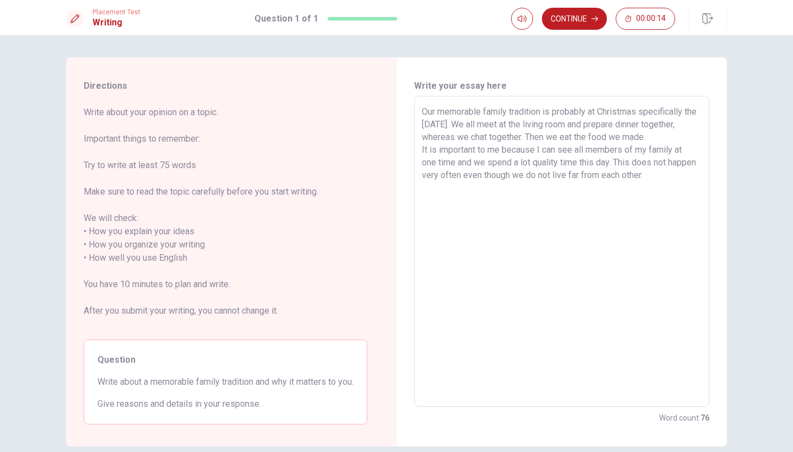
click at [647, 137] on textarea "Our memorable family tradition is probably at Christmas specifically the [DATE]…" at bounding box center [562, 251] width 280 height 292
click at [494, 154] on textarea "Our memorable family tradition is probably at Christmas specifically the [DATE]…" at bounding box center [562, 251] width 280 height 292
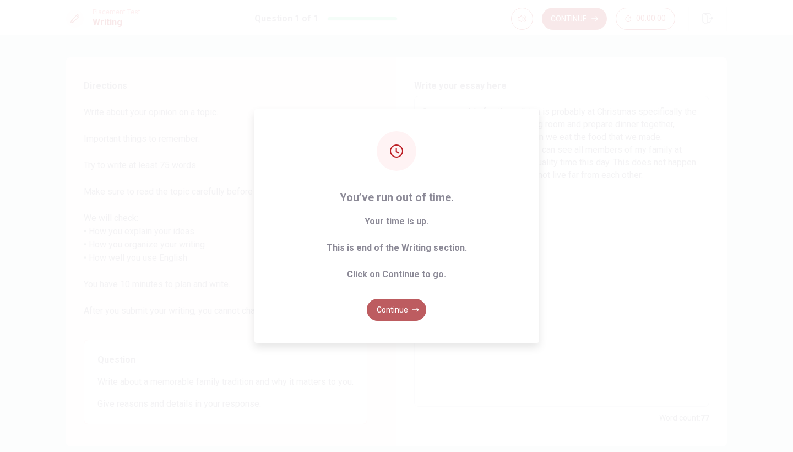
click at [395, 308] on button "Continue" at bounding box center [396, 310] width 59 height 22
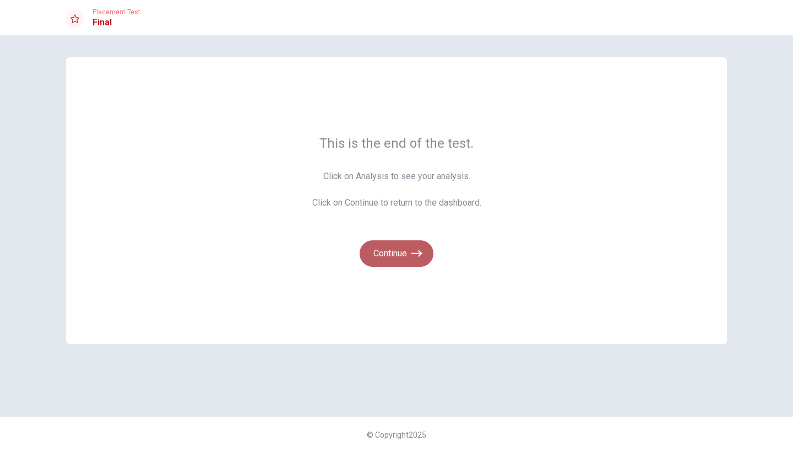
click at [389, 259] on button "Continue" at bounding box center [397, 253] width 74 height 26
